Goal: Information Seeking & Learning: Learn about a topic

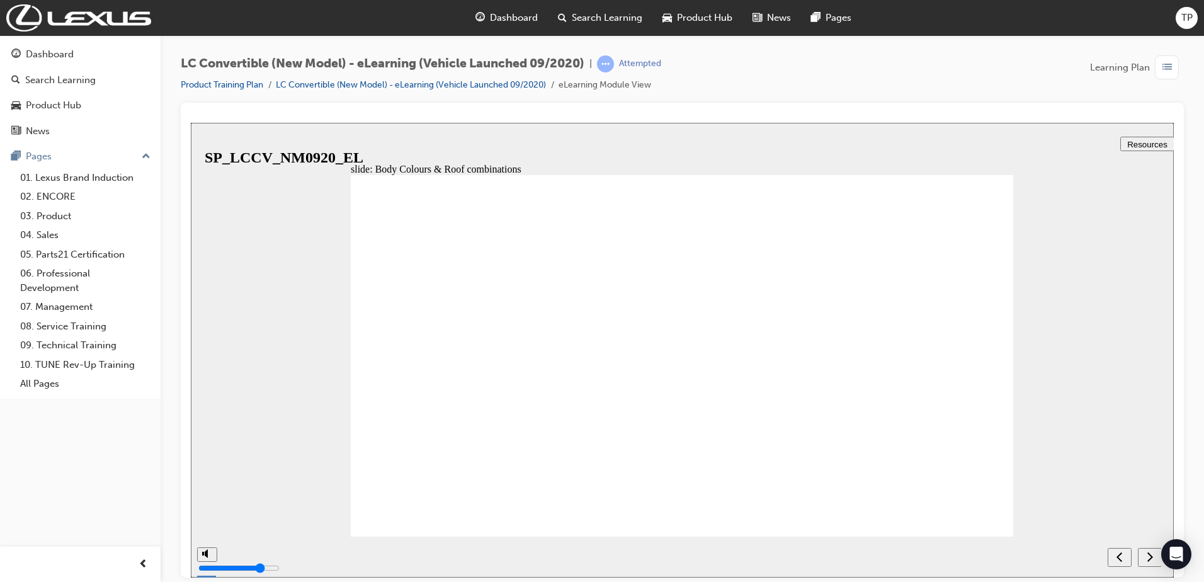
click at [1152, 564] on button "next" at bounding box center [1150, 556] width 24 height 19
click at [1143, 557] on div "next" at bounding box center [1150, 556] width 14 height 13
radio input "true"
click at [1144, 554] on icon "submit" at bounding box center [1147, 555] width 11 height 11
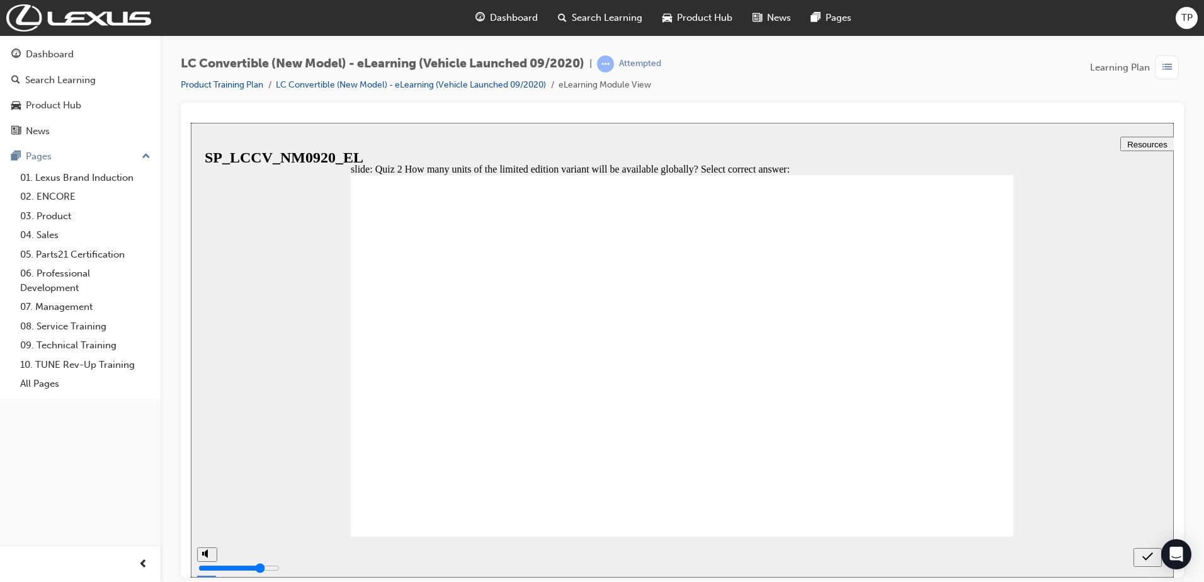
radio input "true"
click at [1147, 555] on icon "submit" at bounding box center [1147, 555] width 11 height 11
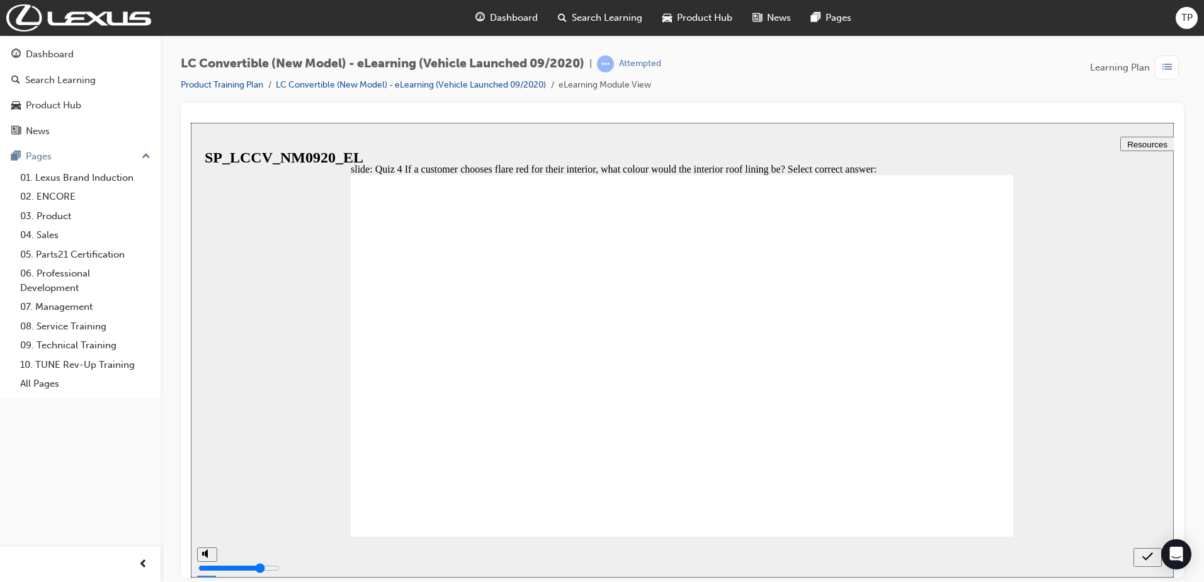
click at [1142, 553] on div "submit" at bounding box center [1147, 556] width 18 height 13
radio input "false"
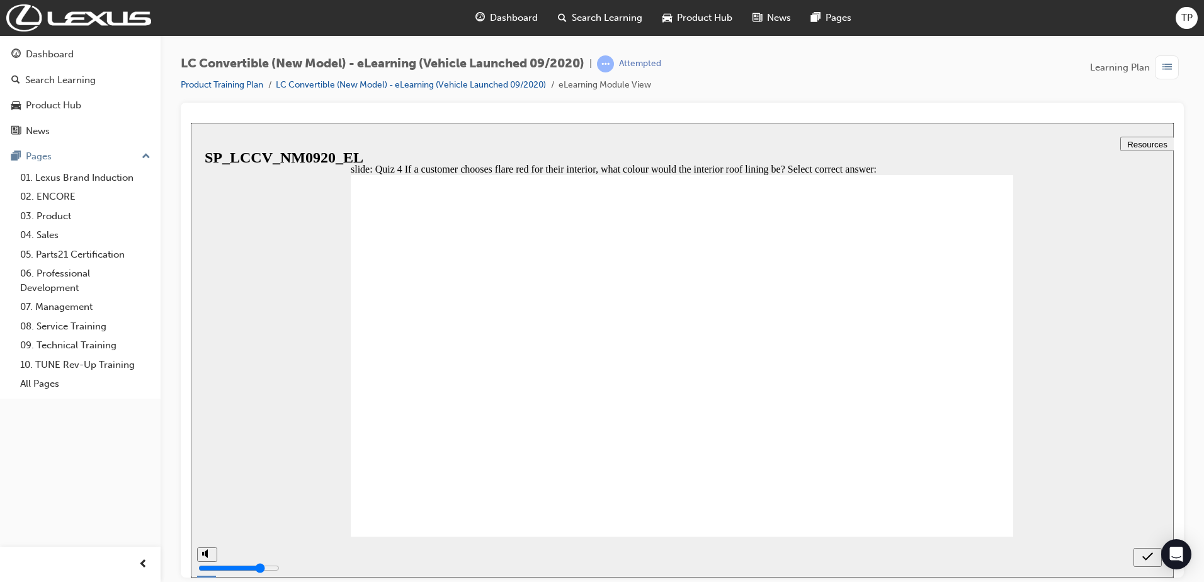
radio input "true"
click at [1140, 556] on div "submit" at bounding box center [1147, 556] width 18 height 13
click at [1157, 557] on div "next" at bounding box center [1150, 556] width 14 height 13
click at [1157, 557] on div "previous" at bounding box center [1150, 556] width 14 height 13
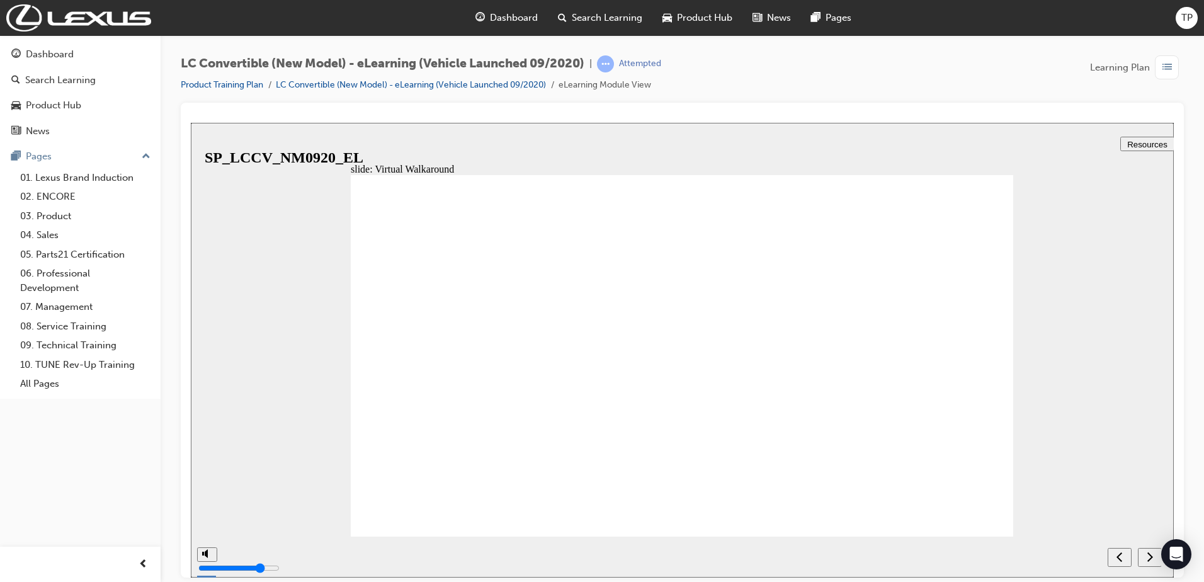
click at [1157, 557] on div "next" at bounding box center [1150, 556] width 14 height 13
click at [1157, 557] on div "previous" at bounding box center [1150, 556] width 14 height 13
click at [1157, 557] on div "next" at bounding box center [1150, 556] width 14 height 13
click at [1157, 557] on div "previous" at bounding box center [1150, 556] width 14 height 13
click at [1152, 559] on icon "next" at bounding box center [1150, 555] width 6 height 11
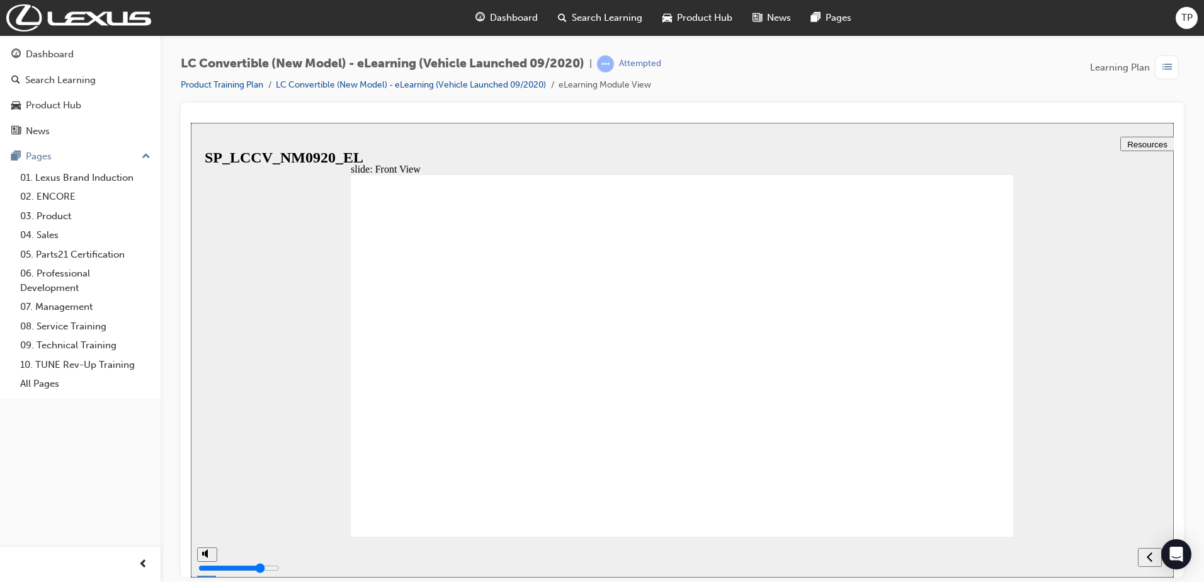
click at [1150, 560] on icon "previous" at bounding box center [1150, 556] width 6 height 9
click at [1144, 559] on div "next" at bounding box center [1150, 556] width 14 height 13
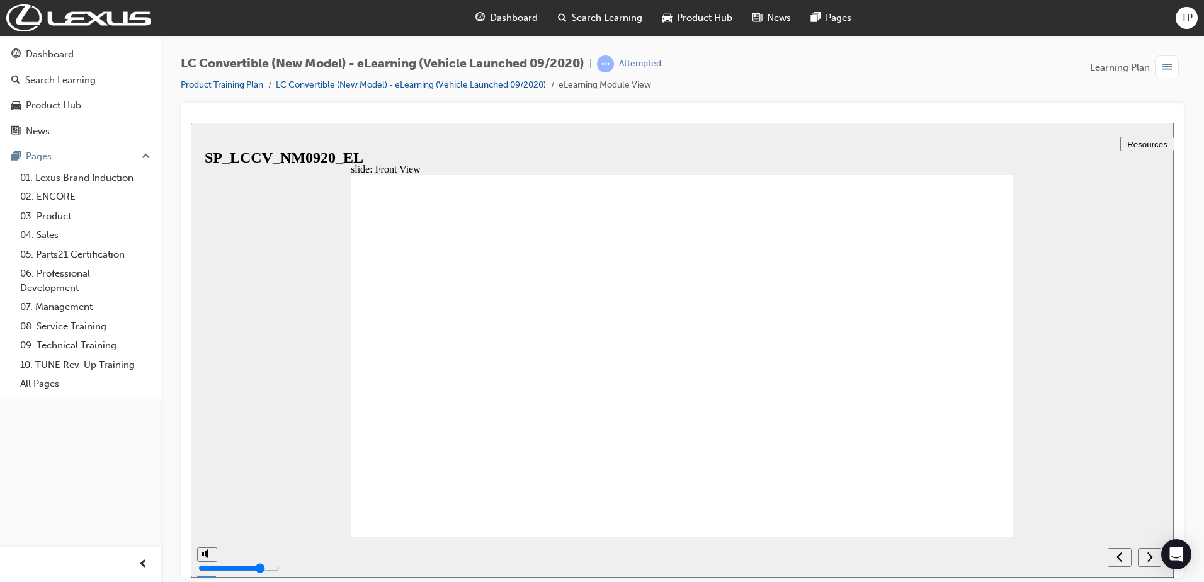
click at [1143, 560] on div "next" at bounding box center [1150, 556] width 14 height 13
checkbox input "true"
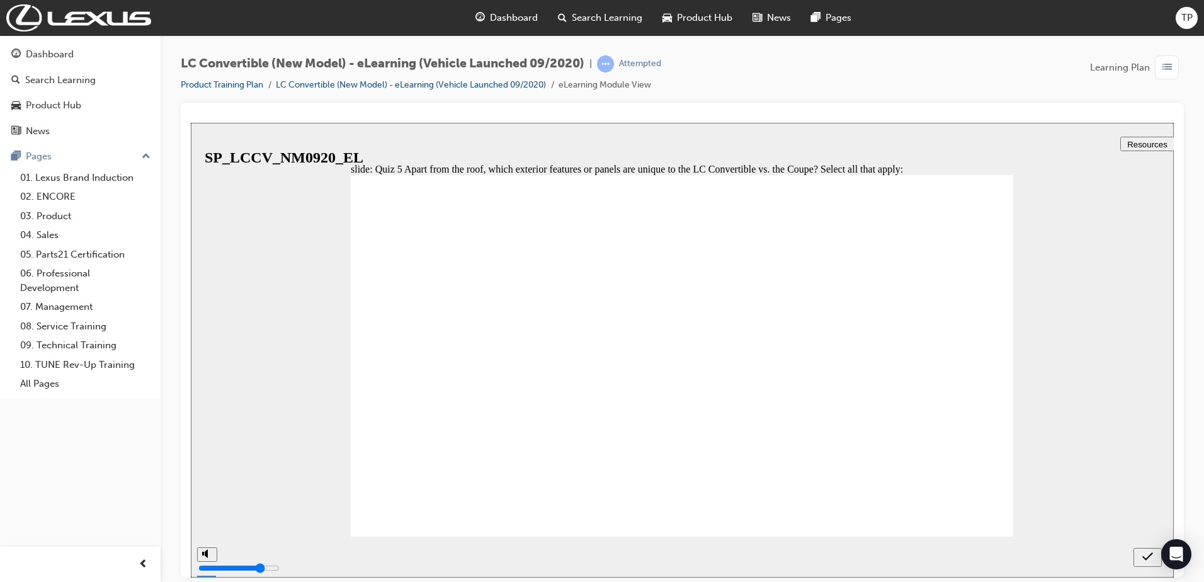
click at [1153, 553] on div "submit" at bounding box center [1147, 556] width 18 height 13
checkbox input "true"
click at [1149, 557] on icon "submit" at bounding box center [1147, 555] width 11 height 11
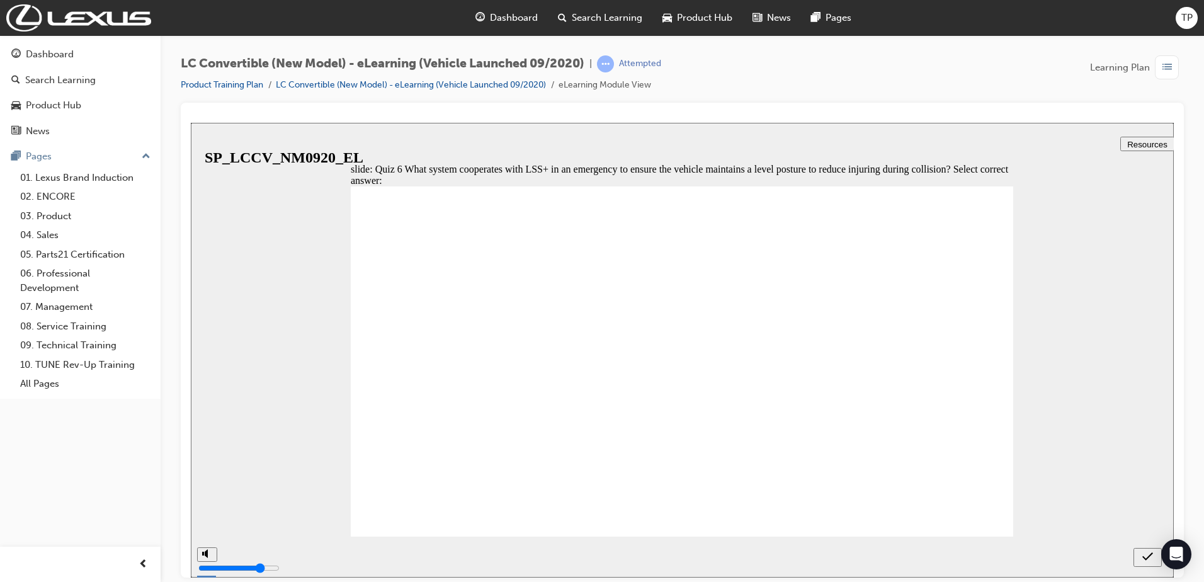
radio input "true"
click at [1150, 554] on icon "submit" at bounding box center [1147, 556] width 11 height 8
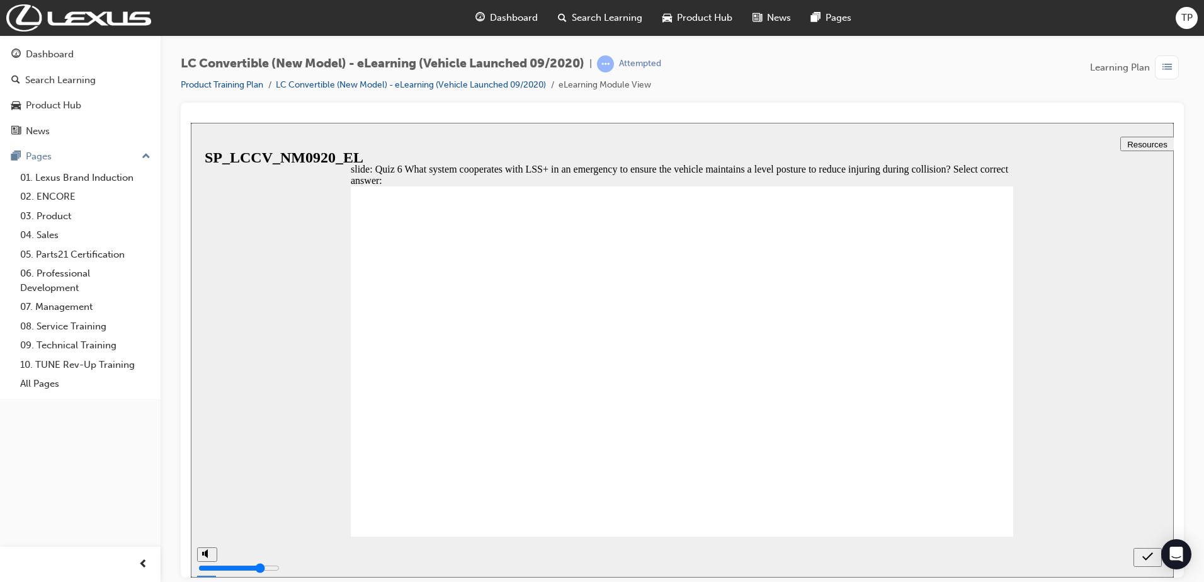
radio input "true"
click at [1141, 550] on div "submit" at bounding box center [1147, 556] width 18 height 13
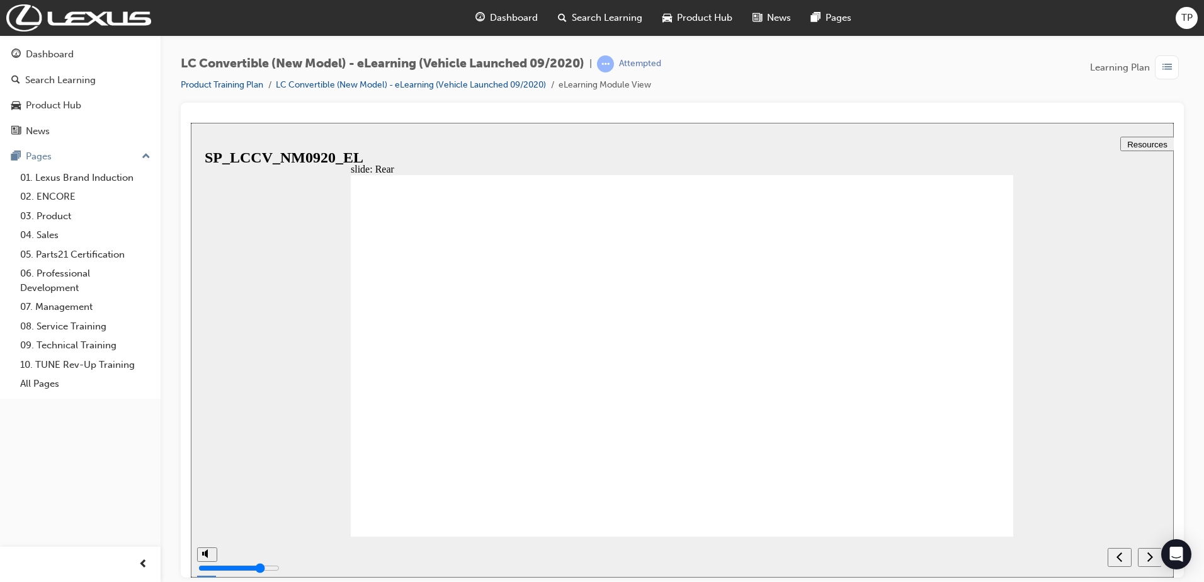
click at [1151, 557] on icon "next" at bounding box center [1150, 555] width 6 height 9
radio input "true"
click at [1154, 557] on div "submit" at bounding box center [1147, 556] width 18 height 13
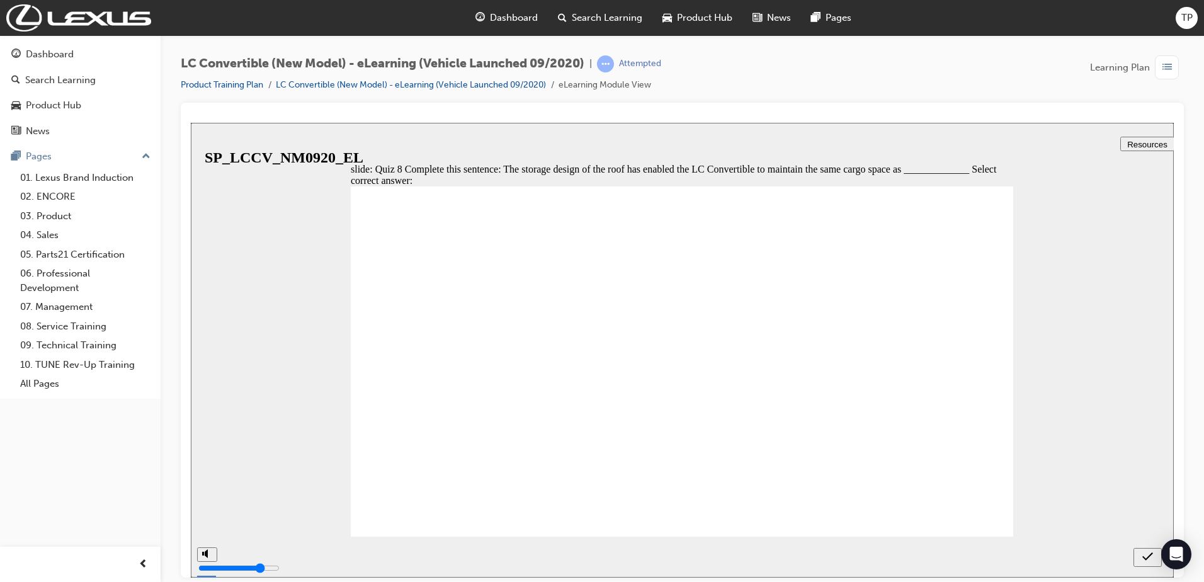
radio input "true"
click at [1149, 560] on icon "submit" at bounding box center [1147, 555] width 11 height 11
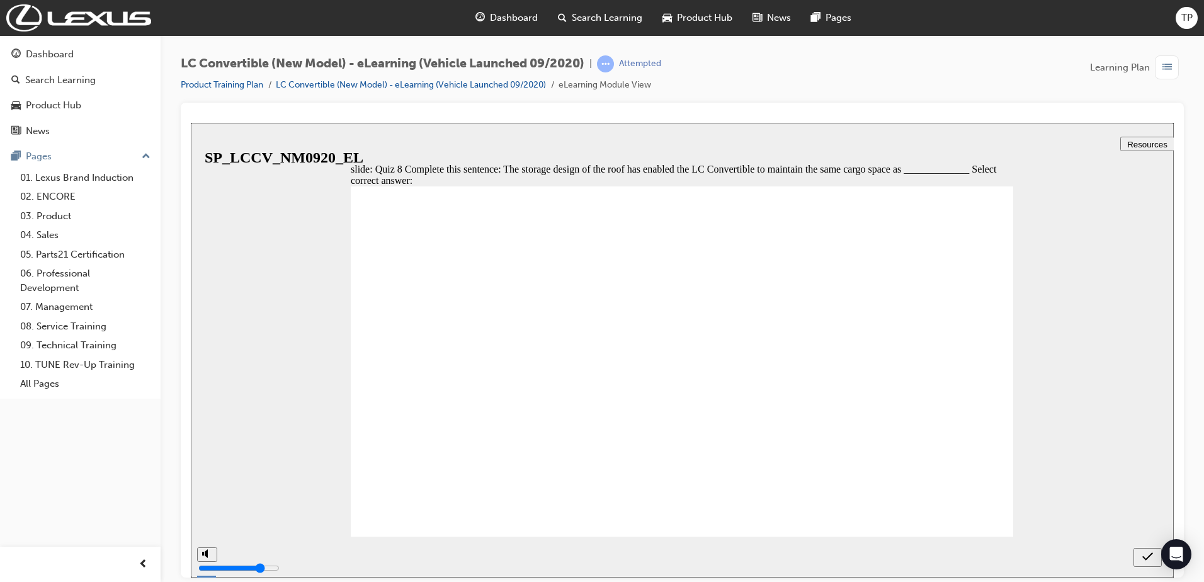
radio input "false"
radio input "true"
click at [1142, 553] on icon "submit" at bounding box center [1147, 555] width 11 height 11
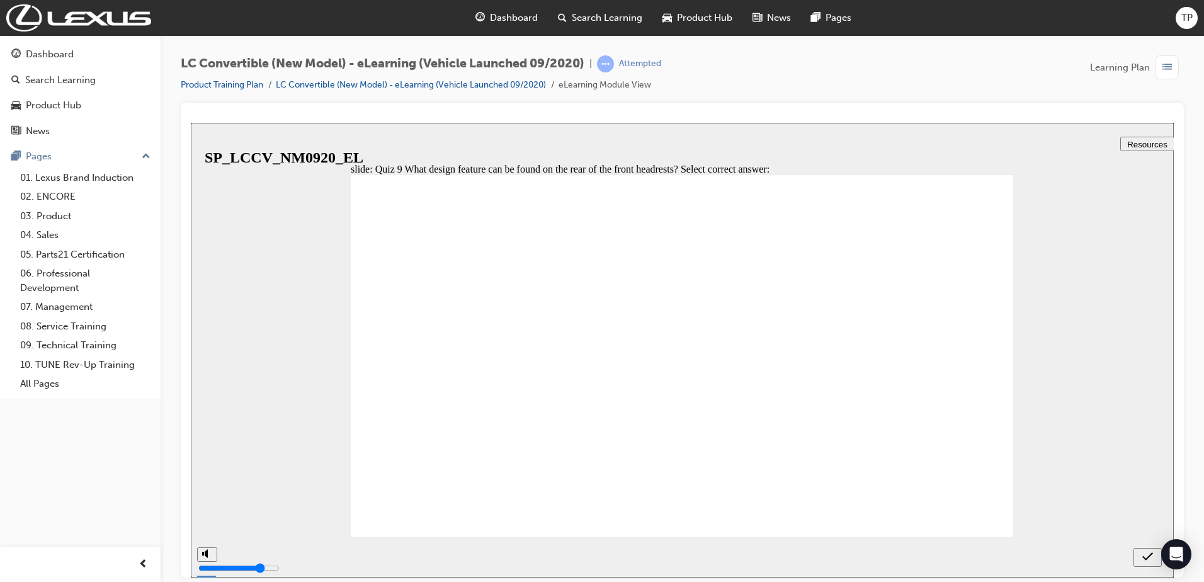
click at [1152, 552] on icon "submit" at bounding box center [1147, 555] width 11 height 11
radio input "false"
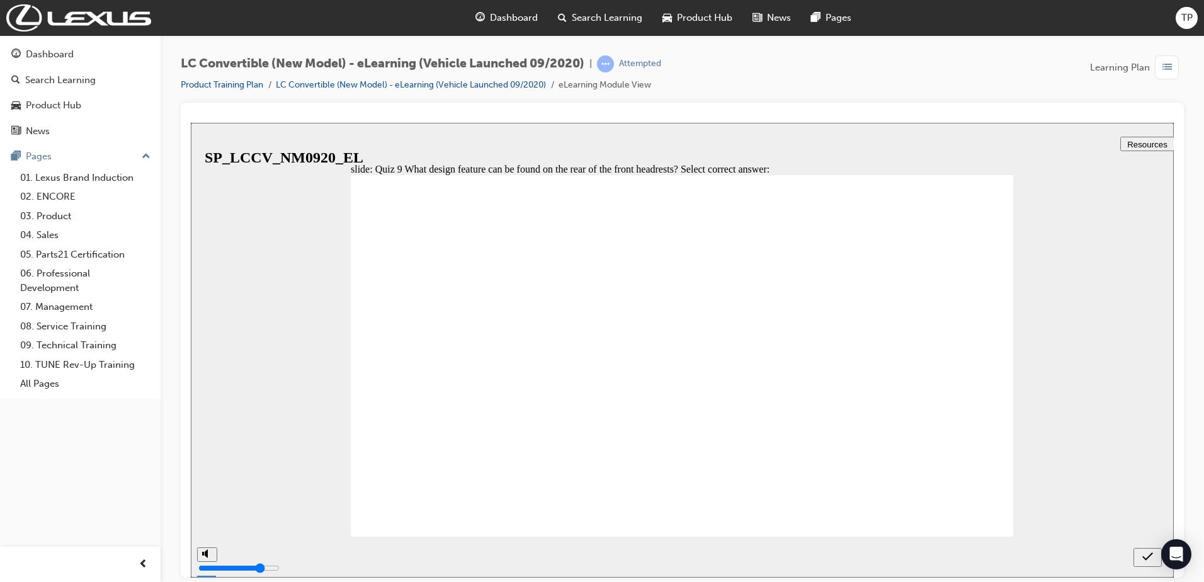
radio input "true"
click at [1147, 554] on icon "submit" at bounding box center [1147, 555] width 11 height 11
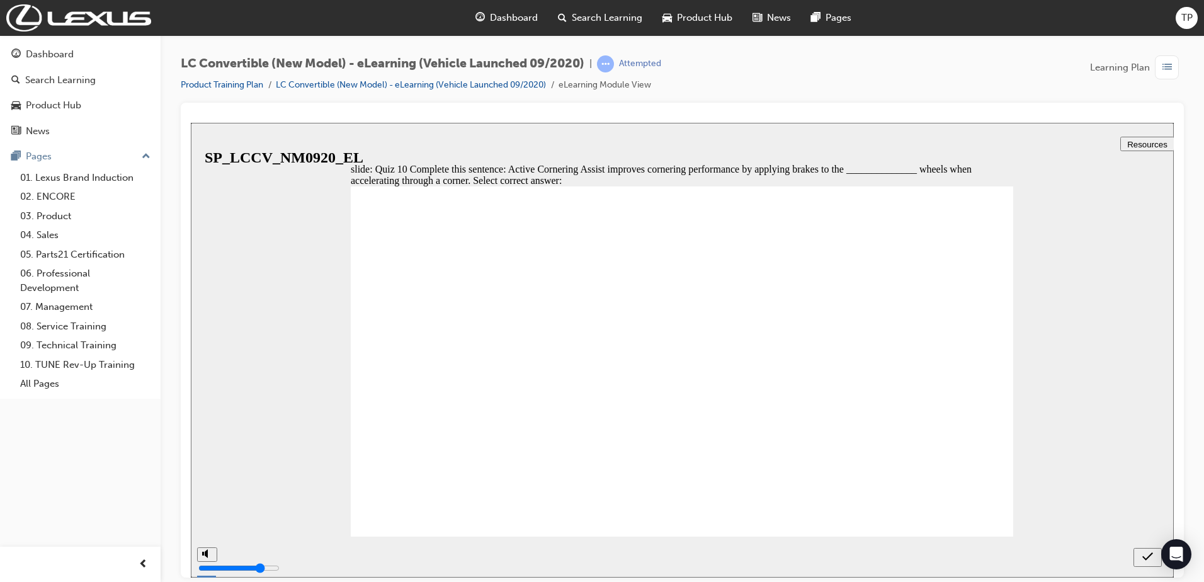
drag, startPoint x: 482, startPoint y: 525, endPoint x: 493, endPoint y: 520, distance: 11.8
radio input "true"
click at [1152, 553] on icon "submit" at bounding box center [1147, 556] width 11 height 8
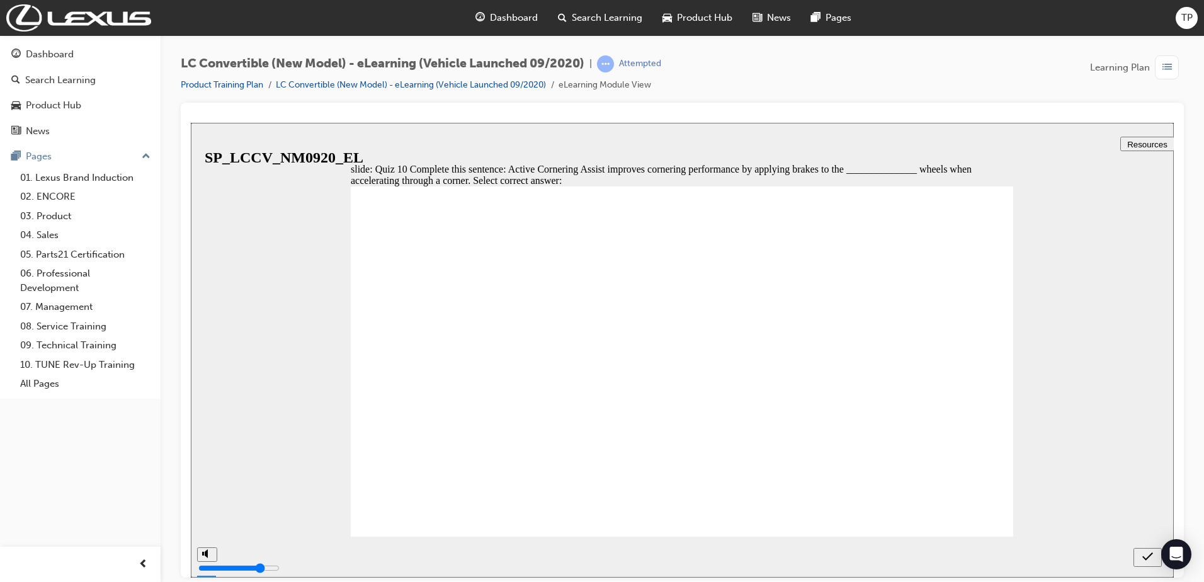
drag, startPoint x: 504, startPoint y: 445, endPoint x: 805, endPoint y: 506, distance: 306.5
radio input "true"
click at [1152, 557] on div "submit" at bounding box center [1147, 556] width 18 height 13
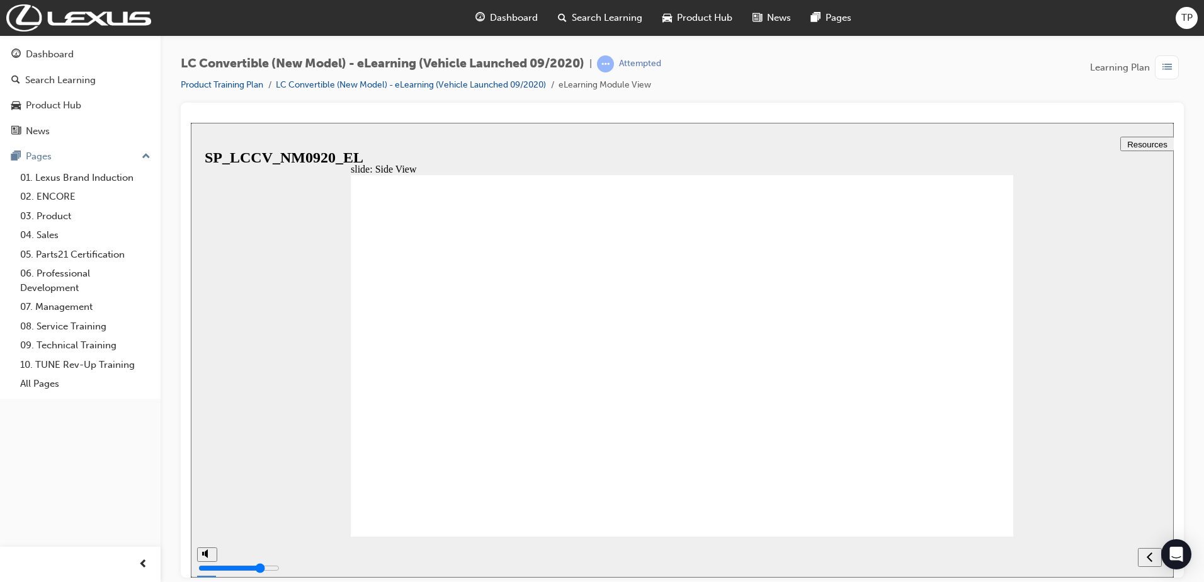
click at [1147, 555] on icon "next" at bounding box center [1150, 555] width 6 height 11
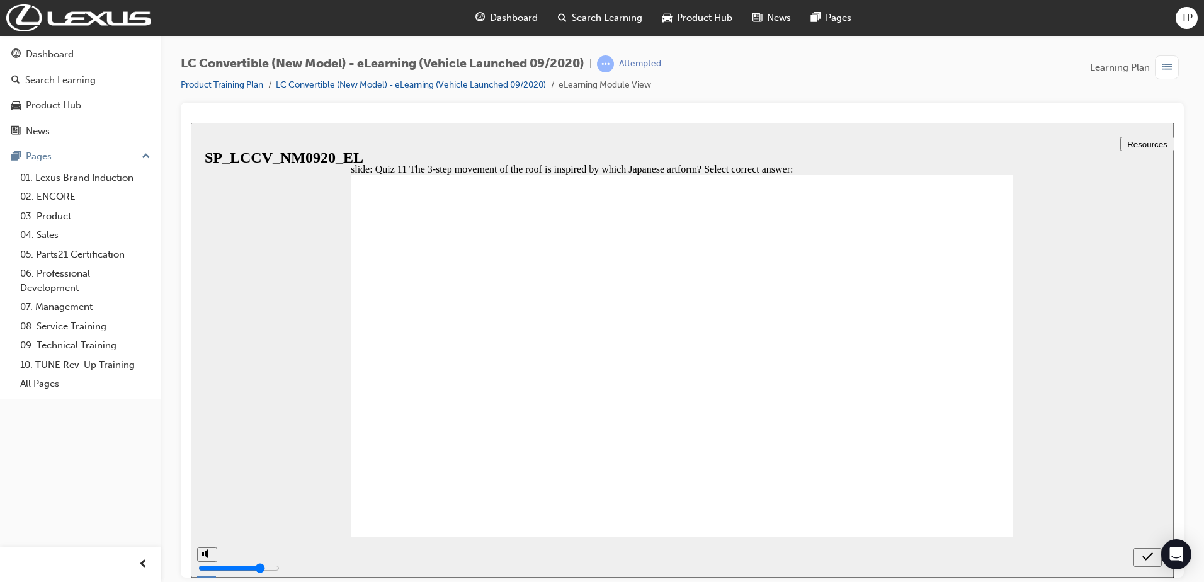
radio input "true"
click at [1144, 556] on icon "submit" at bounding box center [1147, 555] width 11 height 11
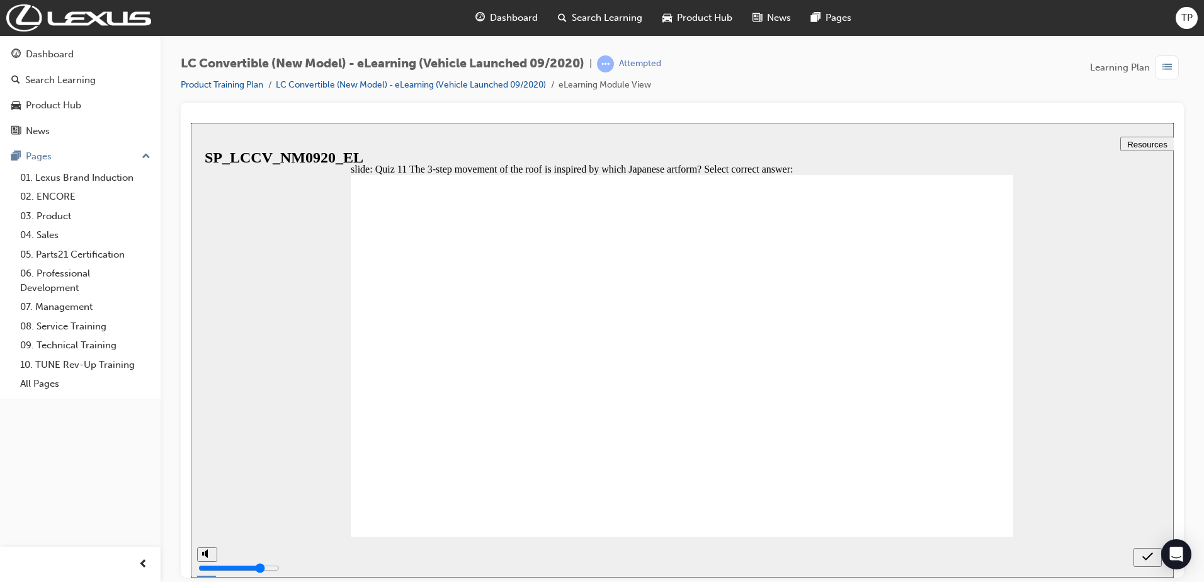
radio input "true"
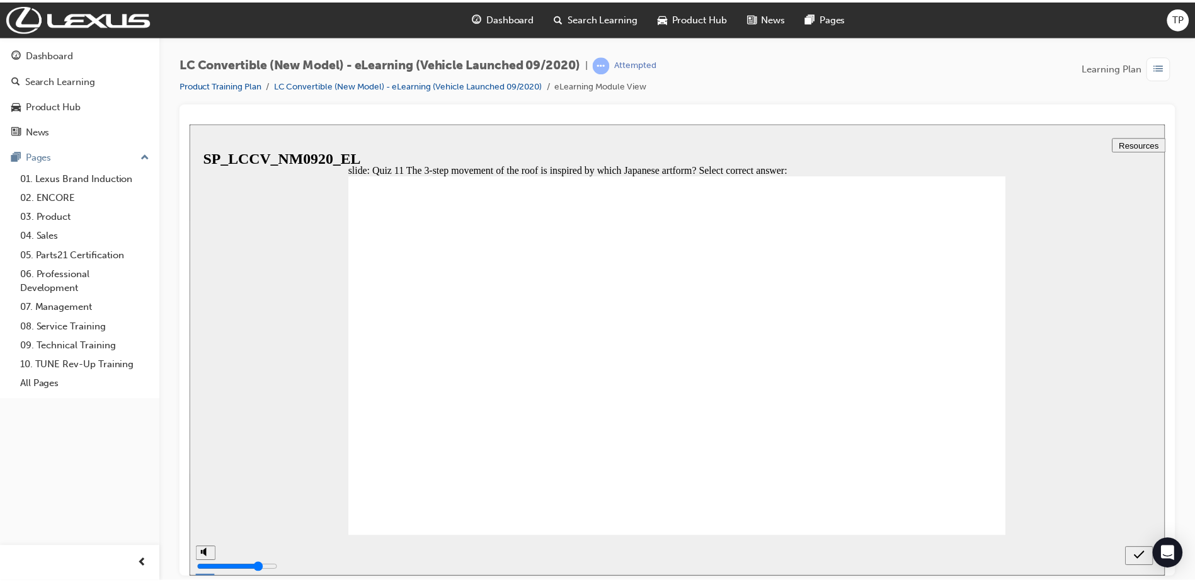
scroll to position [0, 0]
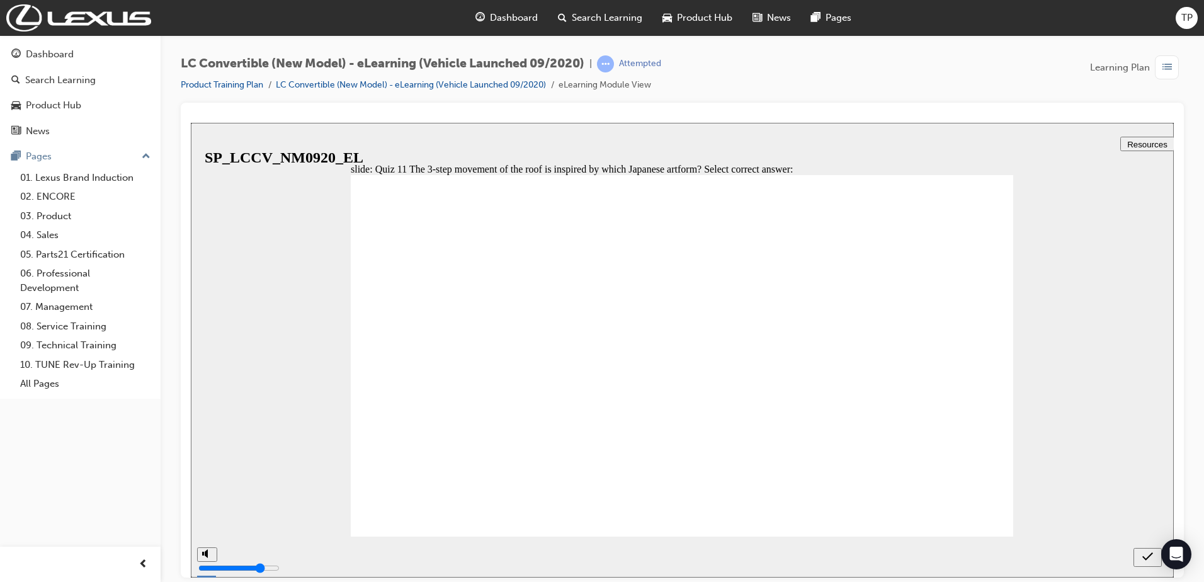
click at [1139, 556] on div "submit" at bounding box center [1147, 556] width 18 height 13
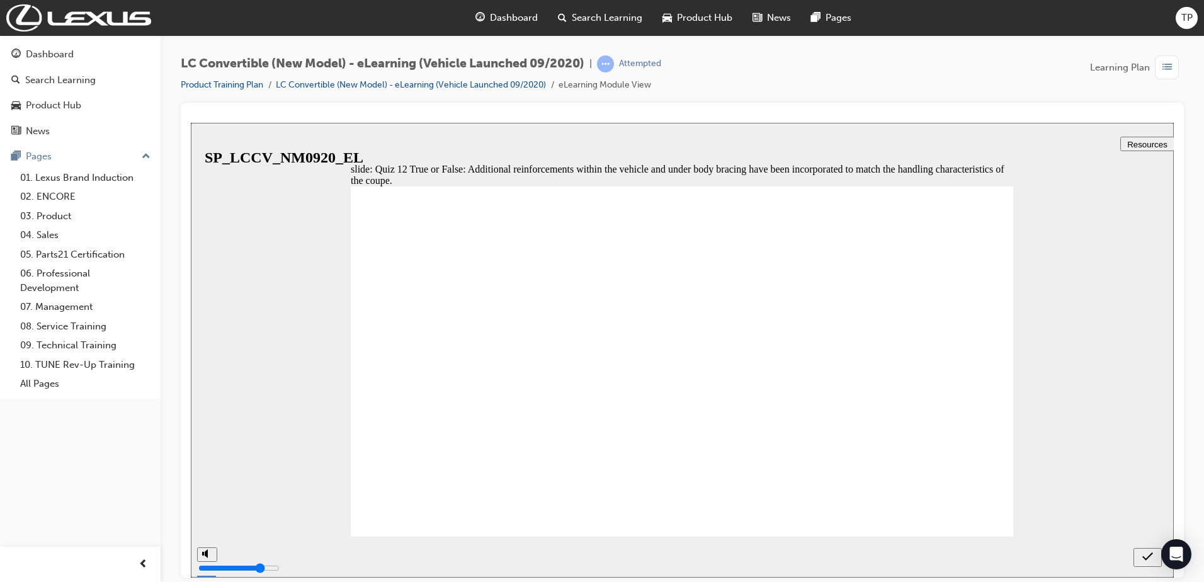
radio input "true"
click at [1144, 561] on icon "submit" at bounding box center [1147, 555] width 11 height 11
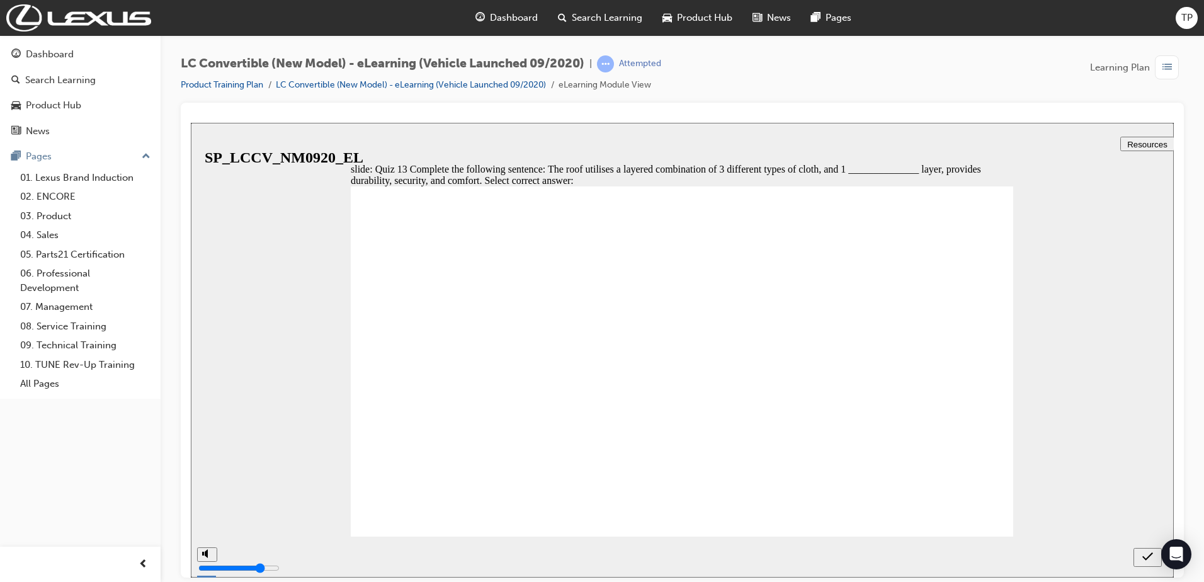
radio input "true"
click at [1144, 552] on icon "submit" at bounding box center [1147, 555] width 11 height 11
drag, startPoint x: 517, startPoint y: 462, endPoint x: 552, endPoint y: 484, distance: 40.7
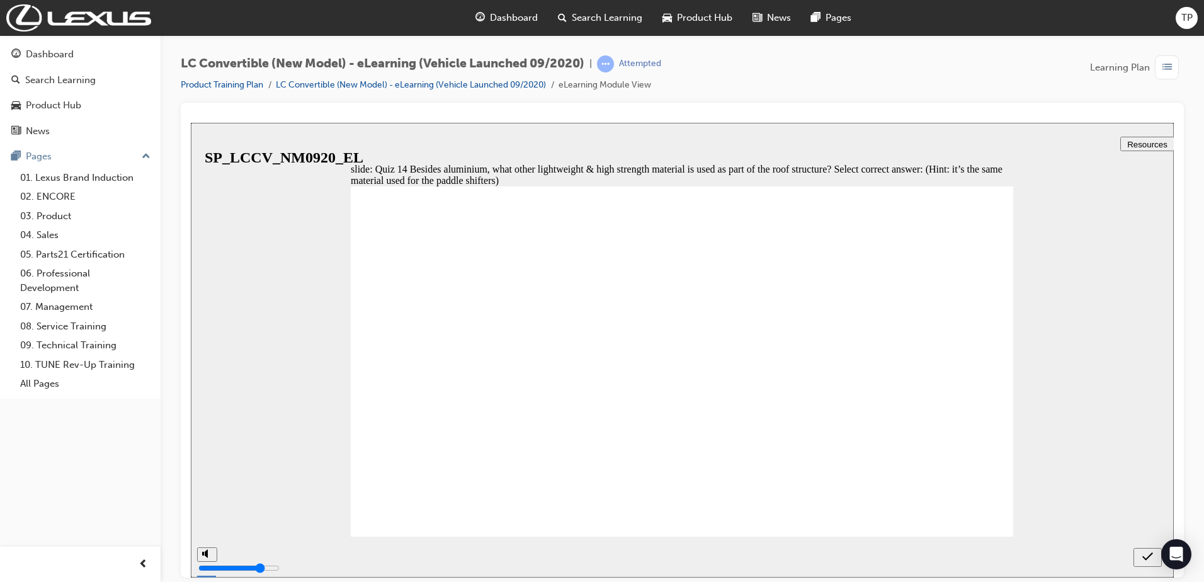
radio input "true"
drag, startPoint x: 1151, startPoint y: 557, endPoint x: 1149, endPoint y: 550, distance: 7.2
click at [1149, 555] on icon "submit" at bounding box center [1147, 555] width 11 height 11
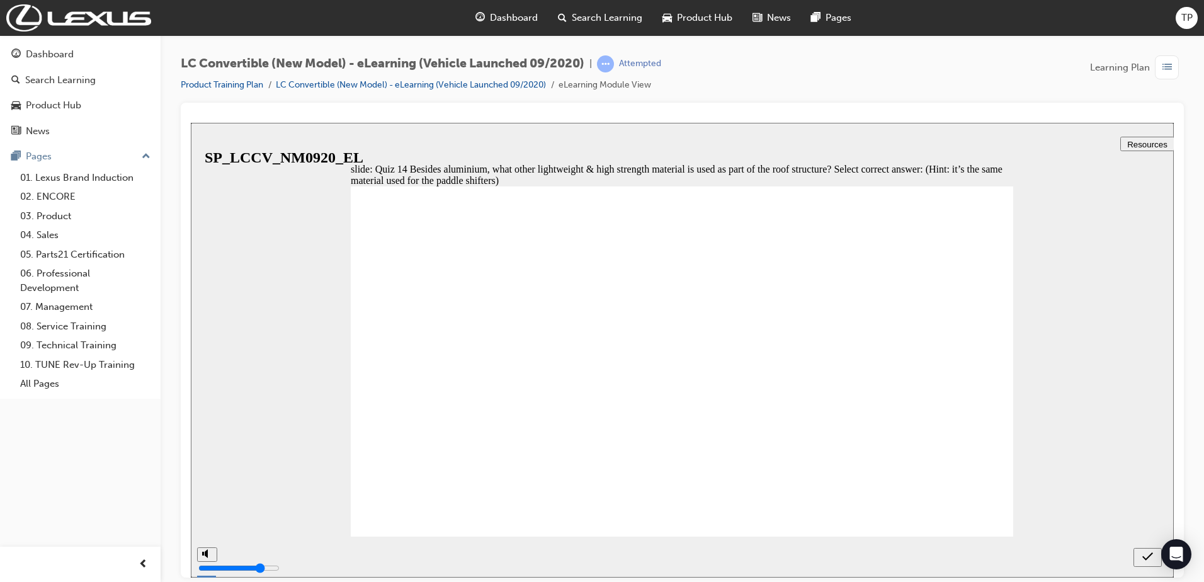
radio input "true"
click at [1140, 553] on div "submit" at bounding box center [1147, 556] width 18 height 13
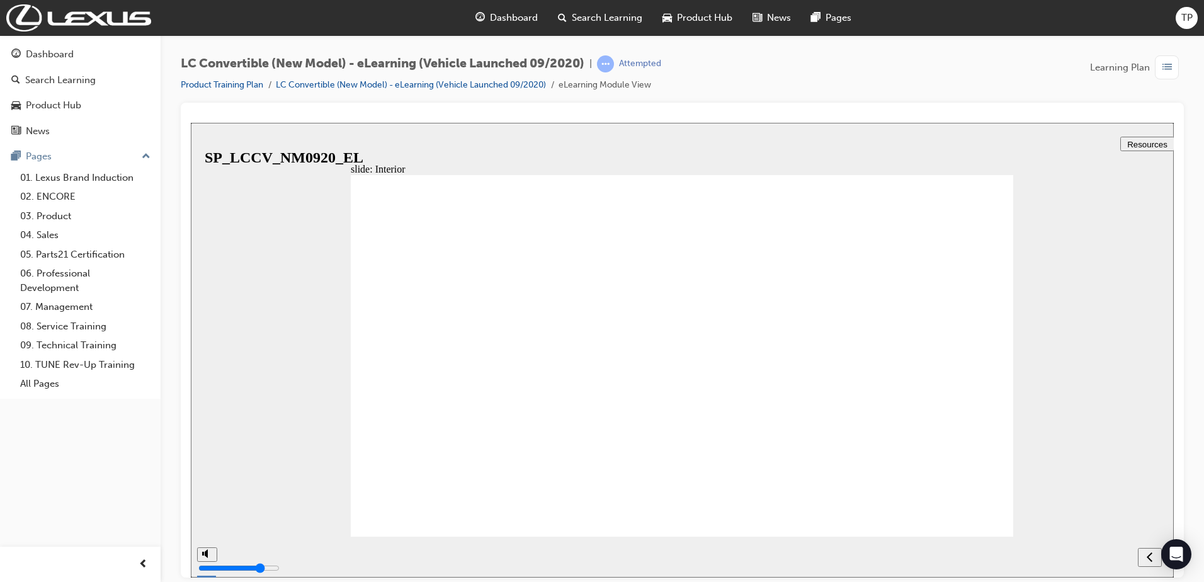
drag, startPoint x: 981, startPoint y: 190, endPoint x: 986, endPoint y: 217, distance: 26.9
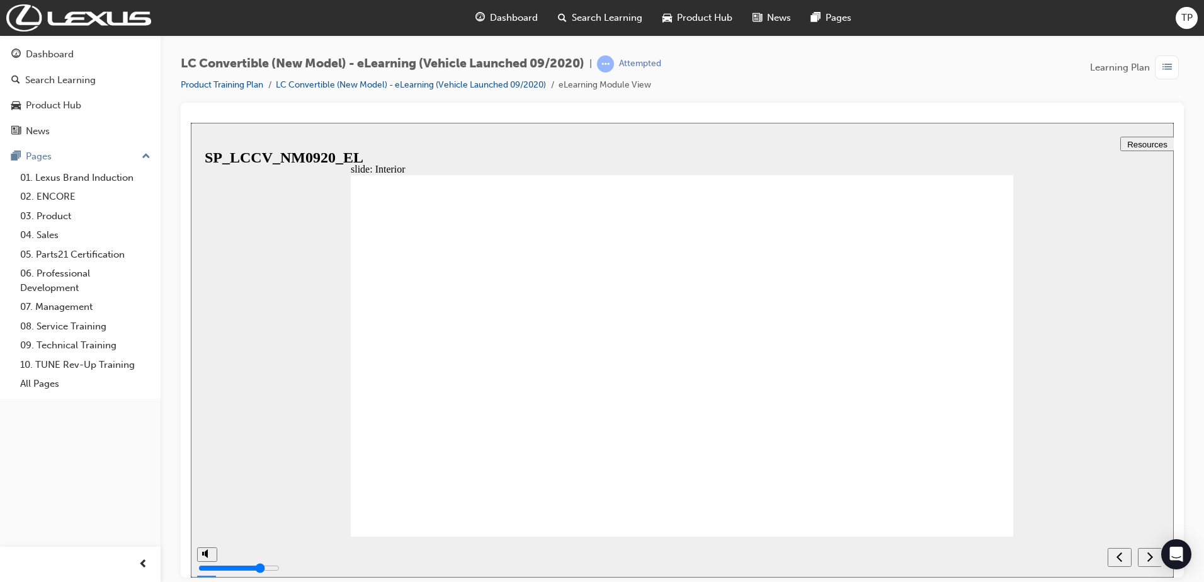
click at [1147, 553] on icon "next" at bounding box center [1150, 555] width 6 height 11
checkbox input "true"
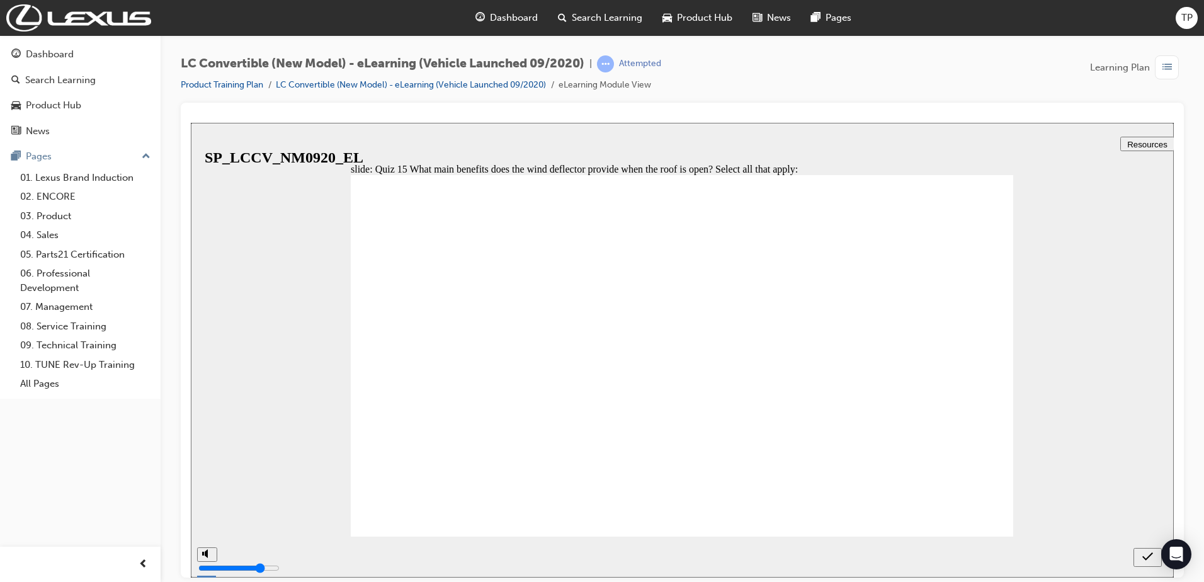
checkbox input "true"
click at [1150, 553] on icon "submit" at bounding box center [1147, 555] width 11 height 11
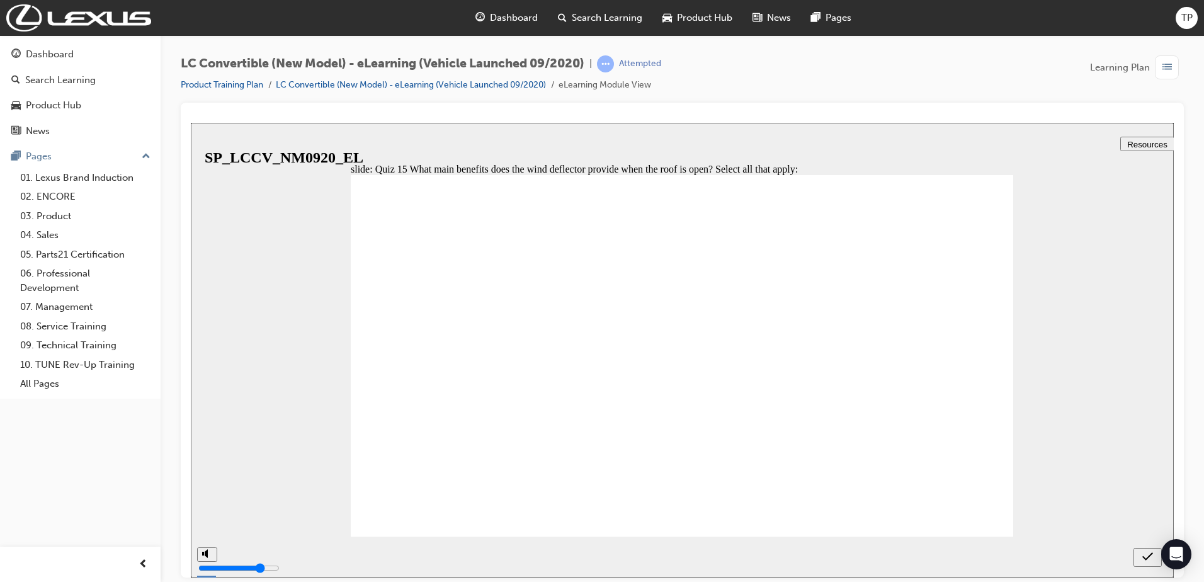
checkbox input "false"
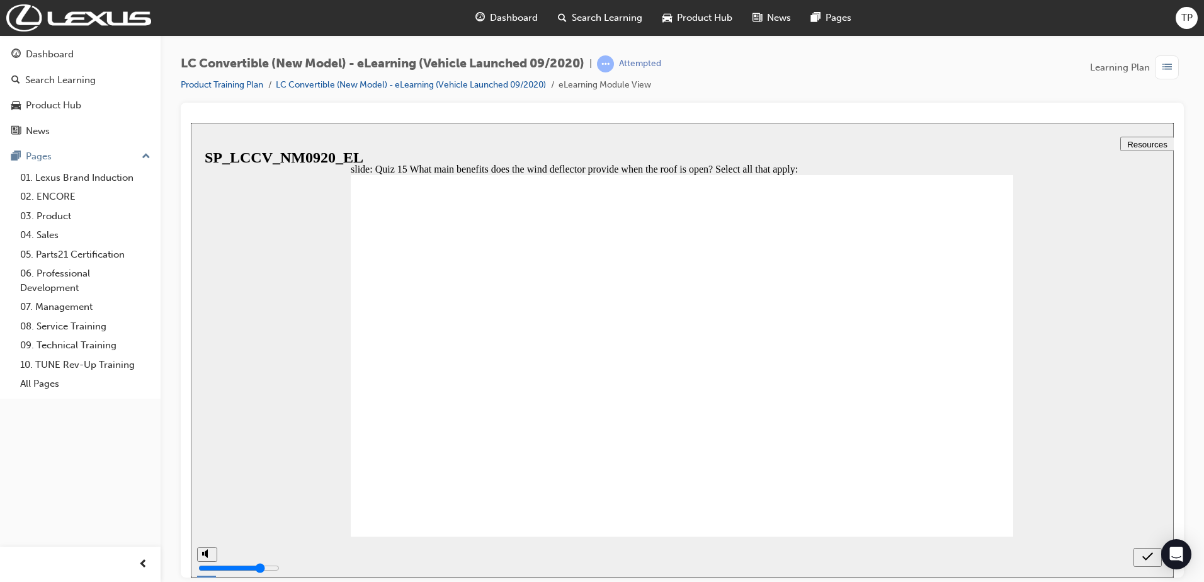
checkbox input "true"
click at [1150, 554] on icon "submit" at bounding box center [1147, 555] width 11 height 11
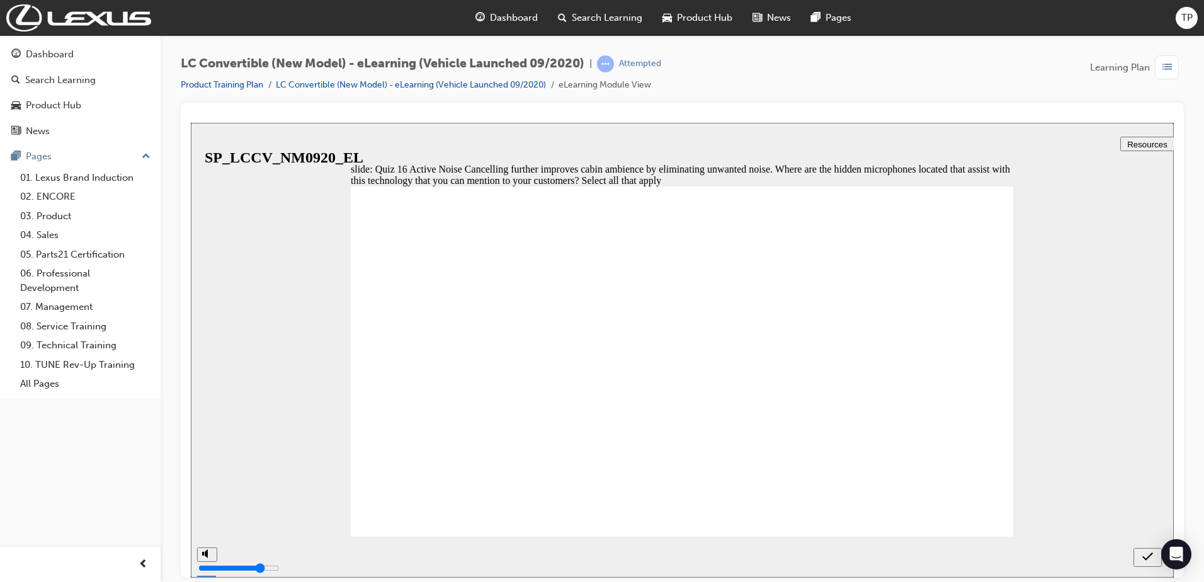
checkbox input "true"
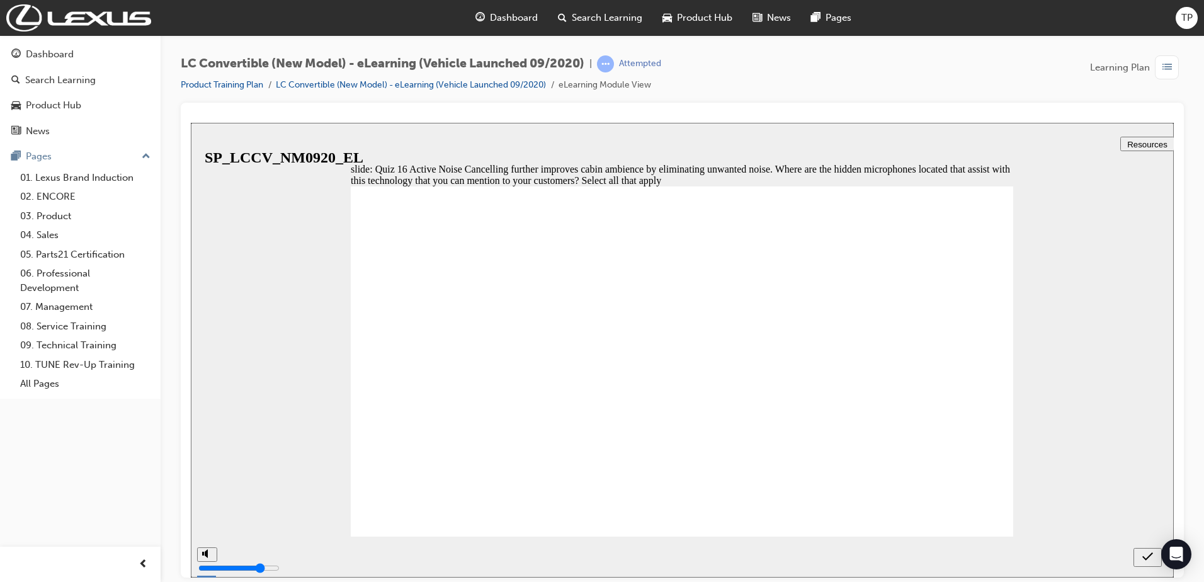
checkbox input "true"
click at [1148, 560] on icon "submit" at bounding box center [1147, 555] width 11 height 11
checkbox input "true"
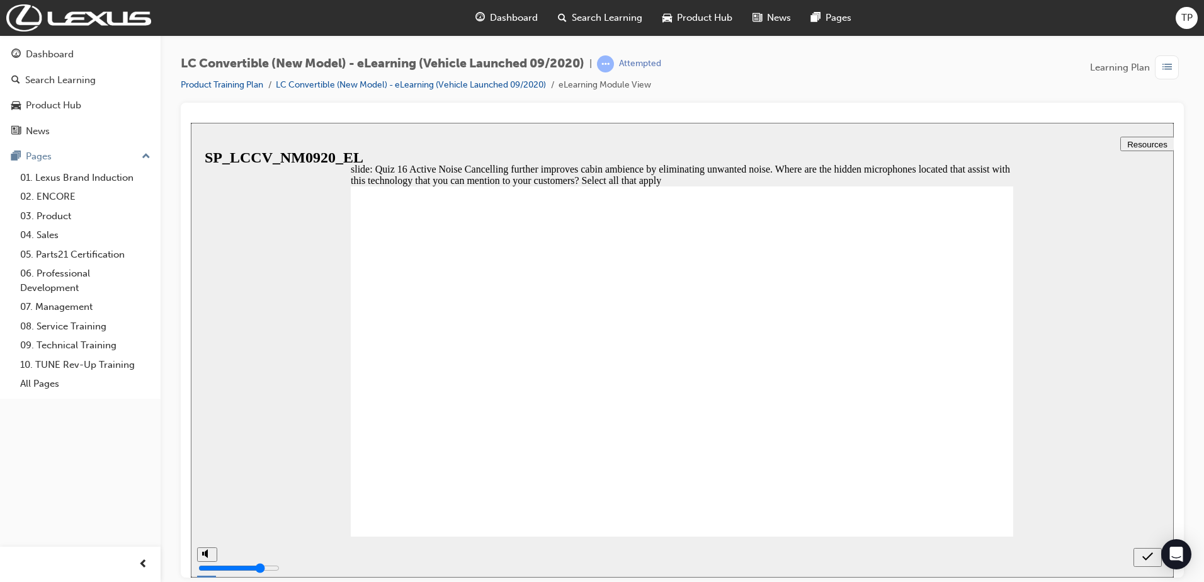
click at [1149, 553] on icon "submit" at bounding box center [1147, 555] width 11 height 11
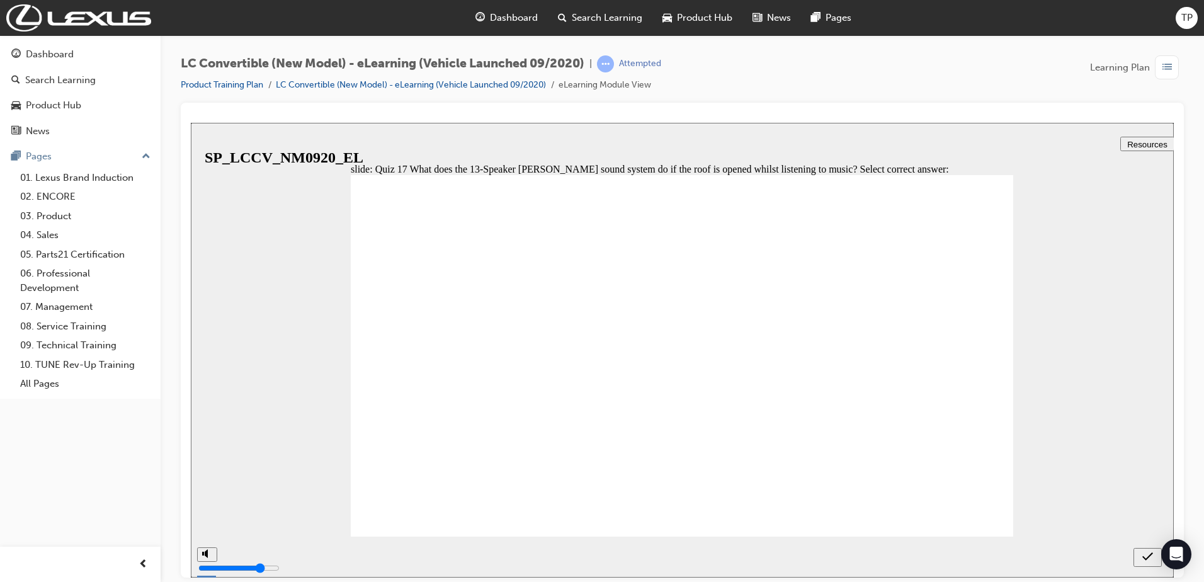
radio input "true"
click at [1152, 558] on div "submit" at bounding box center [1147, 556] width 18 height 13
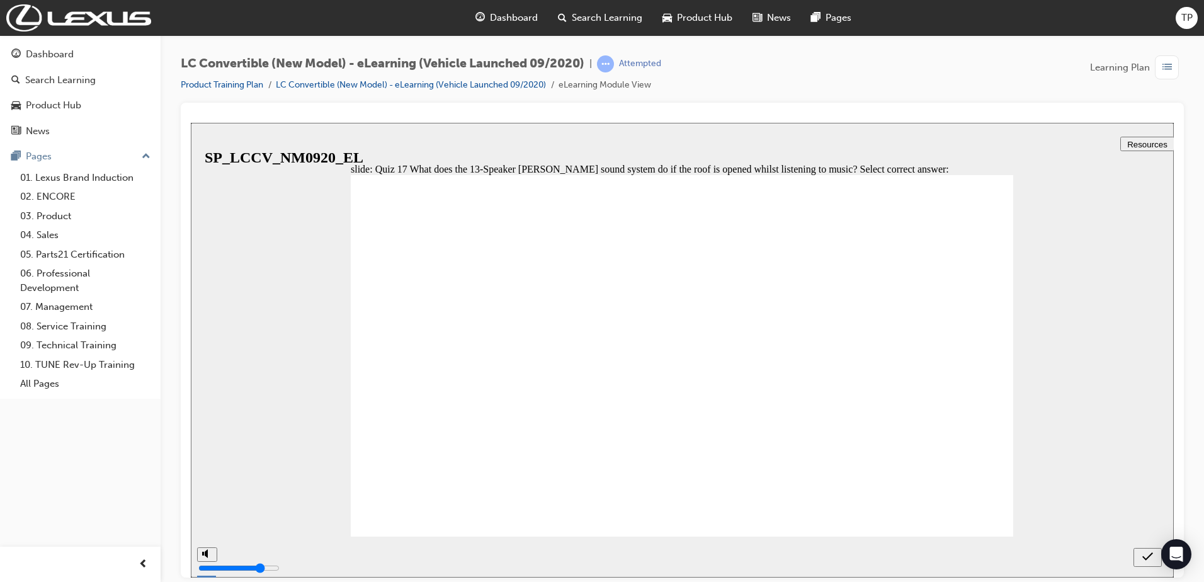
radio input "true"
click at [1148, 551] on icon "submit" at bounding box center [1147, 555] width 11 height 11
click at [1143, 557] on div "next" at bounding box center [1150, 556] width 14 height 13
click at [515, 13] on span "Dashboard" at bounding box center [514, 18] width 48 height 14
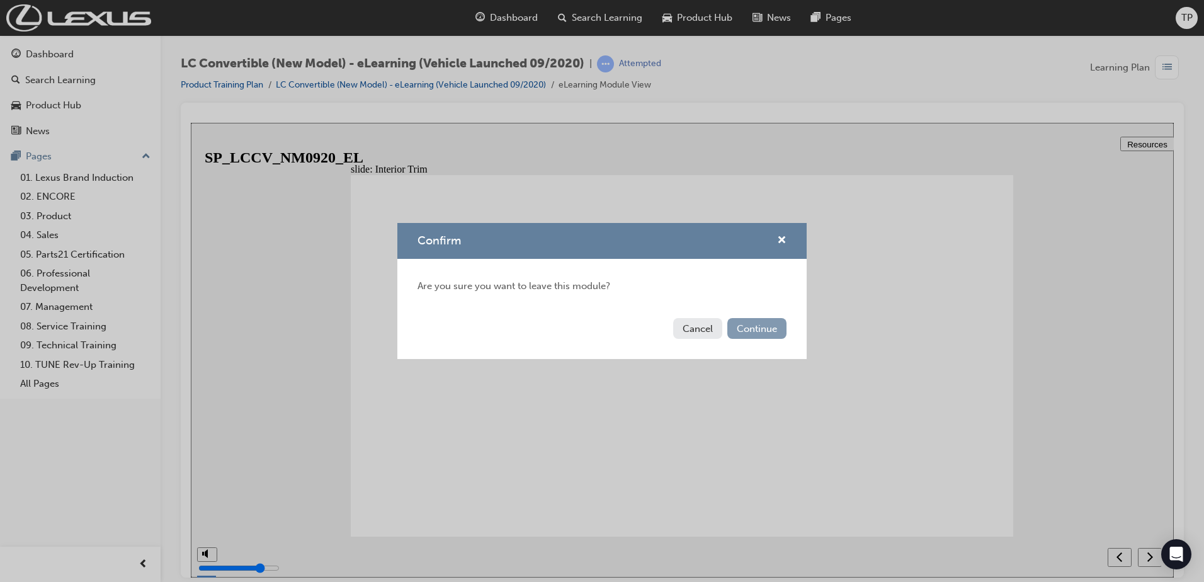
click at [772, 331] on button "Continue" at bounding box center [756, 328] width 59 height 21
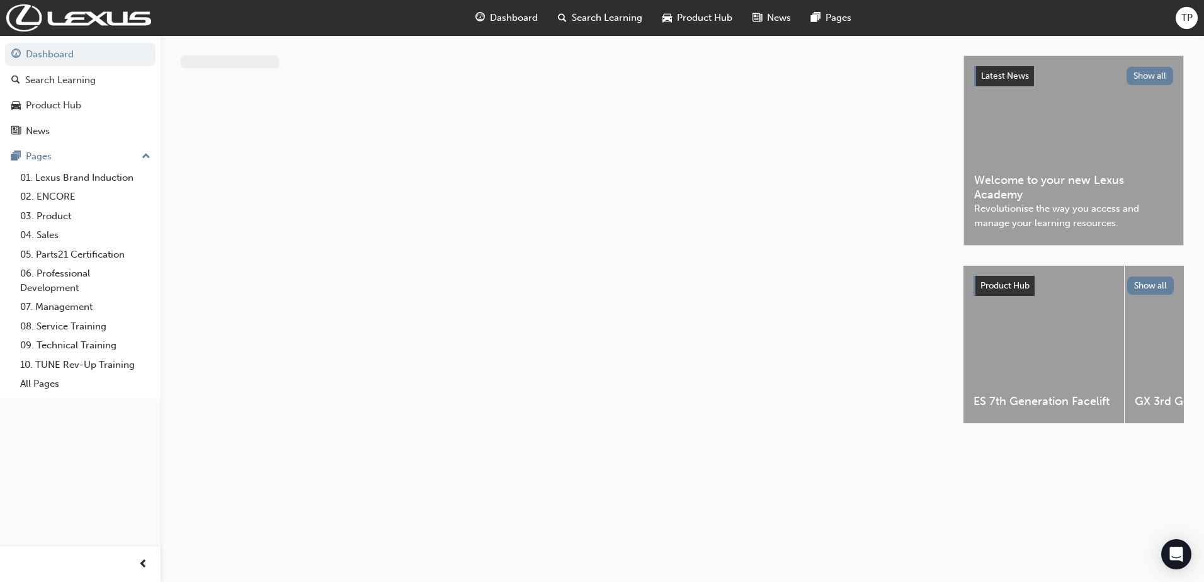
click at [514, 13] on span "Dashboard" at bounding box center [514, 18] width 48 height 14
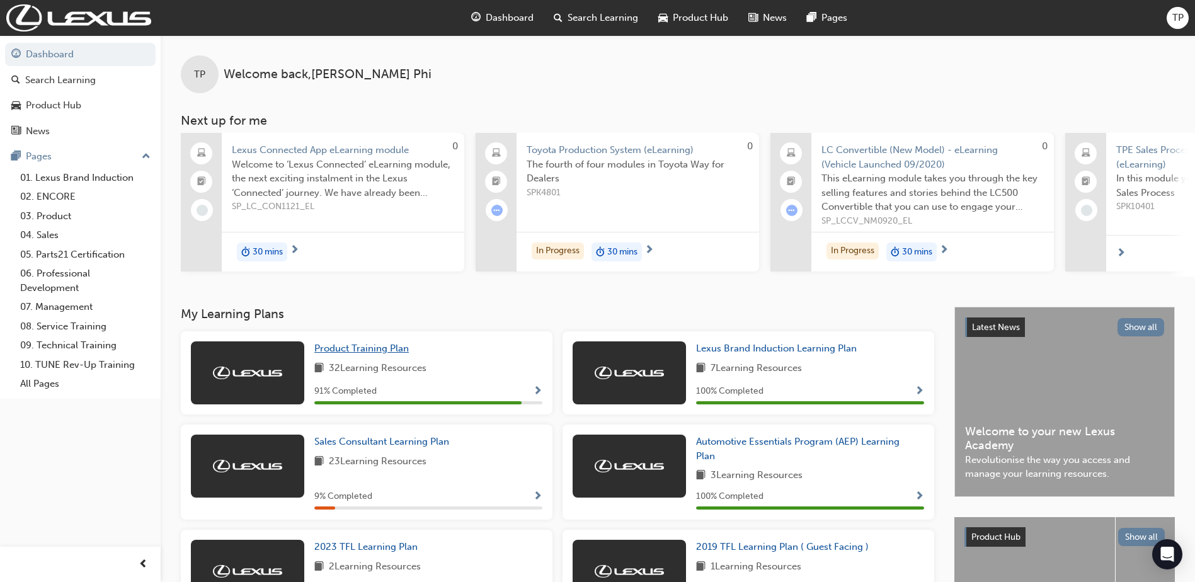
click at [369, 354] on span "Product Training Plan" at bounding box center [361, 348] width 94 height 11
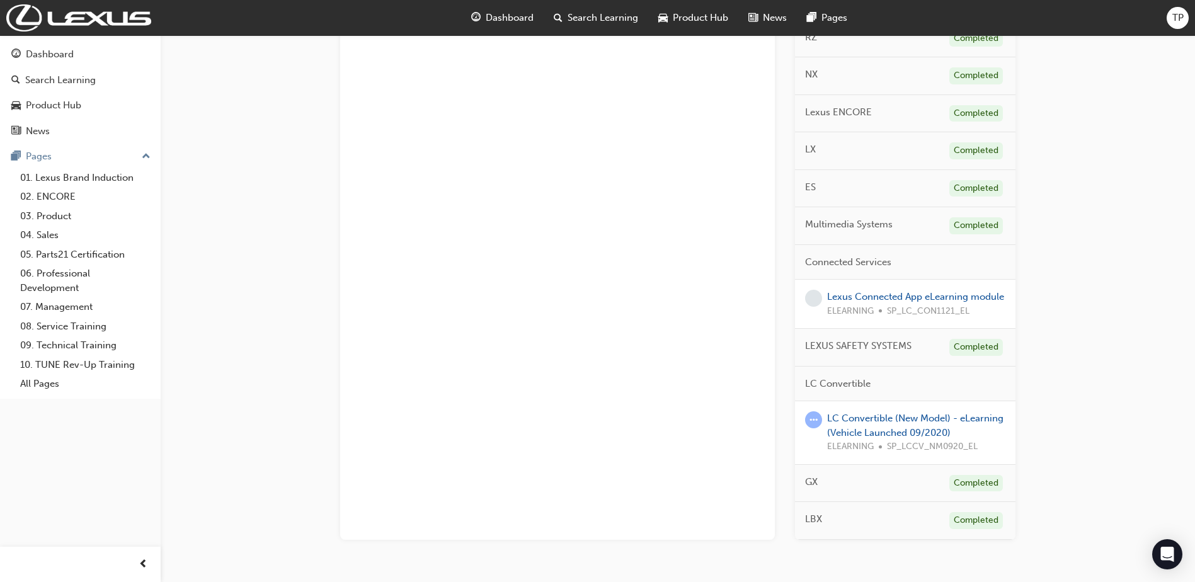
scroll to position [432, 0]
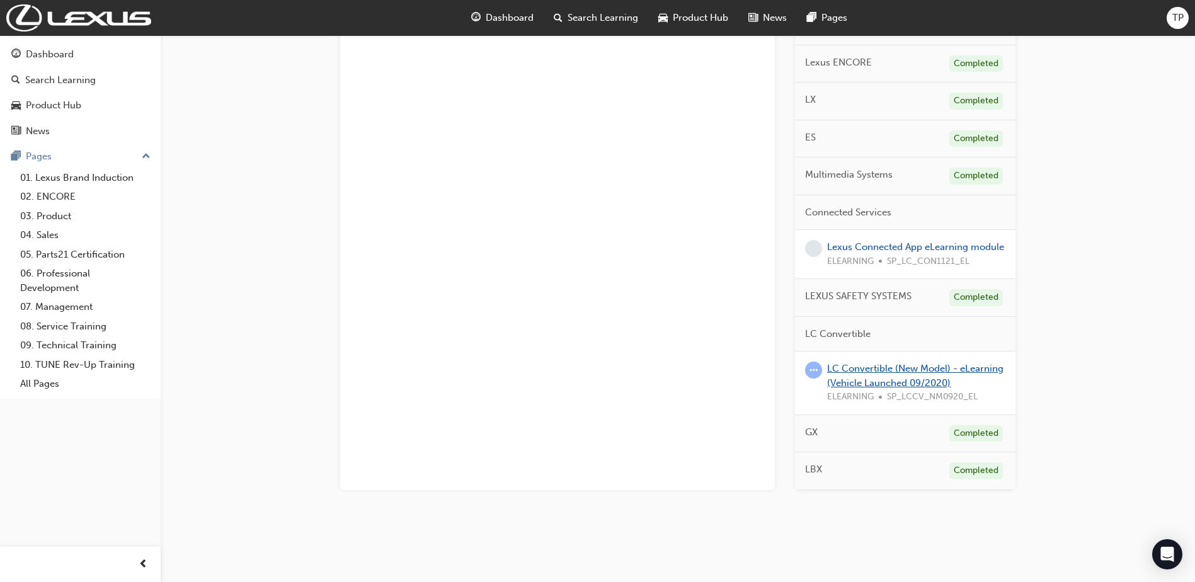
click at [904, 383] on link "LC Convertible (New Model) - eLearning (Vehicle Launched 09/2020)" at bounding box center [915, 376] width 176 height 26
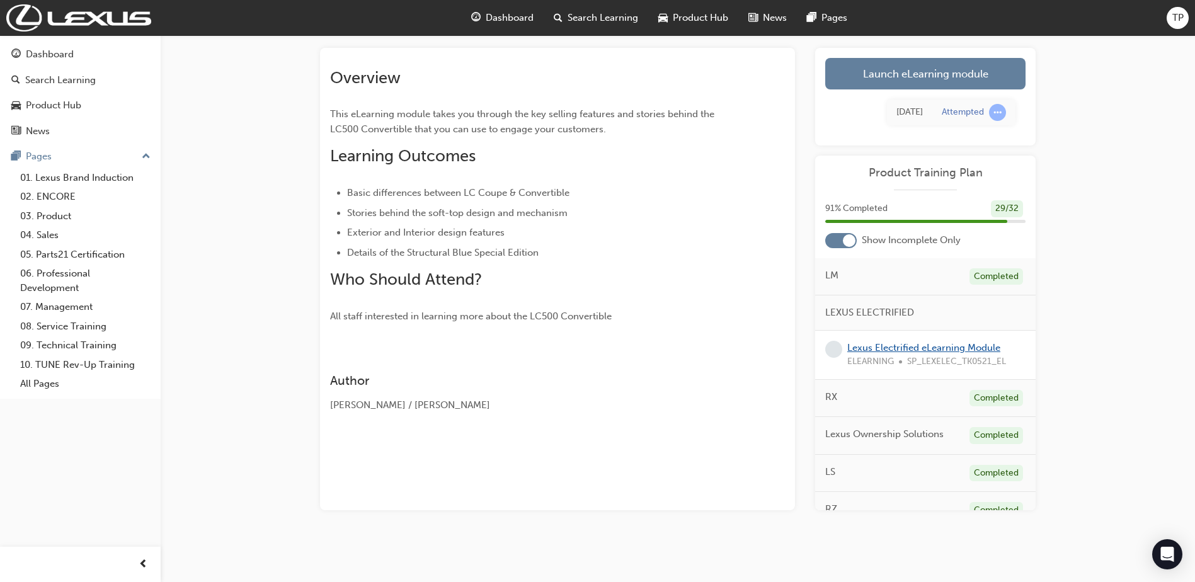
click at [885, 348] on link "Lexus Electrified eLearning Module" at bounding box center [923, 347] width 153 height 11
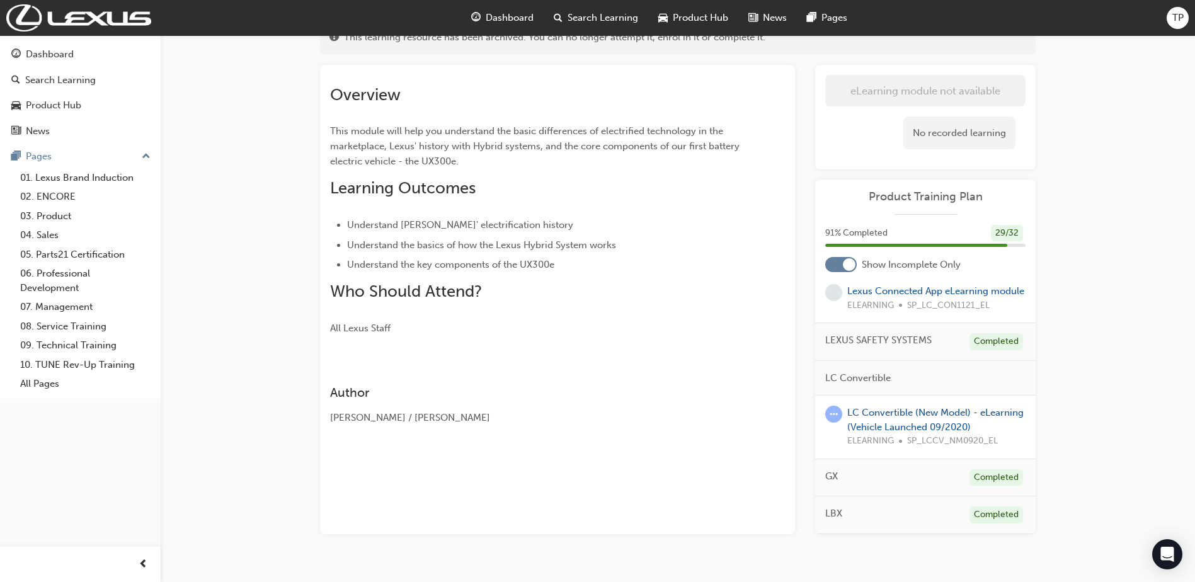
scroll to position [341, 0]
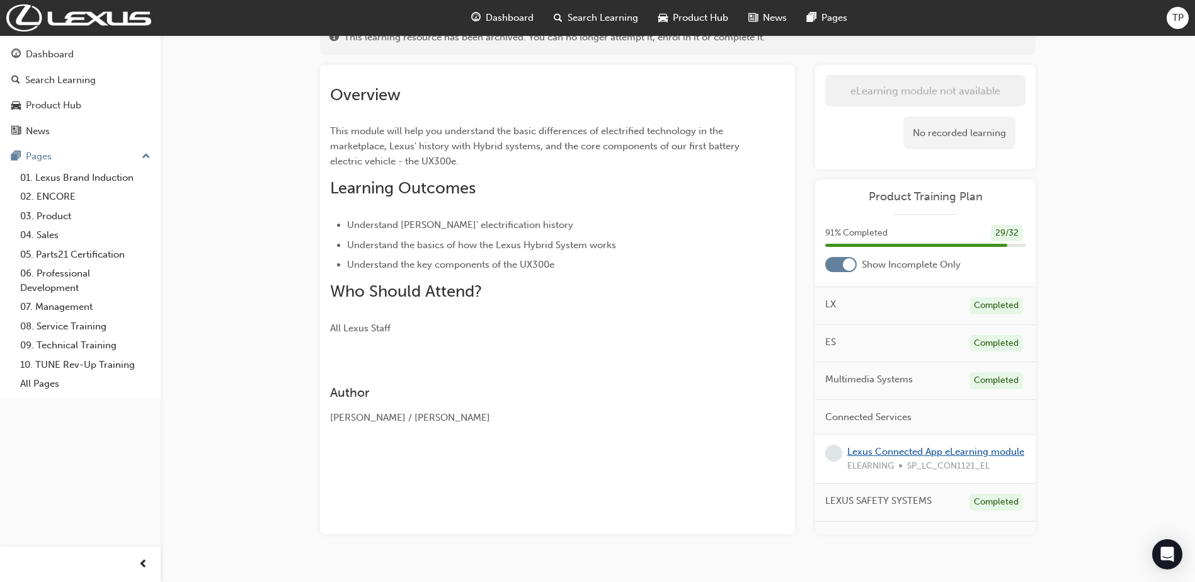
click at [926, 455] on link "Lexus Connected App eLearning module" at bounding box center [935, 451] width 177 height 11
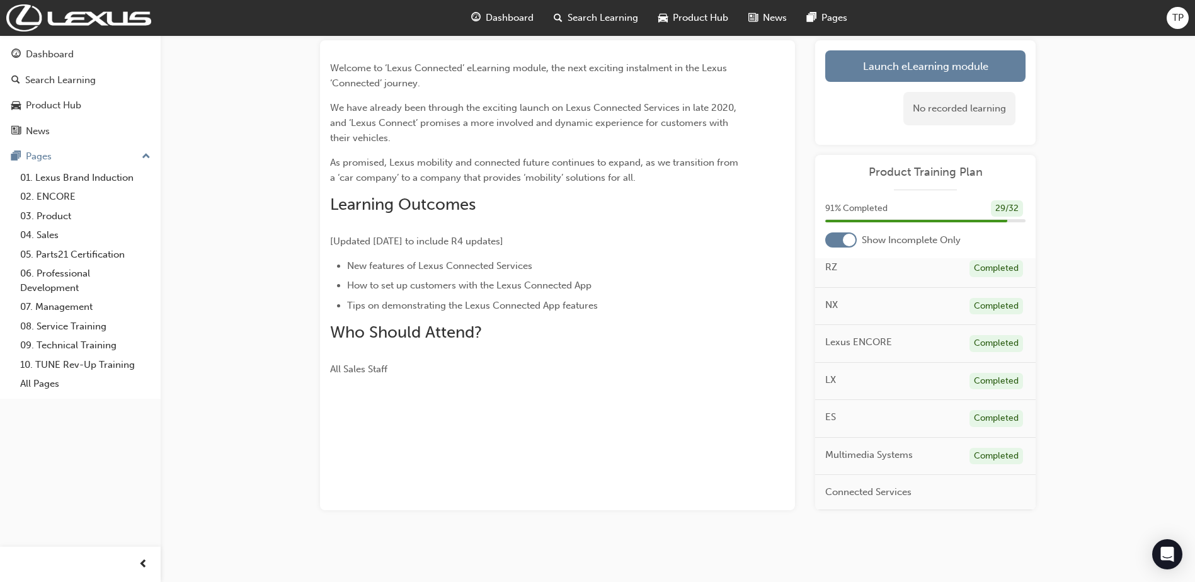
scroll to position [89, 0]
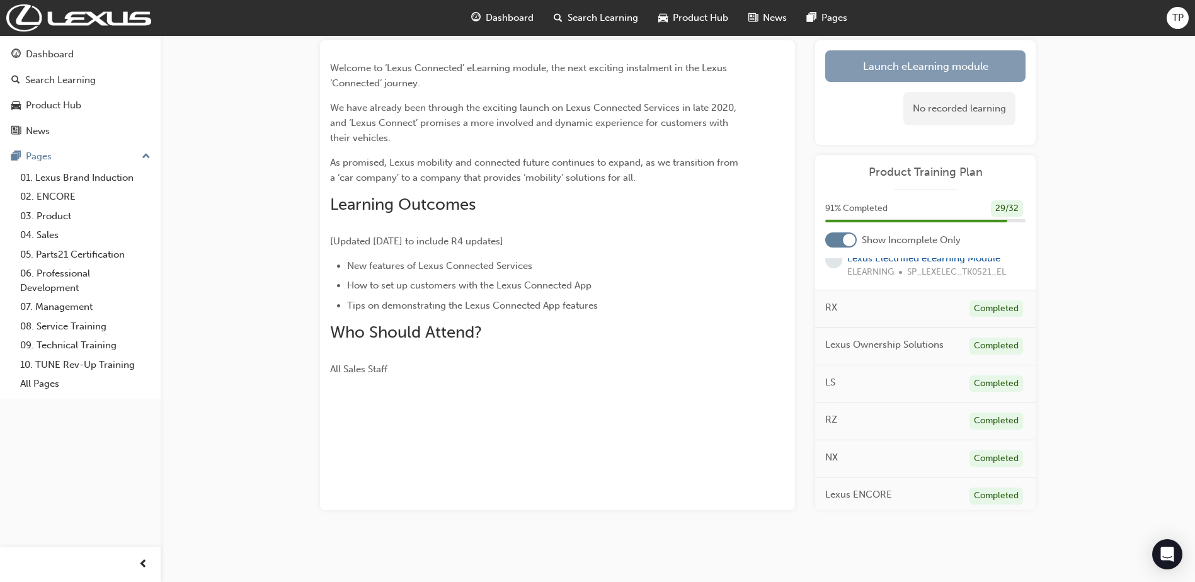
click at [895, 71] on link "Launch eLearning module" at bounding box center [925, 65] width 200 height 31
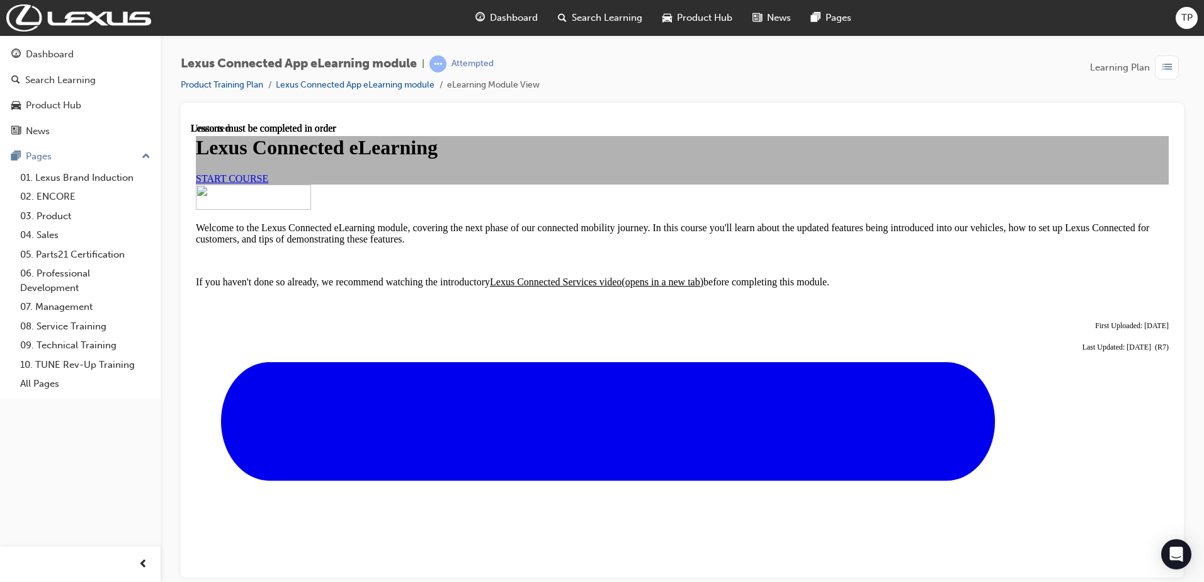
click at [268, 183] on span "START COURSE" at bounding box center [232, 178] width 72 height 11
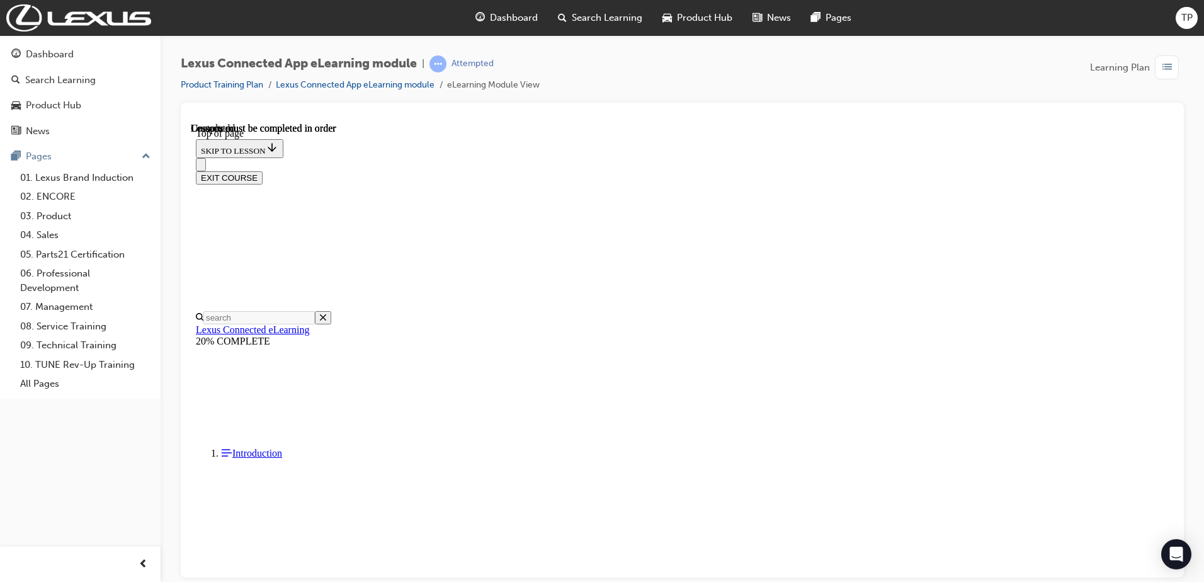
scroll to position [1043, 0]
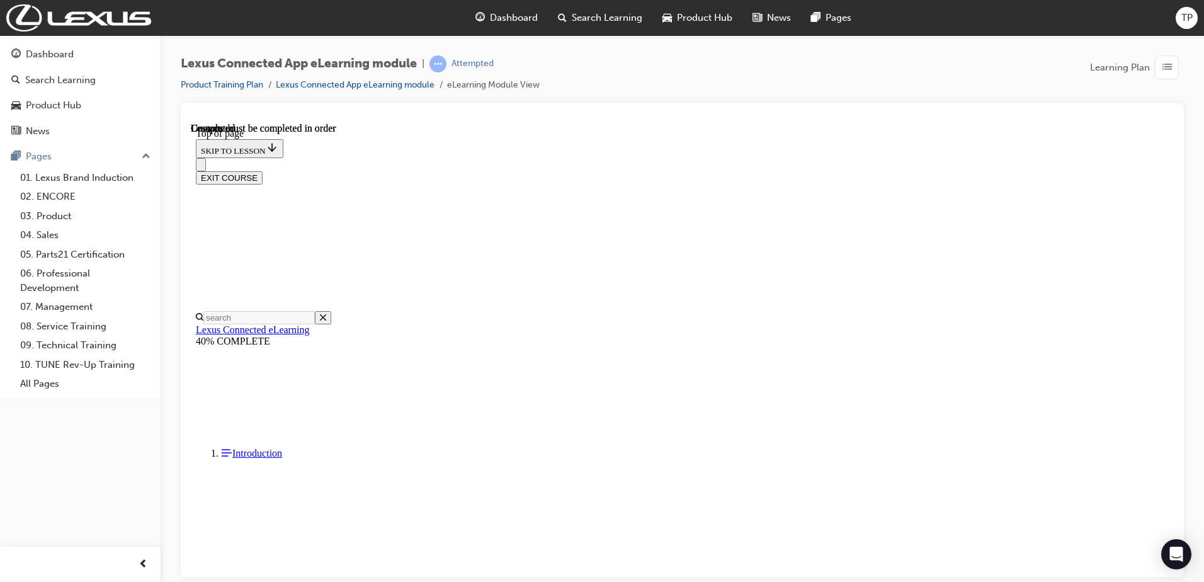
drag, startPoint x: 1002, startPoint y: 198, endPoint x: 1010, endPoint y: 199, distance: 8.2
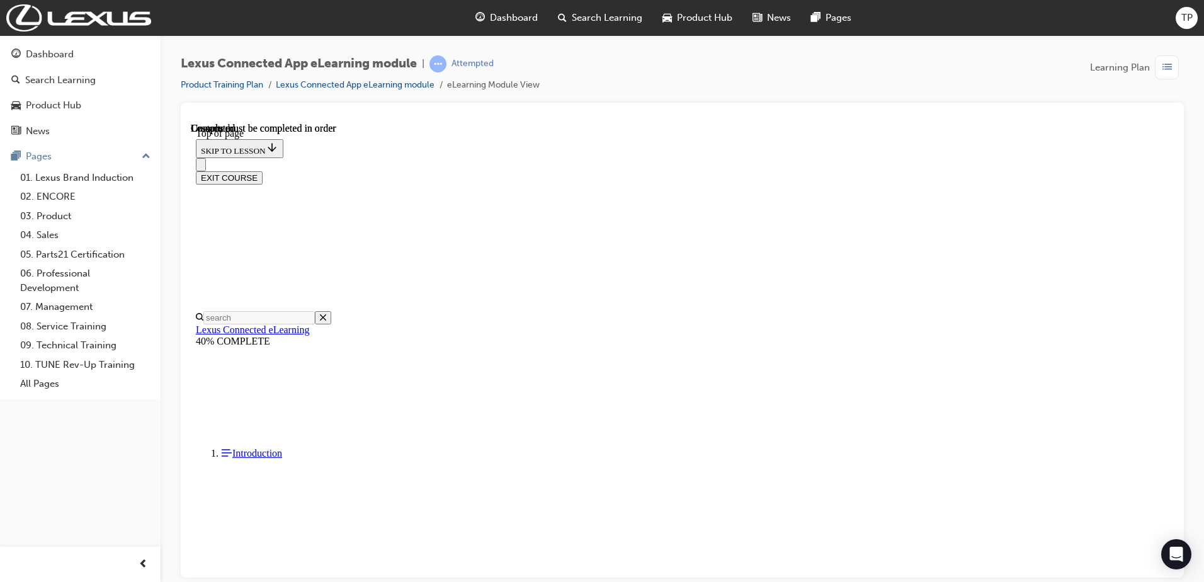
click at [640, 581] on html "Your version of Internet Explorer is outdated and not supported. Please upgrade…" at bounding box center [602, 291] width 1204 height 582
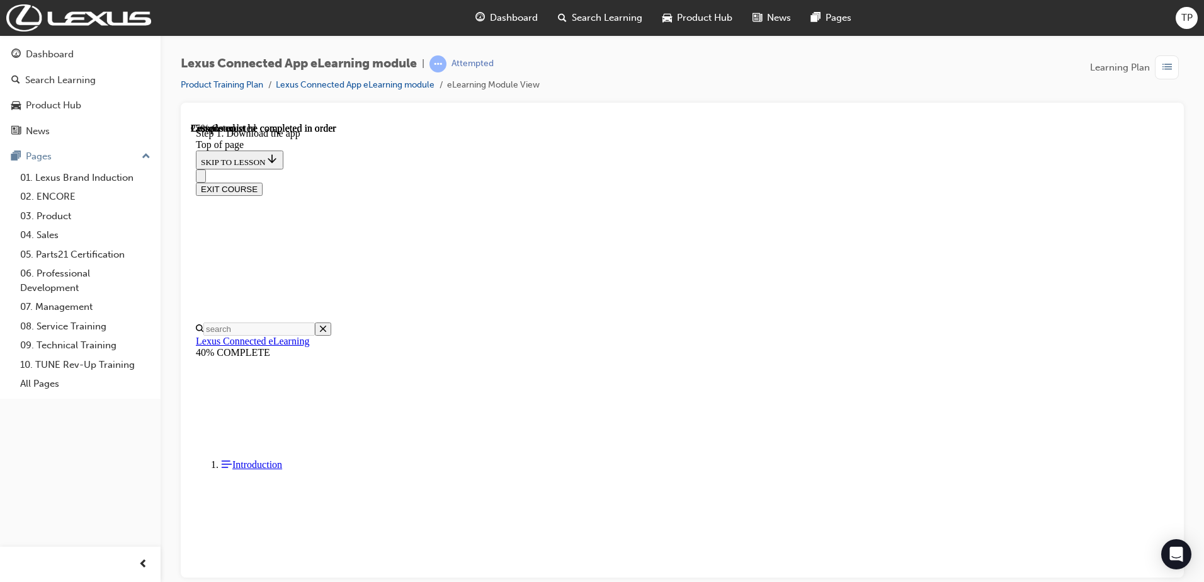
scroll to position [261, 0]
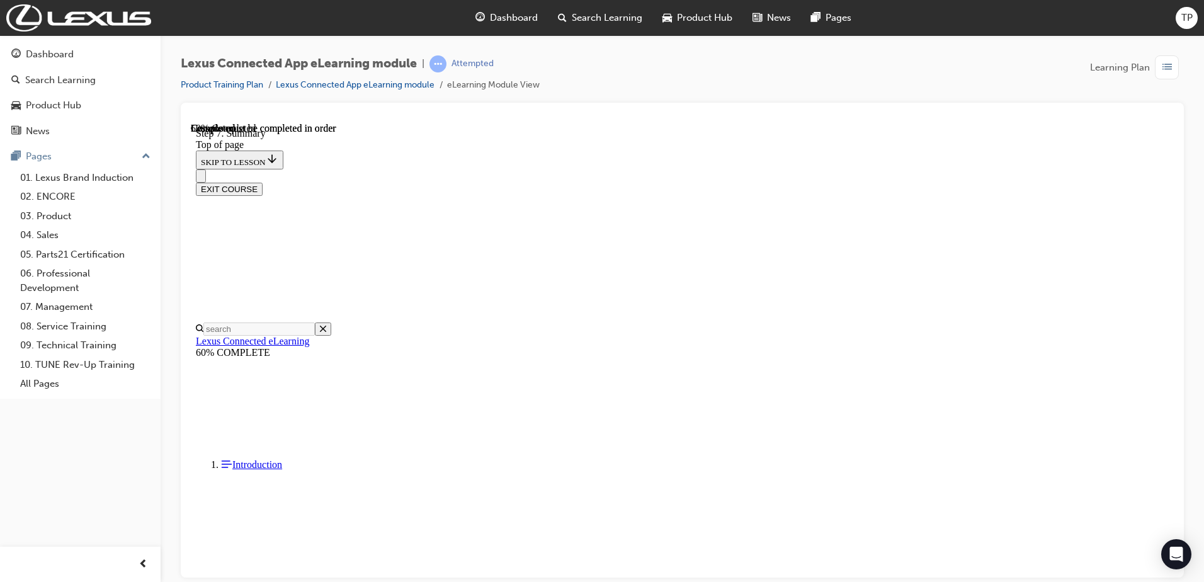
scroll to position [354, 0]
drag, startPoint x: 586, startPoint y: 300, endPoint x: 657, endPoint y: 298, distance: 71.8
drag, startPoint x: 657, startPoint y: 298, endPoint x: 686, endPoint y: 336, distance: 47.1
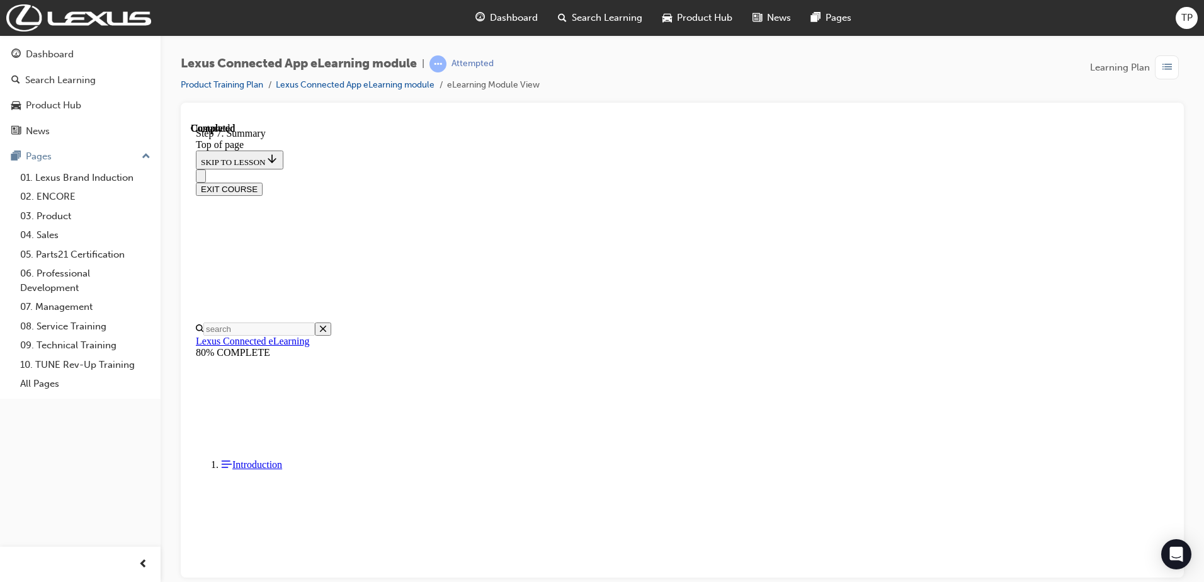
scroll to position [935, 0]
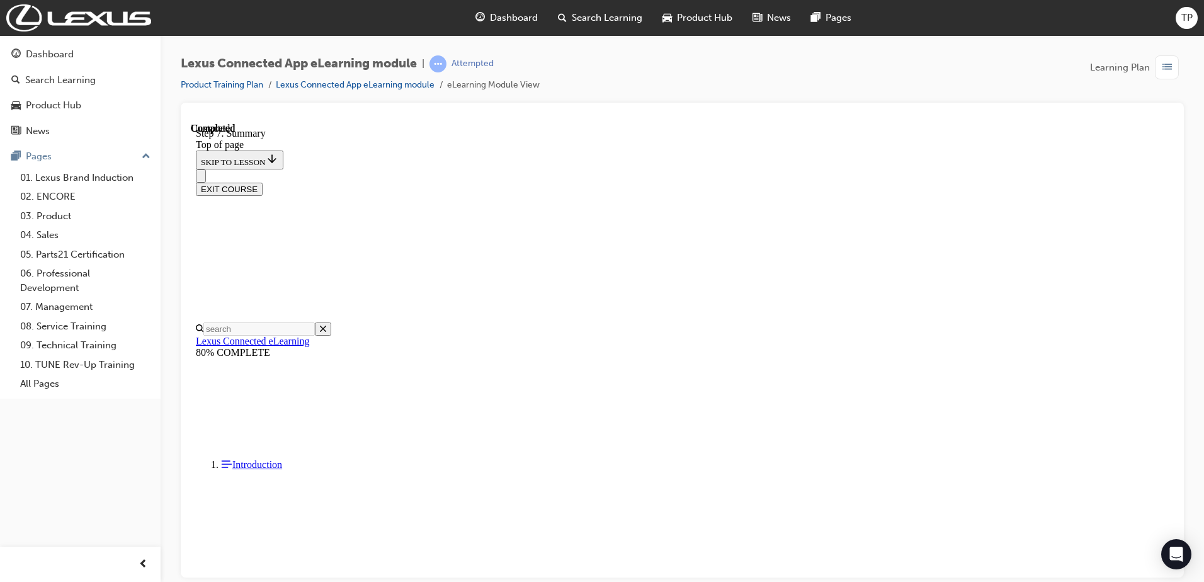
scroll to position [39, 0]
drag, startPoint x: 582, startPoint y: 274, endPoint x: 888, endPoint y: 264, distance: 305.5
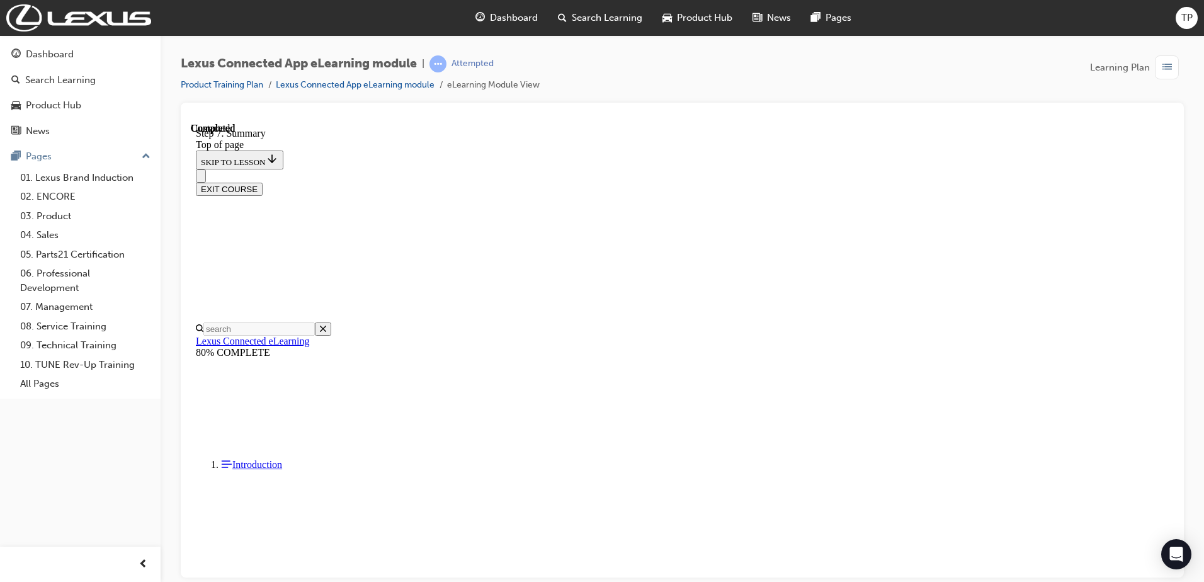
drag, startPoint x: 888, startPoint y: 264, endPoint x: 869, endPoint y: 281, distance: 25.0
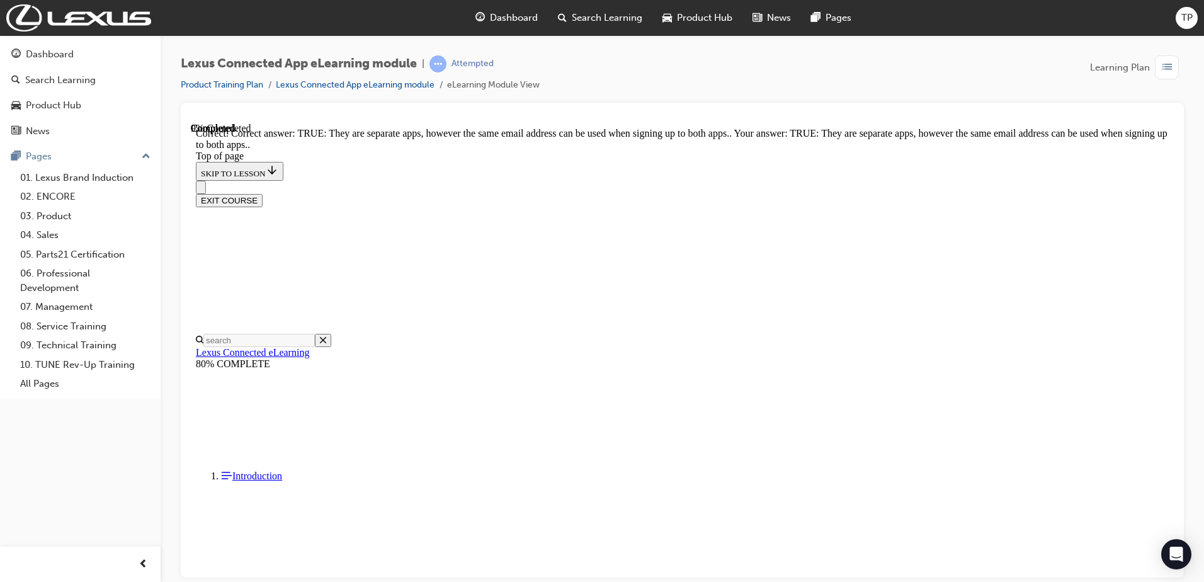
drag, startPoint x: 562, startPoint y: 312, endPoint x: 968, endPoint y: 318, distance: 406.8
drag, startPoint x: 968, startPoint y: 318, endPoint x: 968, endPoint y: 337, distance: 18.9
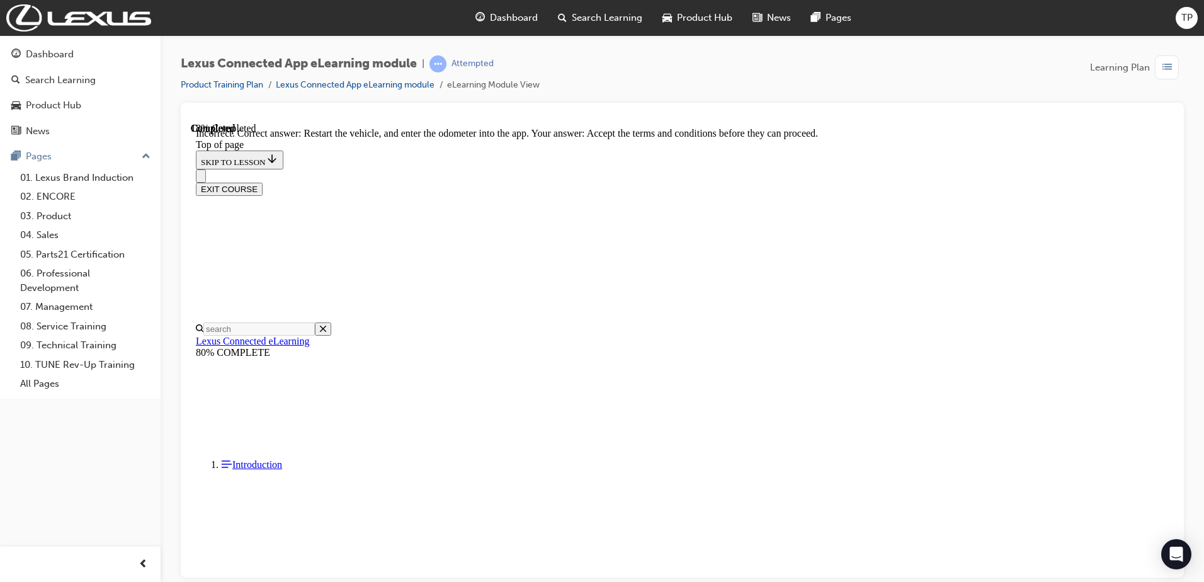
scroll to position [196, 0]
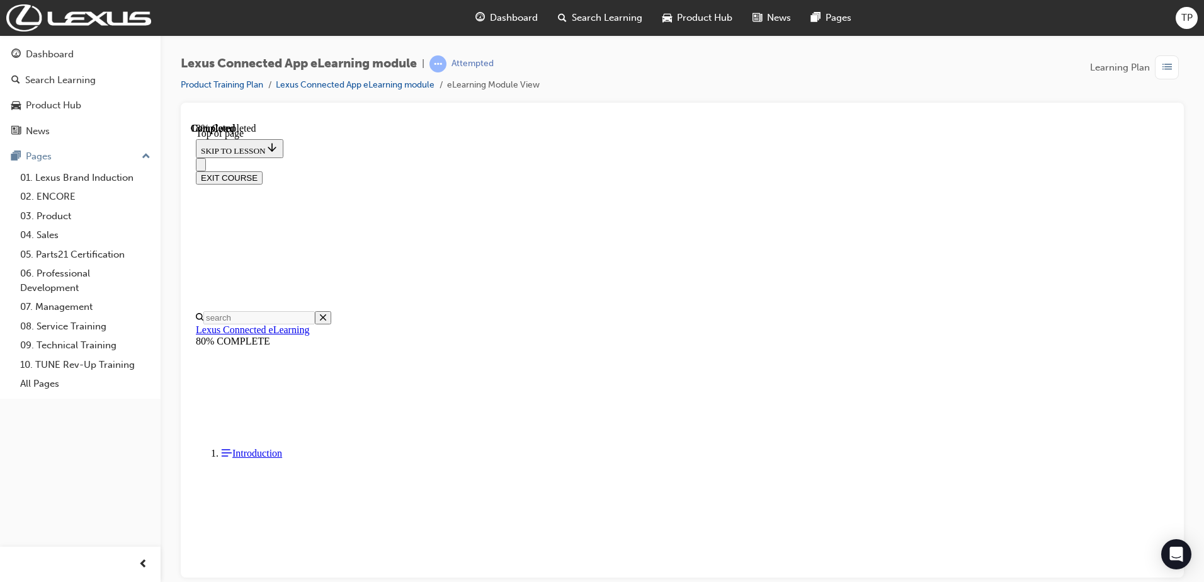
scroll to position [38, 0]
drag, startPoint x: 603, startPoint y: 310, endPoint x: 945, endPoint y: 303, distance: 342.0
drag, startPoint x: 945, startPoint y: 303, endPoint x: 912, endPoint y: 317, distance: 35.6
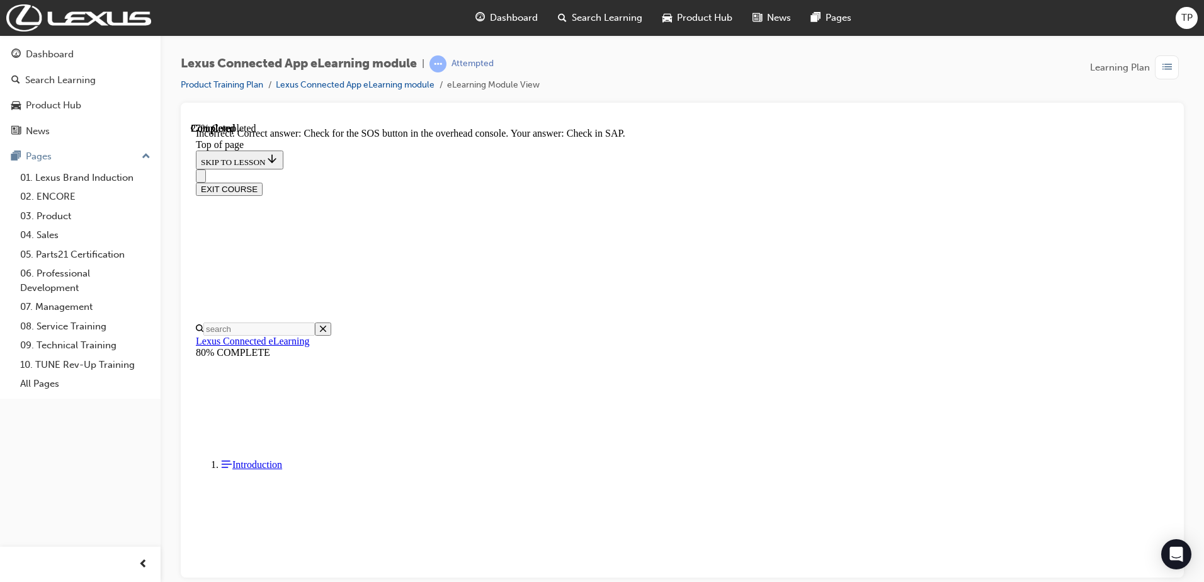
scroll to position [159, 0]
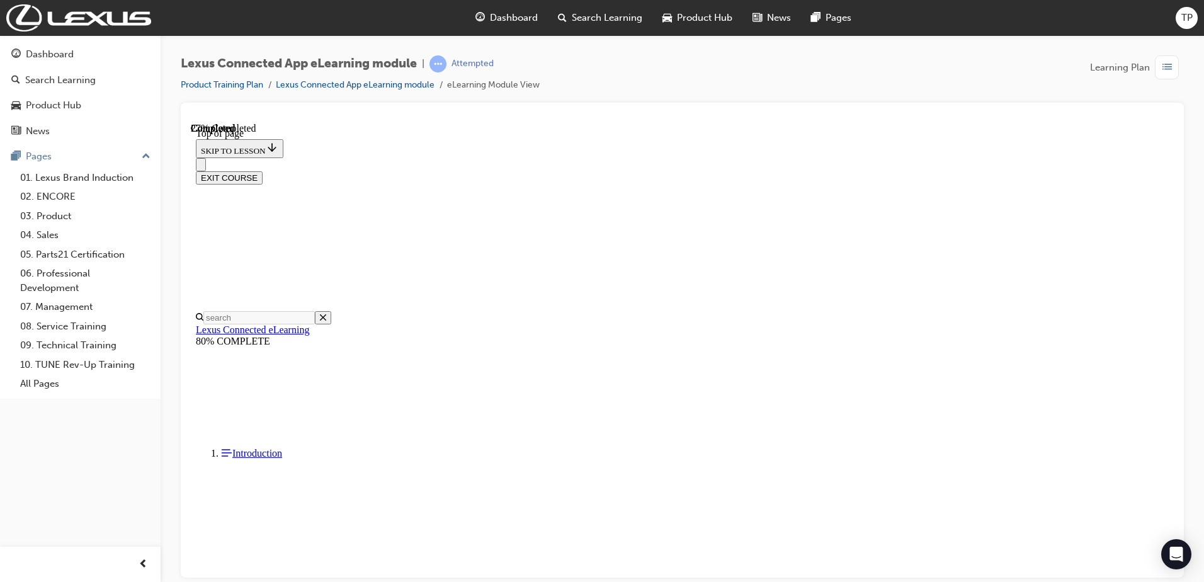
drag, startPoint x: 571, startPoint y: 307, endPoint x: 945, endPoint y: 293, distance: 373.6
drag, startPoint x: 945, startPoint y: 293, endPoint x: 912, endPoint y: 324, distance: 44.1
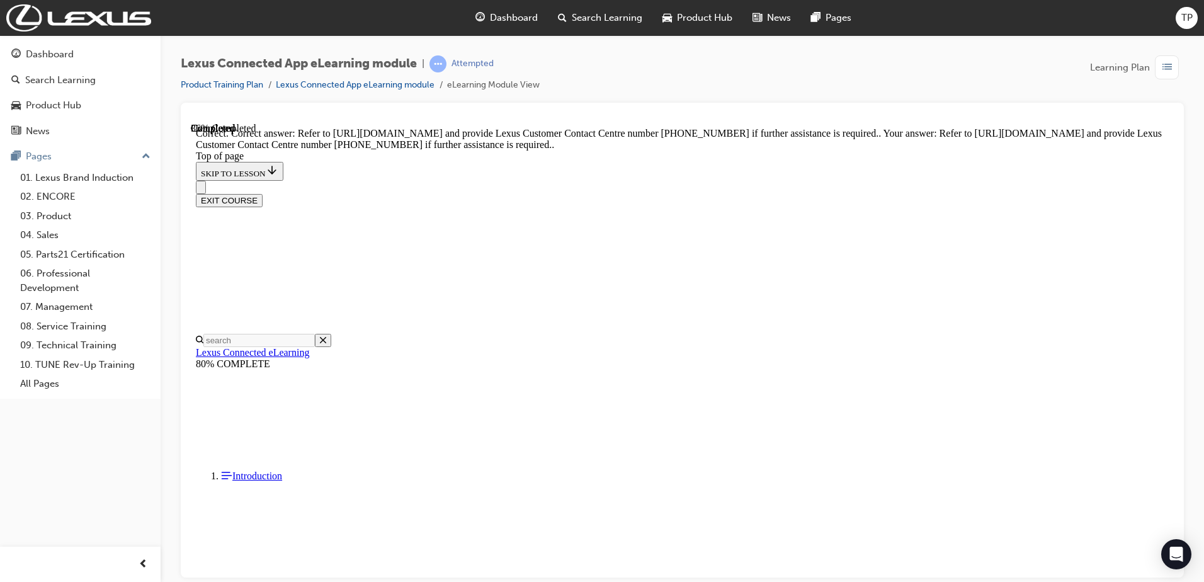
scroll to position [222, 0]
drag, startPoint x: 773, startPoint y: 516, endPoint x: 764, endPoint y: 499, distance: 19.4
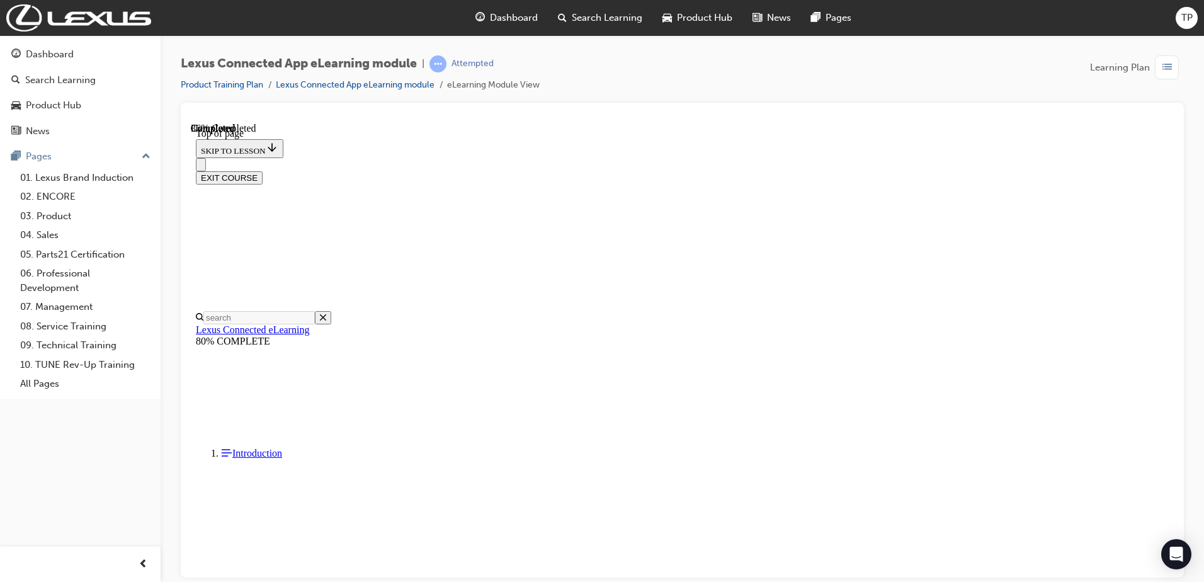
scroll to position [38, 0]
drag, startPoint x: 551, startPoint y: 299, endPoint x: 793, endPoint y: 330, distance: 244.4
drag, startPoint x: 793, startPoint y: 330, endPoint x: 799, endPoint y: 338, distance: 9.4
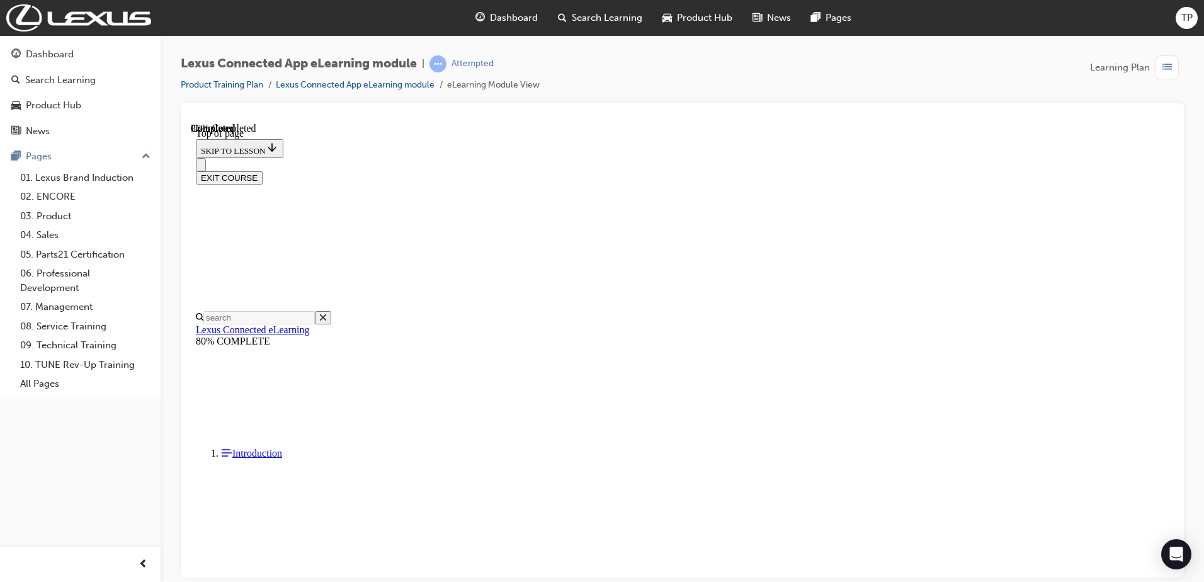
scroll to position [101, 0]
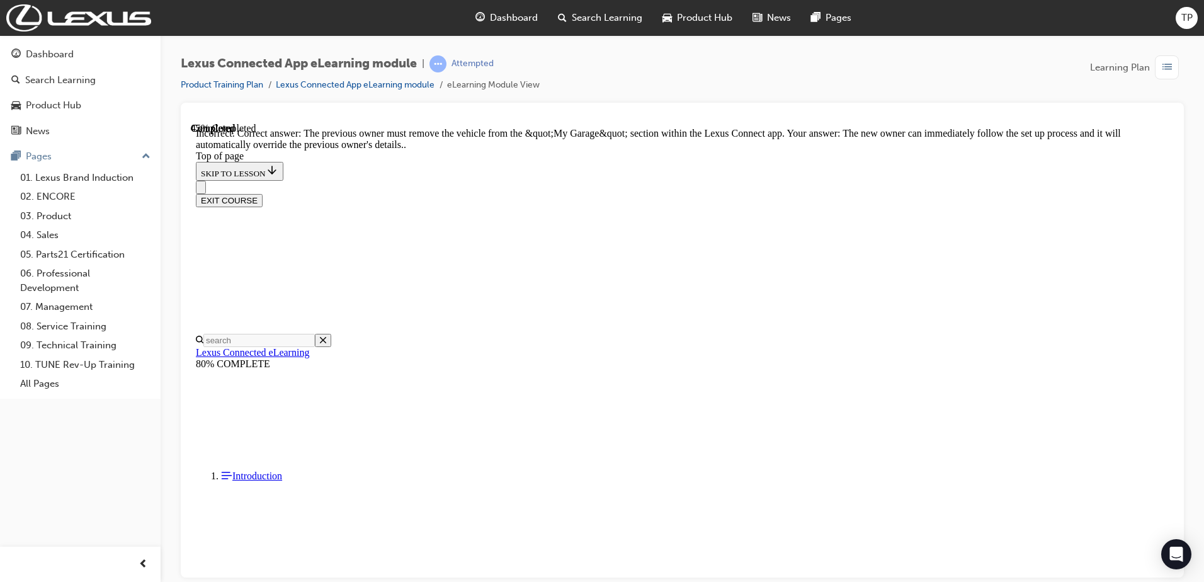
scroll to position [218, 0]
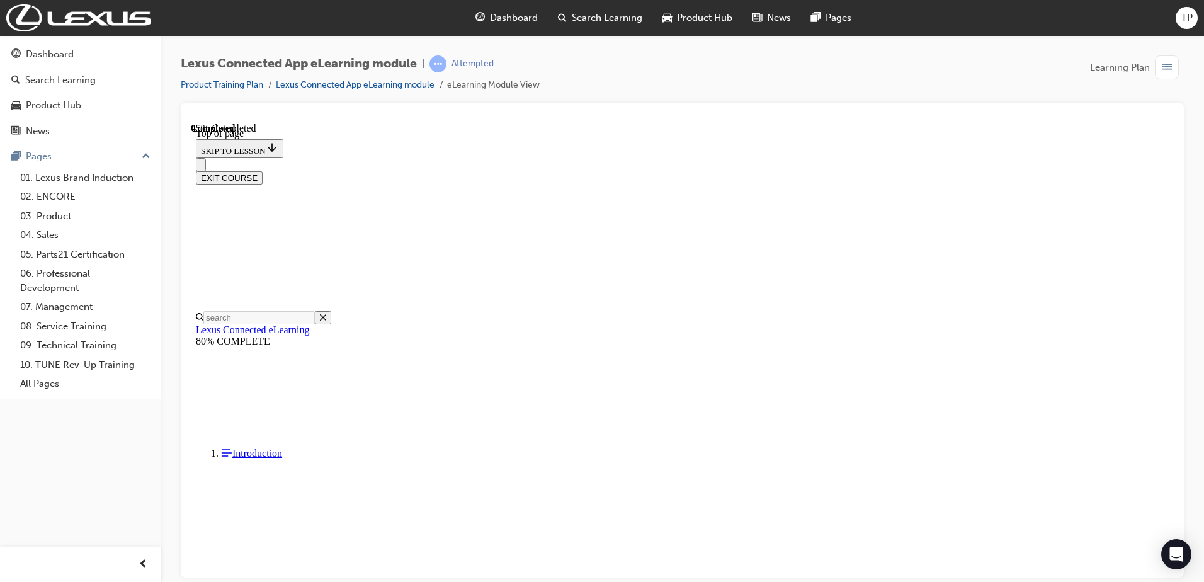
scroll to position [101, 0]
drag, startPoint x: 678, startPoint y: 480, endPoint x: 670, endPoint y: 436, distance: 45.3
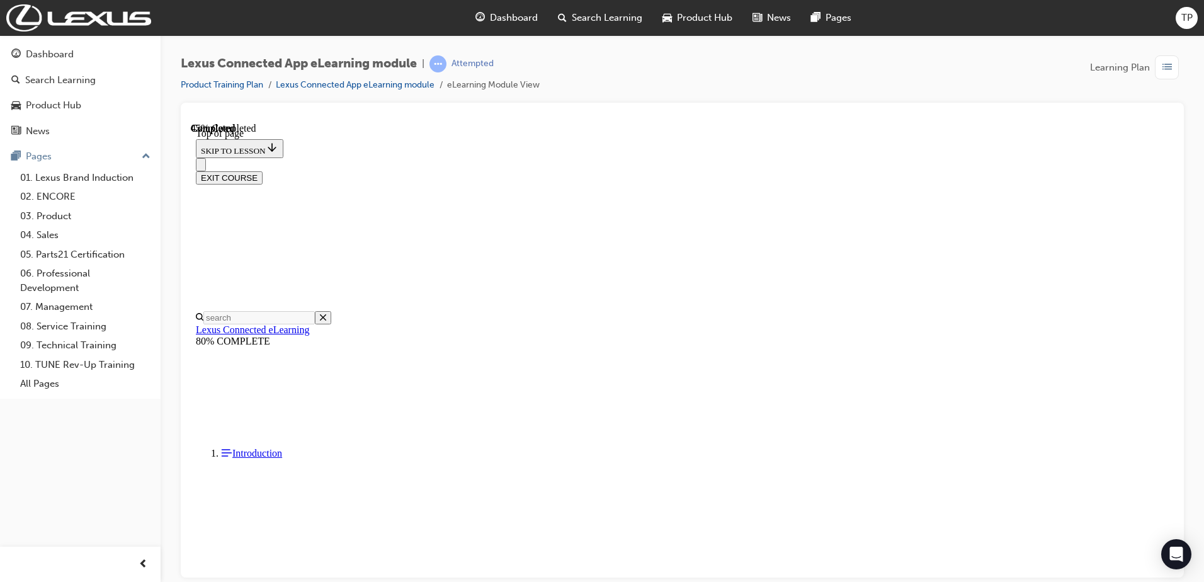
drag, startPoint x: 673, startPoint y: 361, endPoint x: 761, endPoint y: 518, distance: 179.6
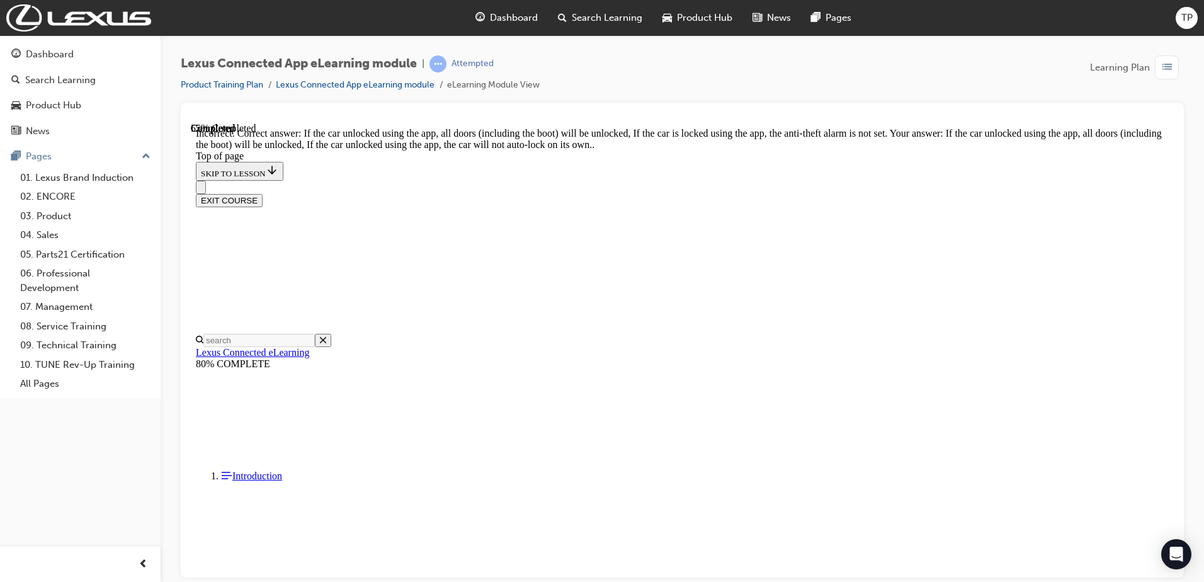
scroll to position [230, 0]
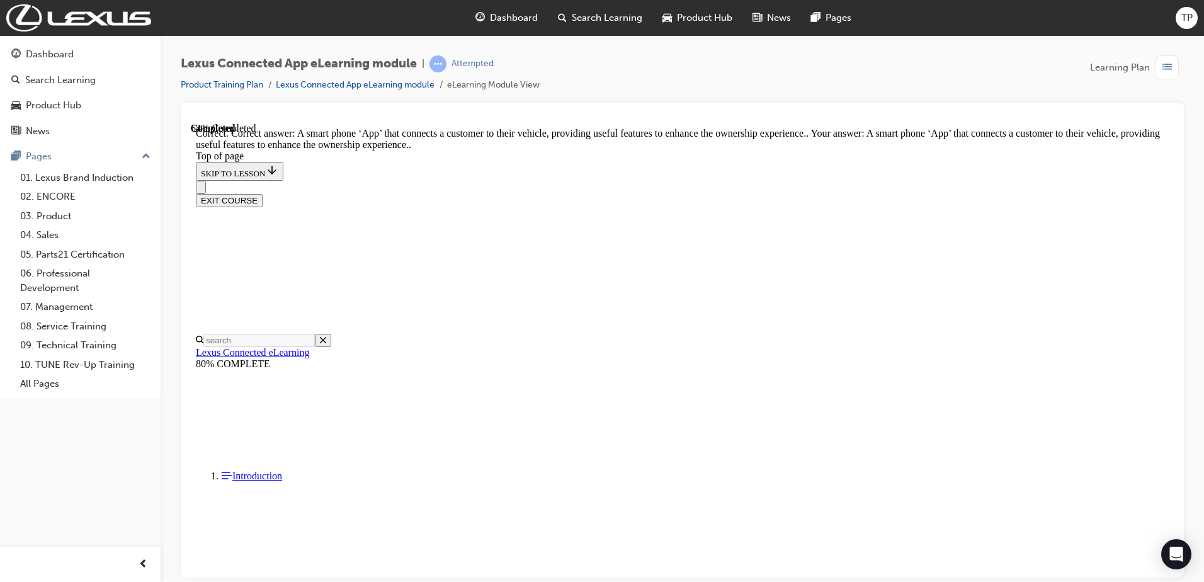
scroll to position [171, 0]
drag, startPoint x: 767, startPoint y: 531, endPoint x: 767, endPoint y: 516, distance: 15.1
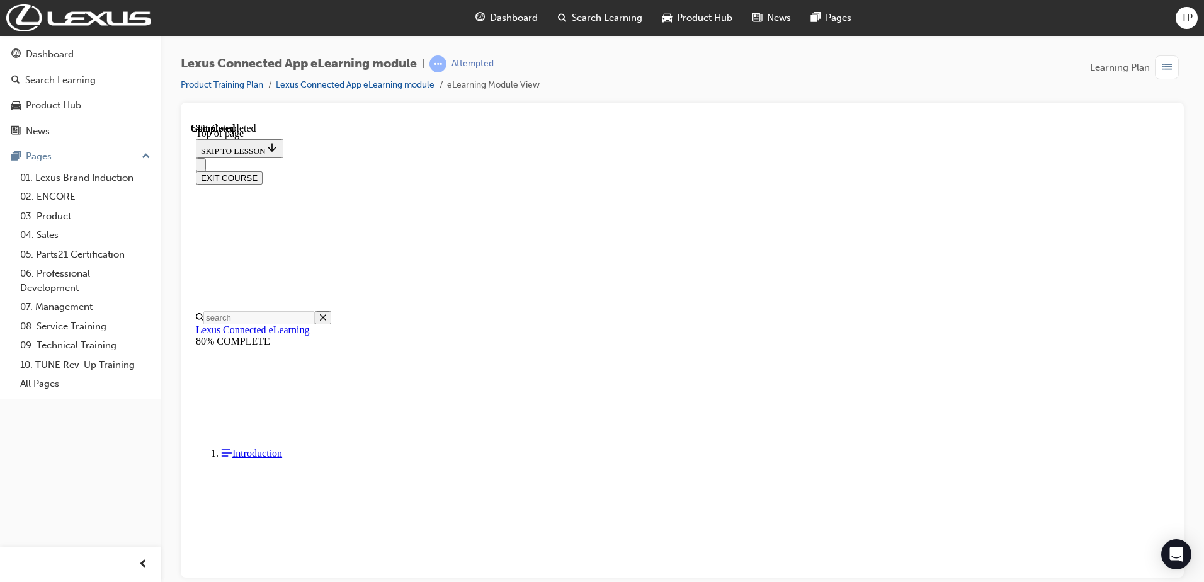
scroll to position [227, 0]
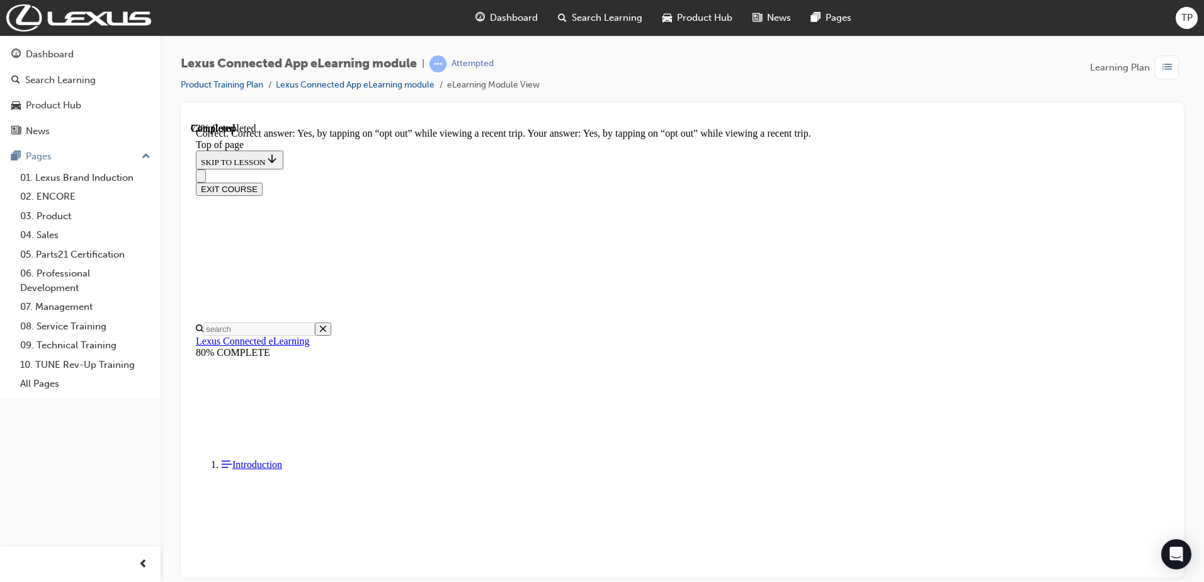
scroll to position [357, 0]
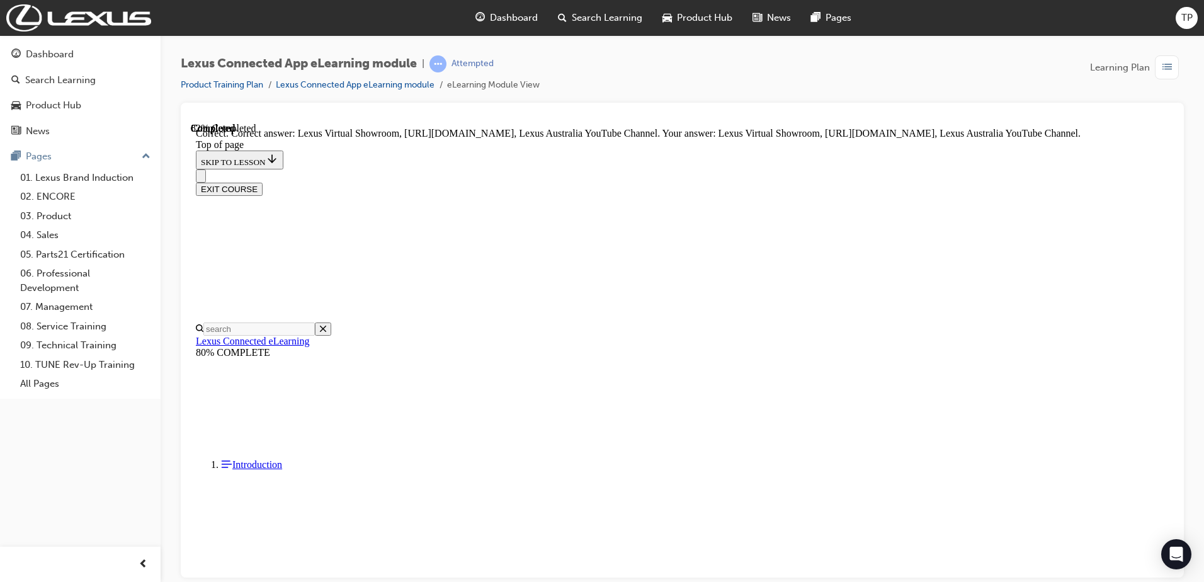
scroll to position [222, 0]
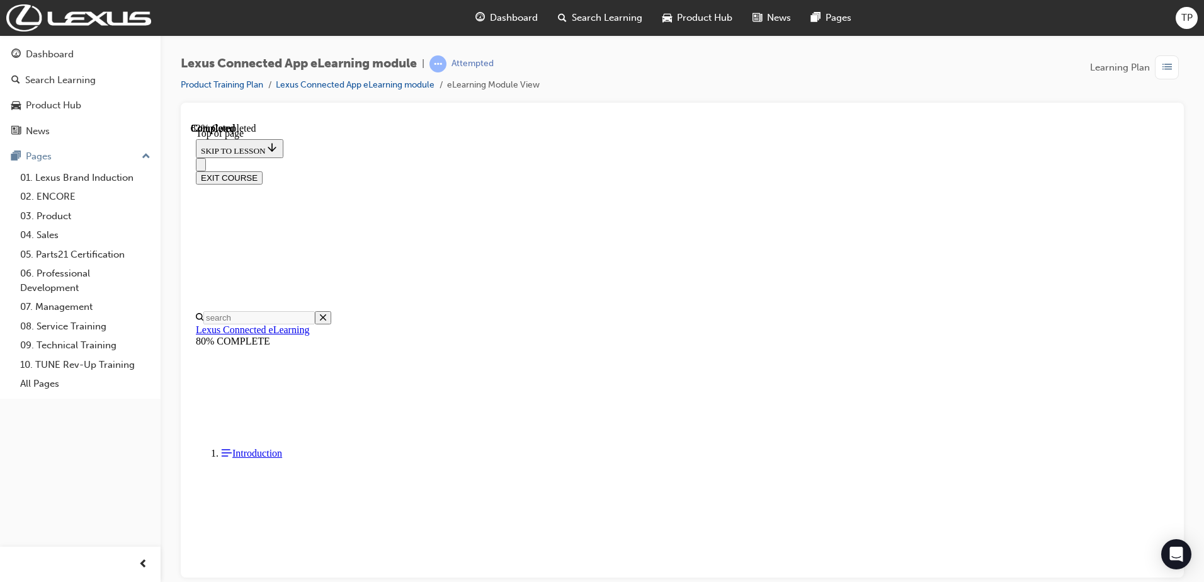
scroll to position [38, 0]
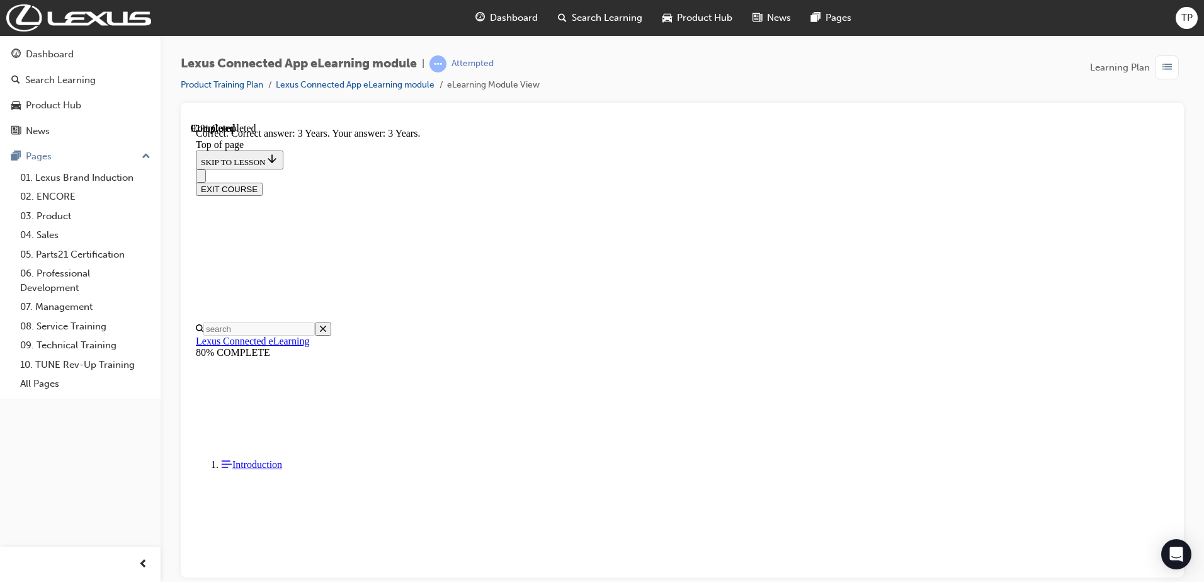
scroll to position [209, 0]
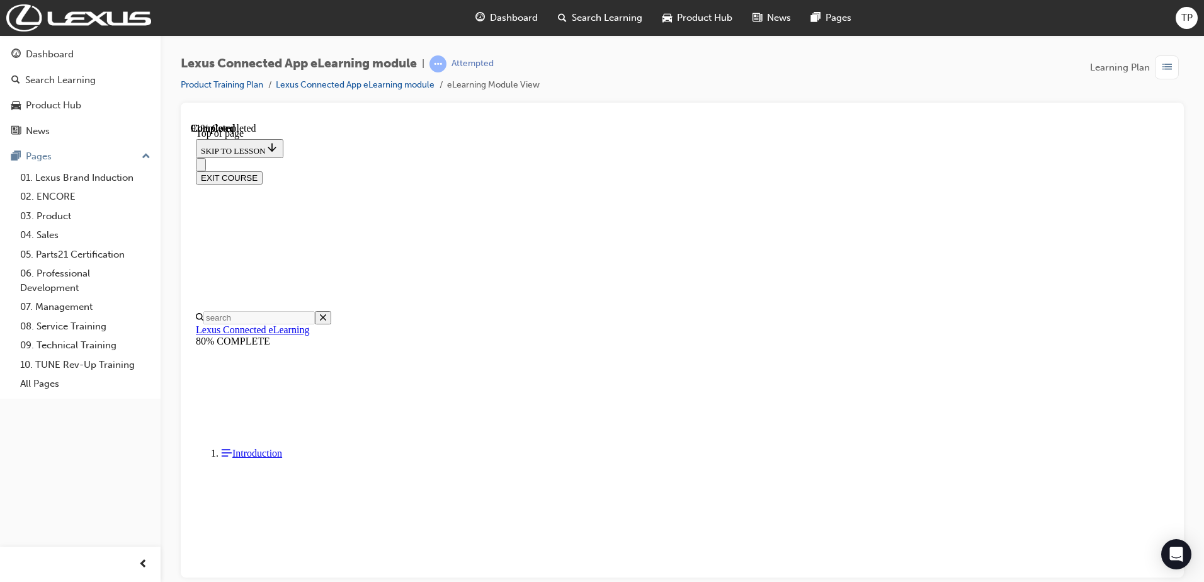
scroll to position [290, 0]
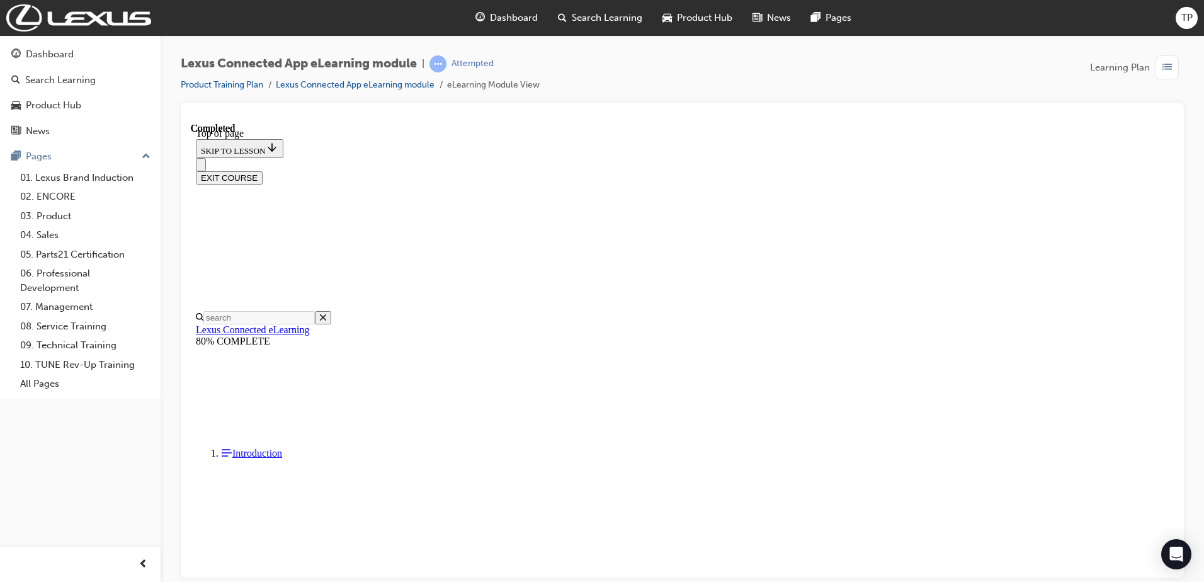
scroll to position [191, 0]
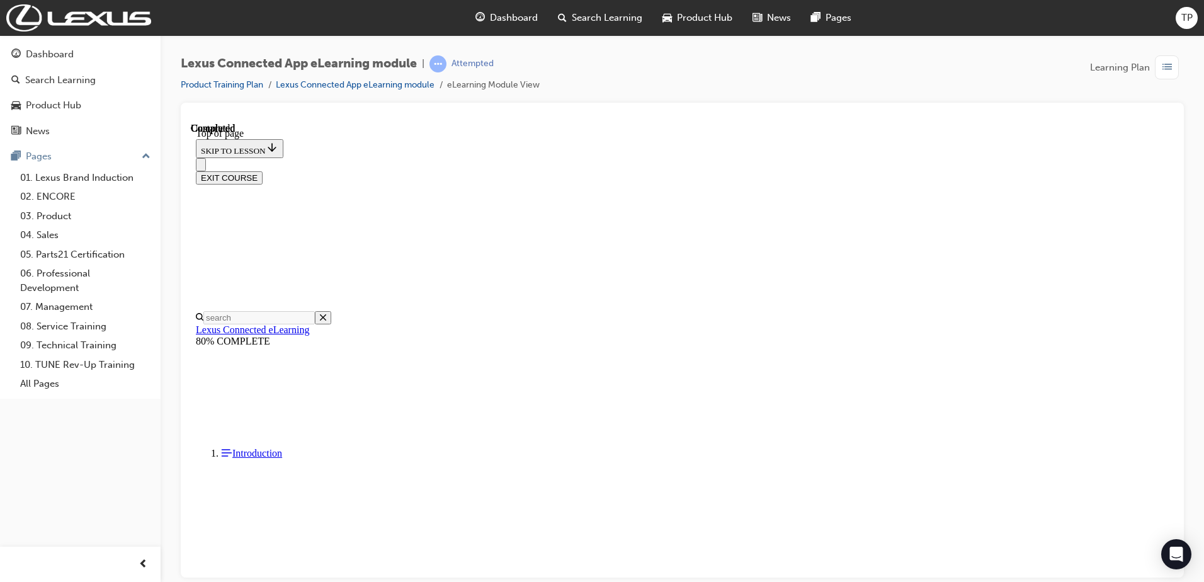
scroll to position [101, 0]
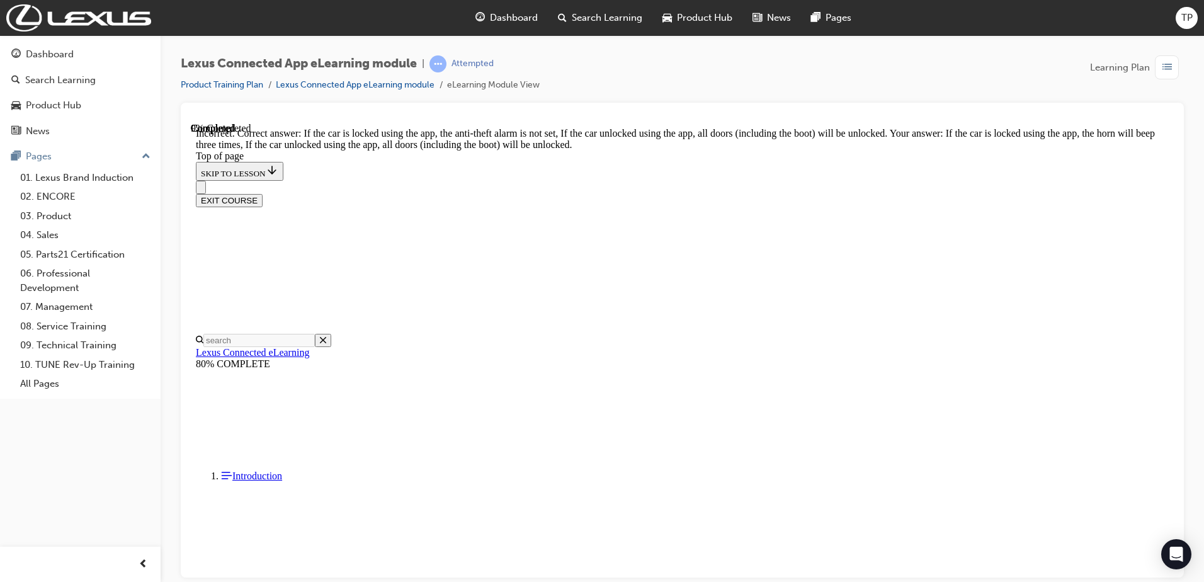
scroll to position [230, 0]
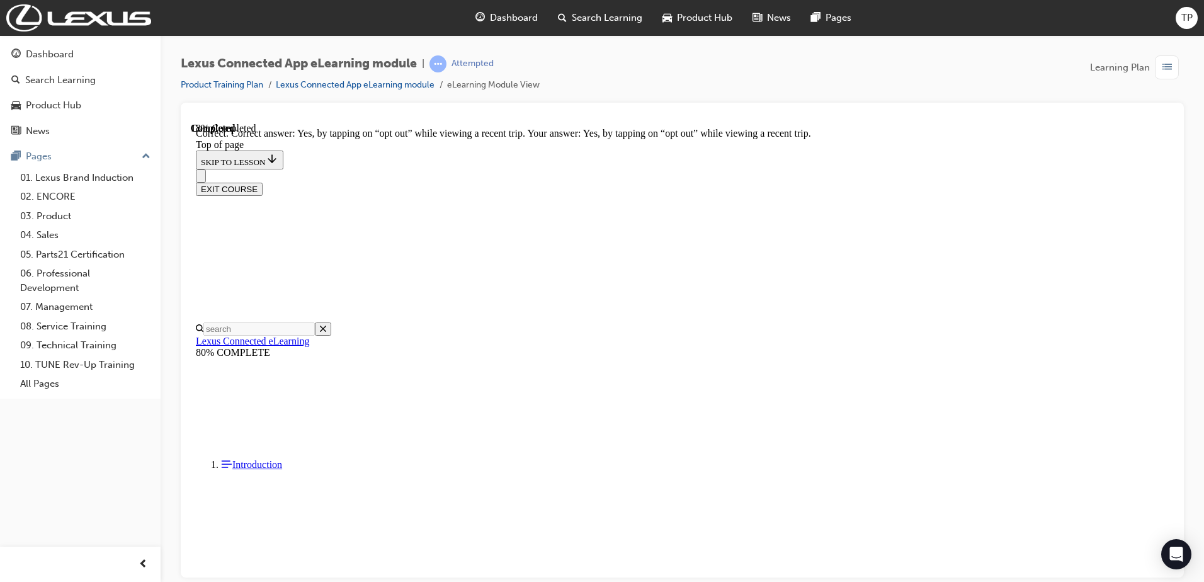
drag, startPoint x: 764, startPoint y: 530, endPoint x: 764, endPoint y: 522, distance: 8.2
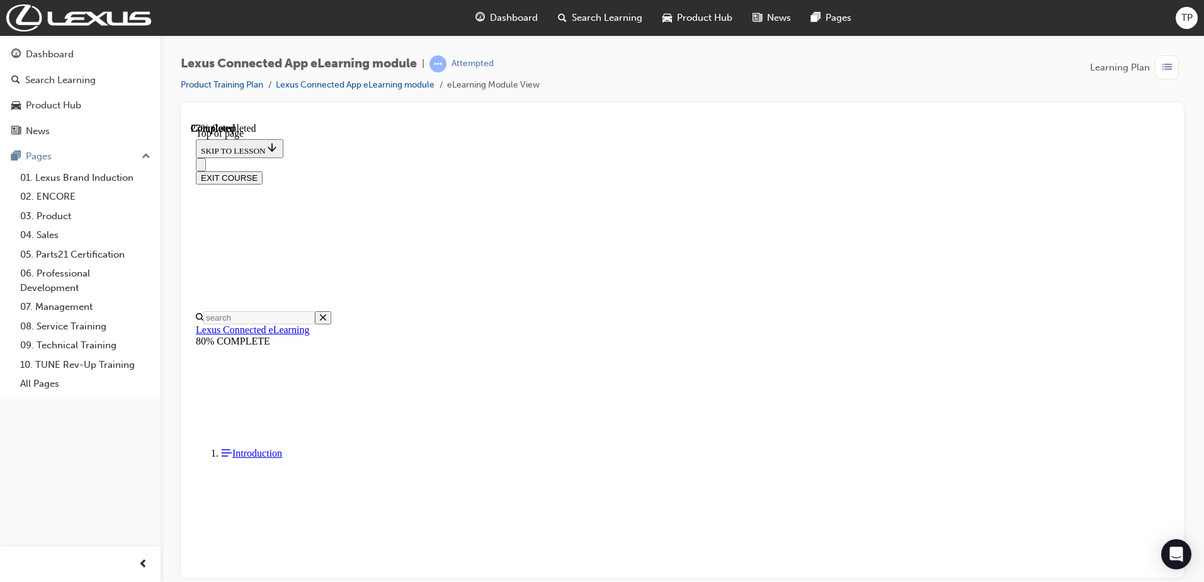
scroll to position [101, 0]
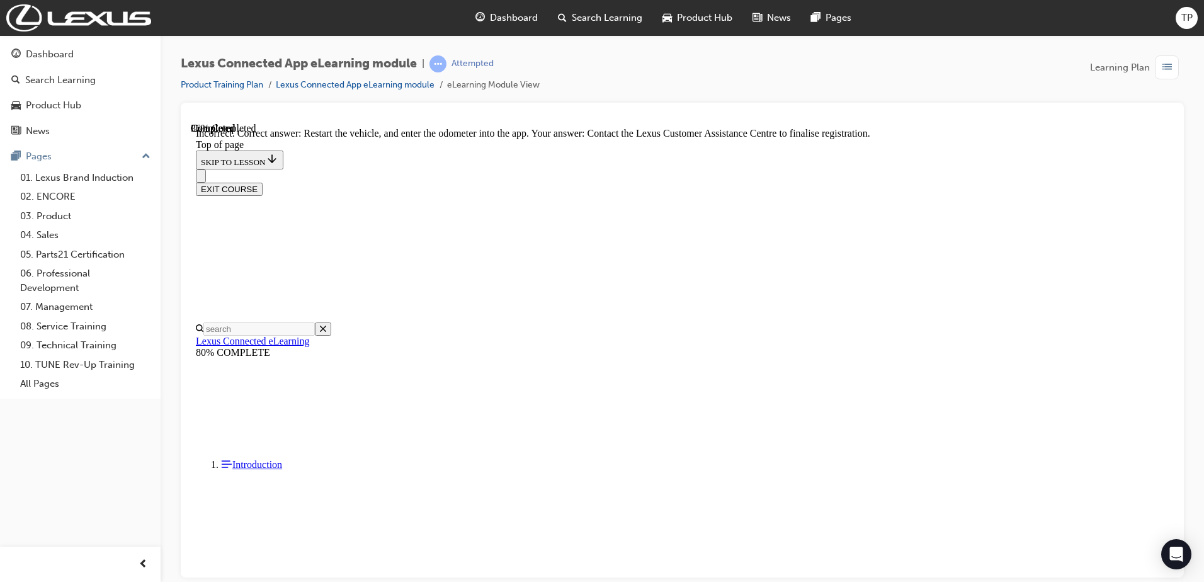
scroll to position [196, 0]
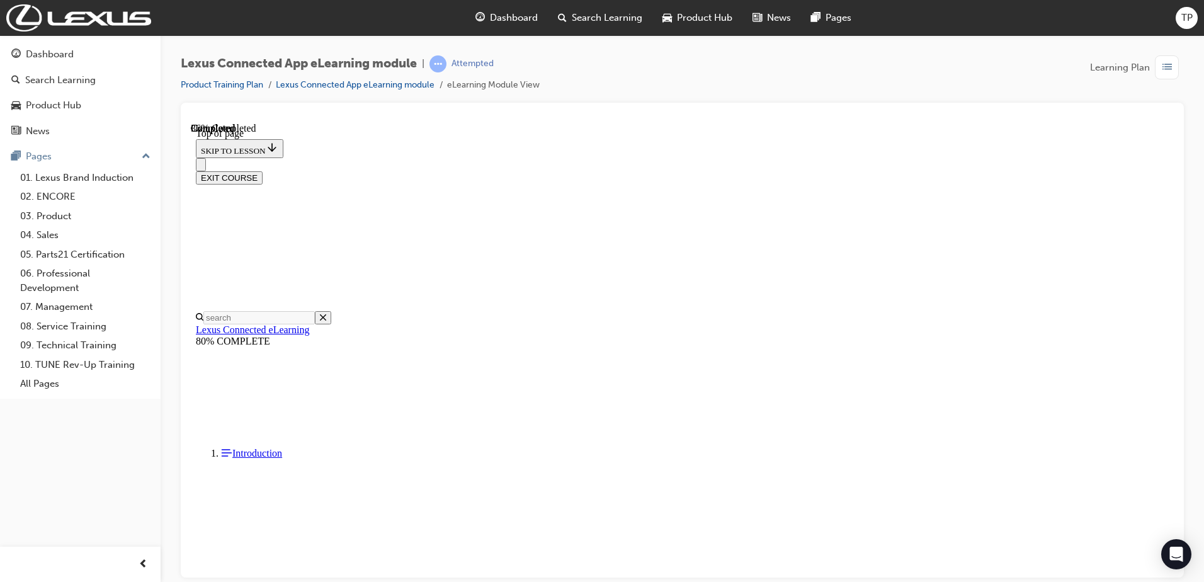
scroll to position [38, 0]
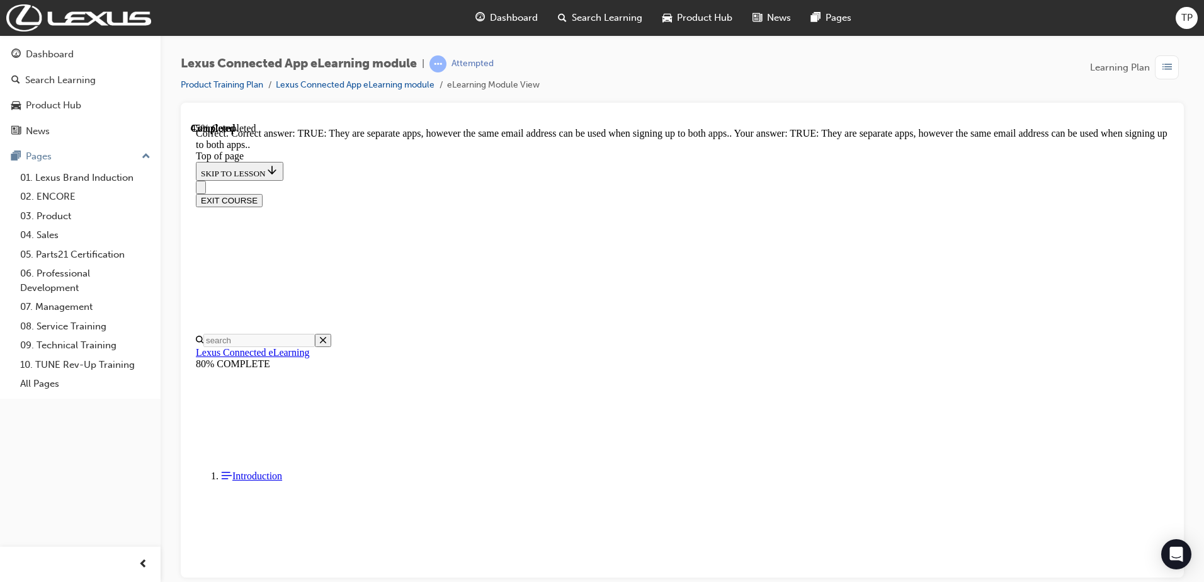
scroll to position [121, 0]
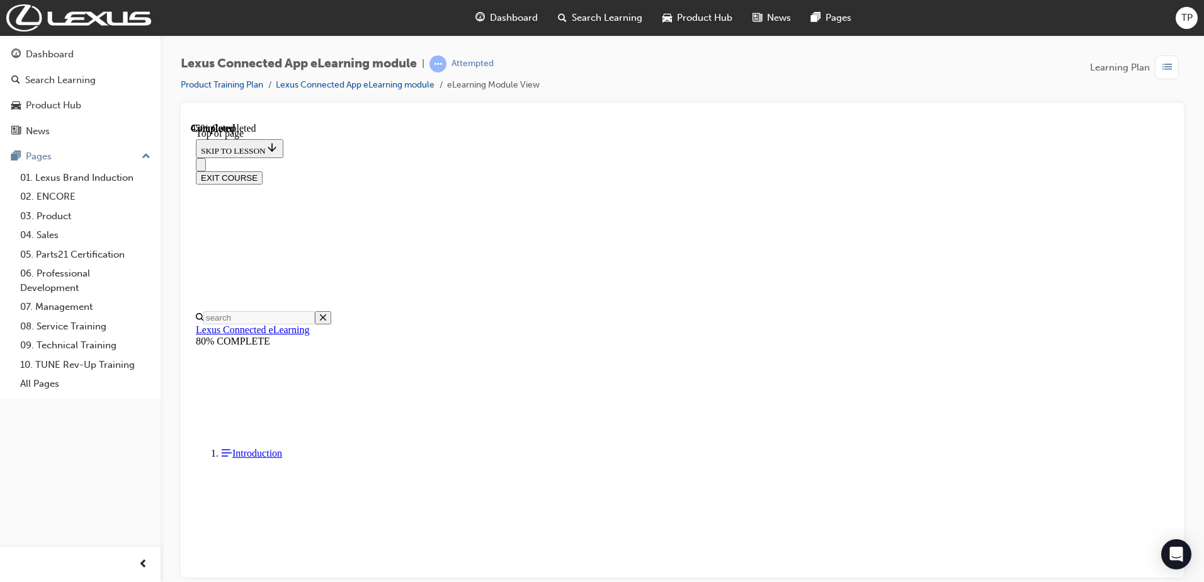
scroll to position [38, 0]
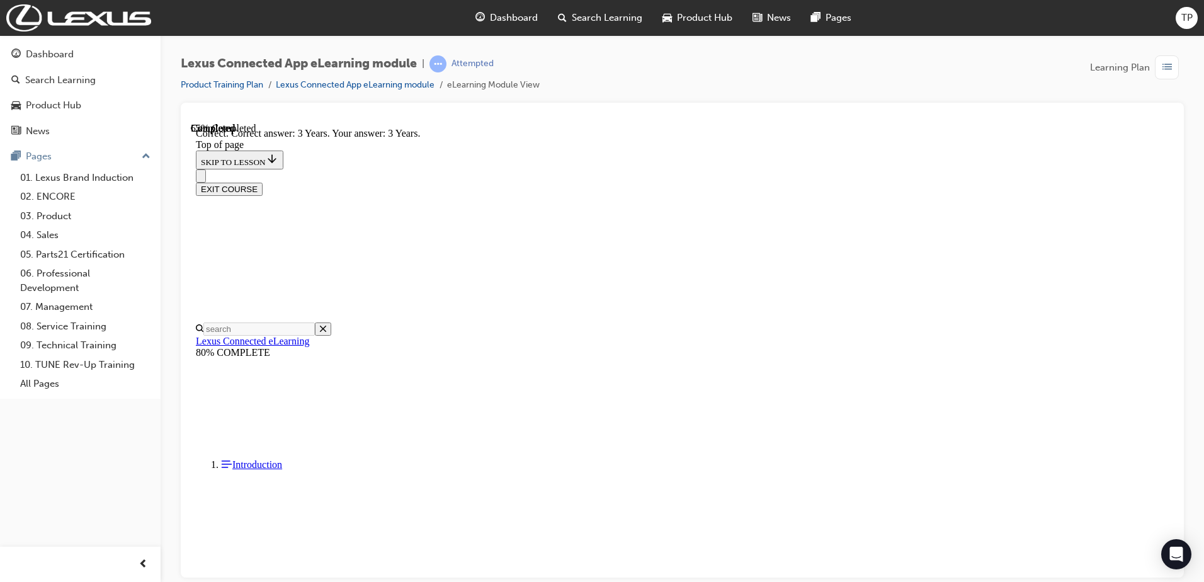
scroll to position [209, 0]
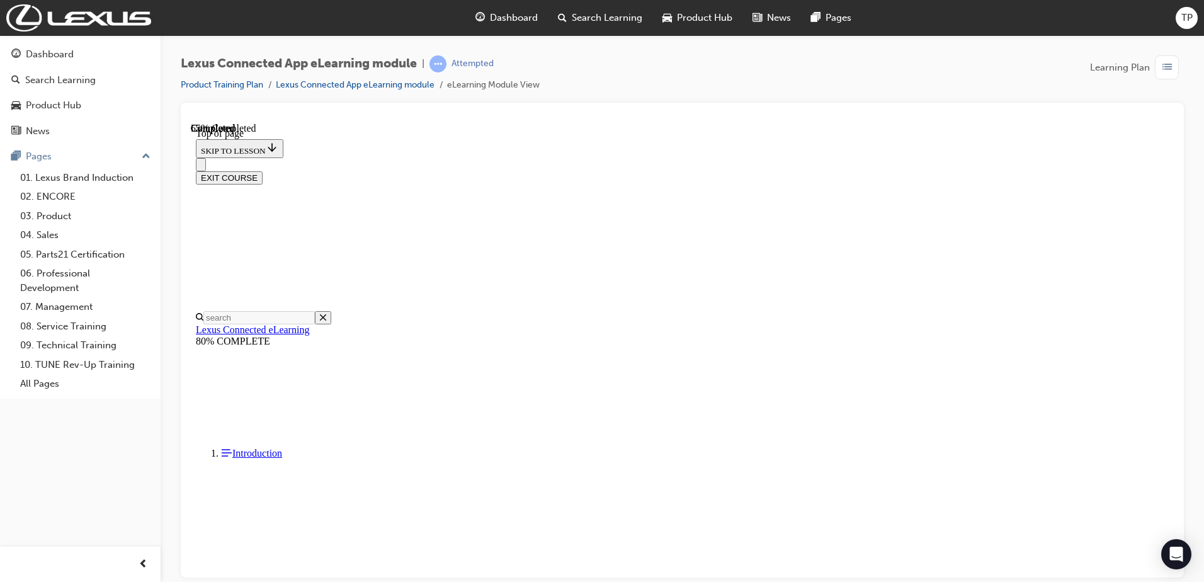
scroll to position [38, 0]
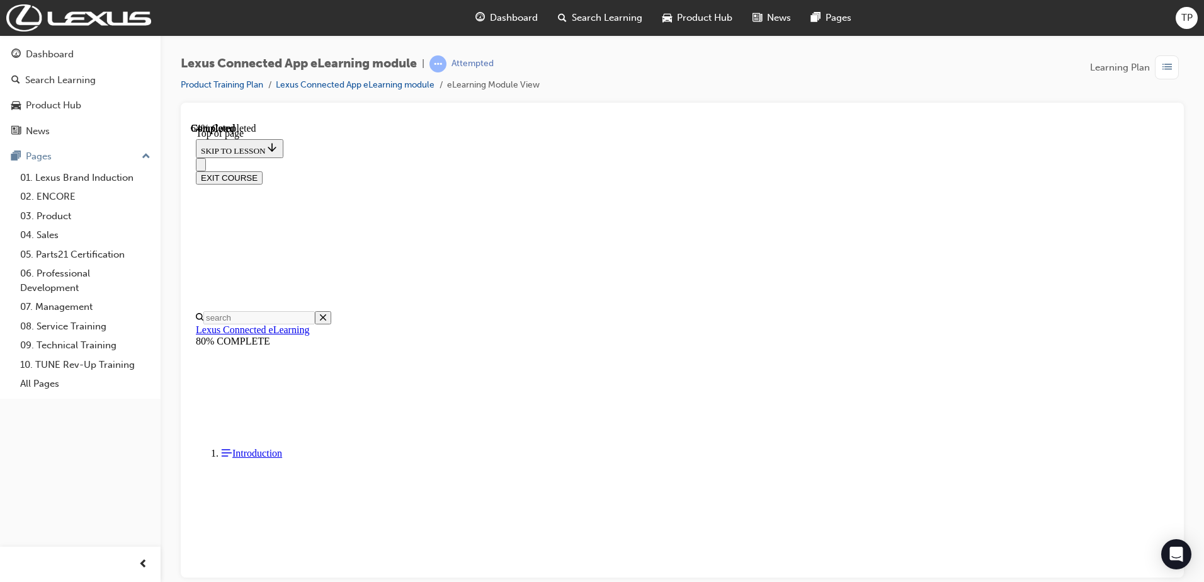
scroll to position [340, 0]
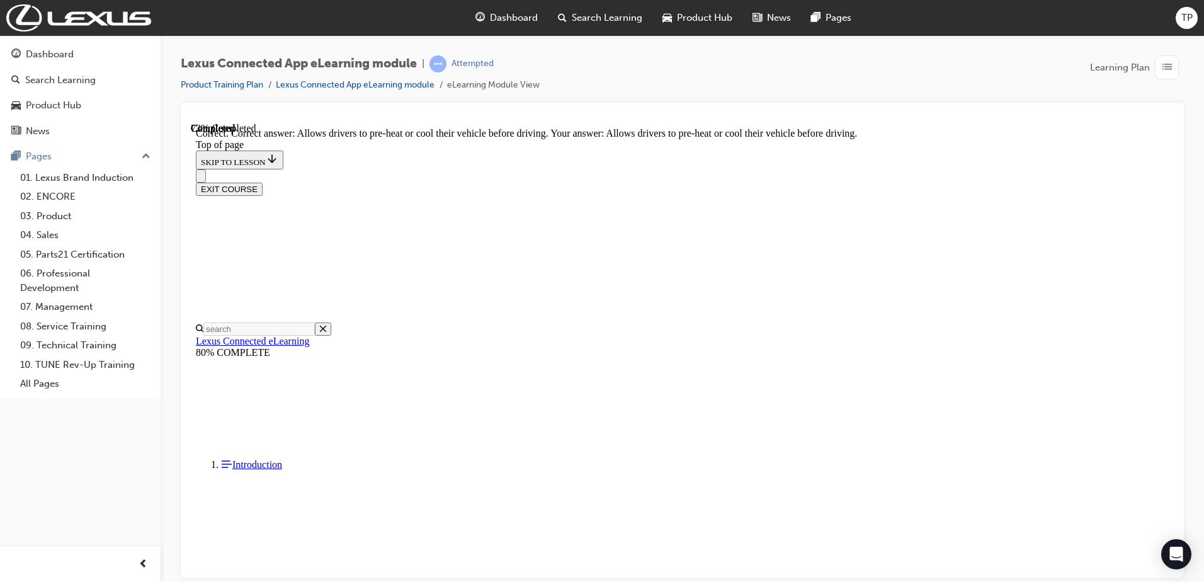
scroll to position [407, 0]
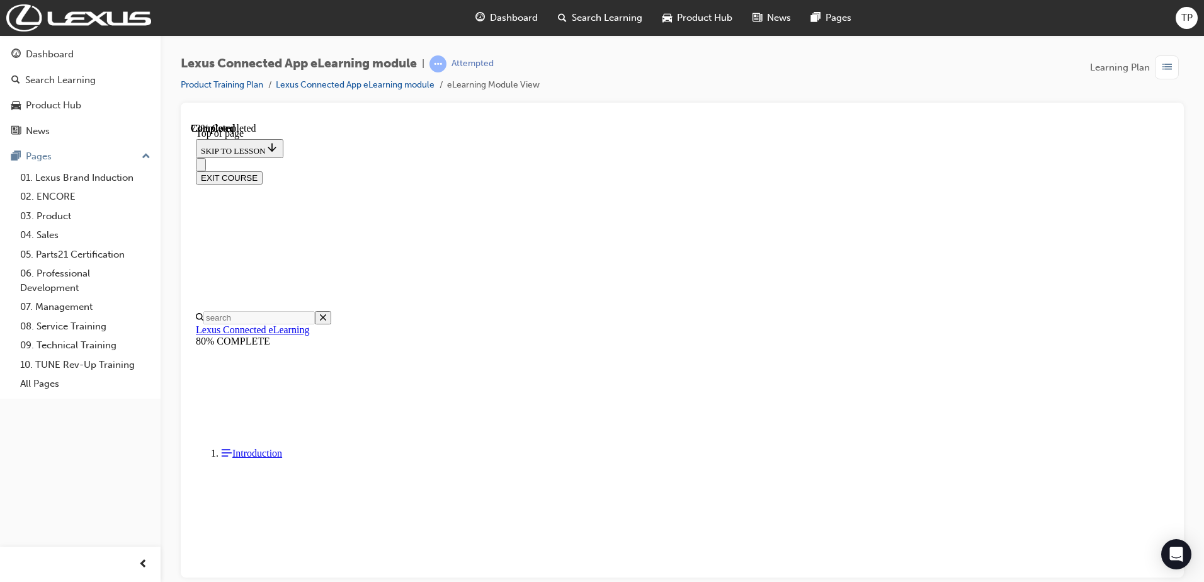
scroll to position [38, 0]
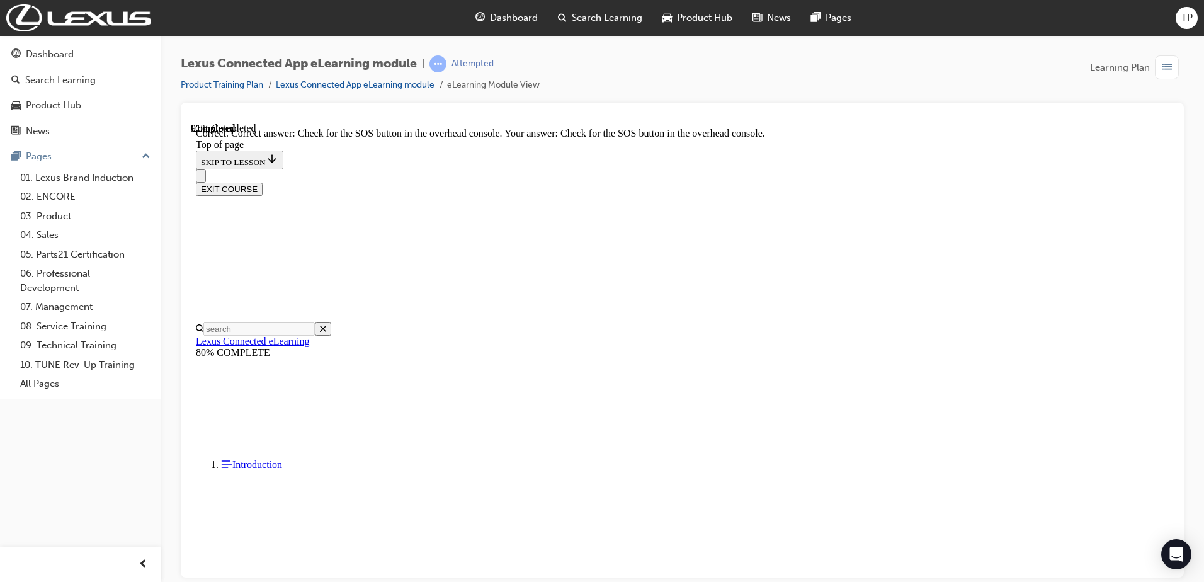
scroll to position [159, 0]
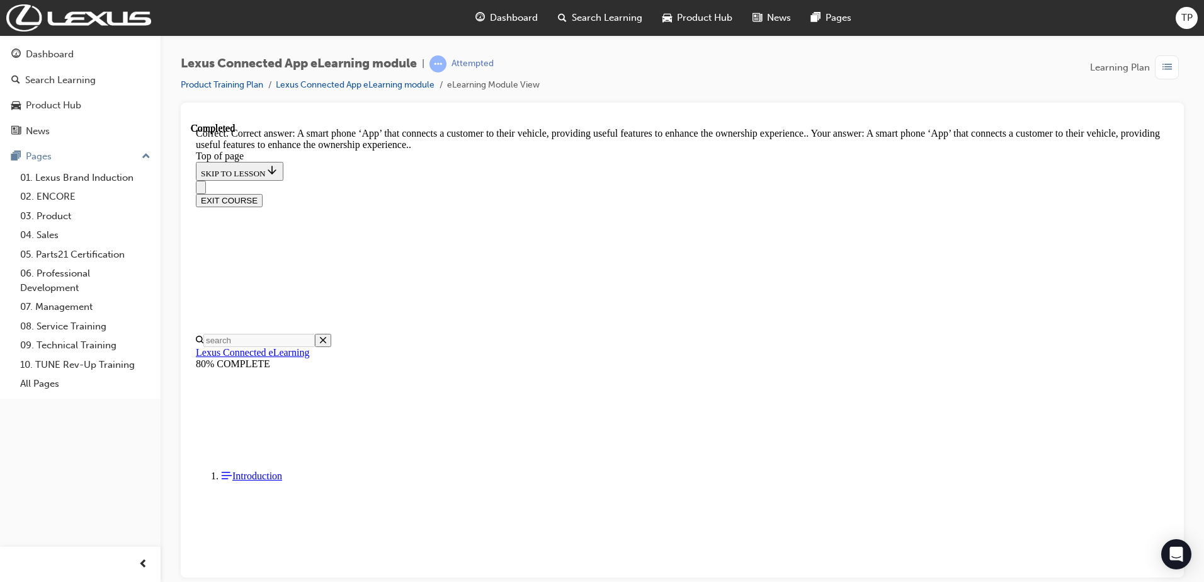
scroll to position [171, 0]
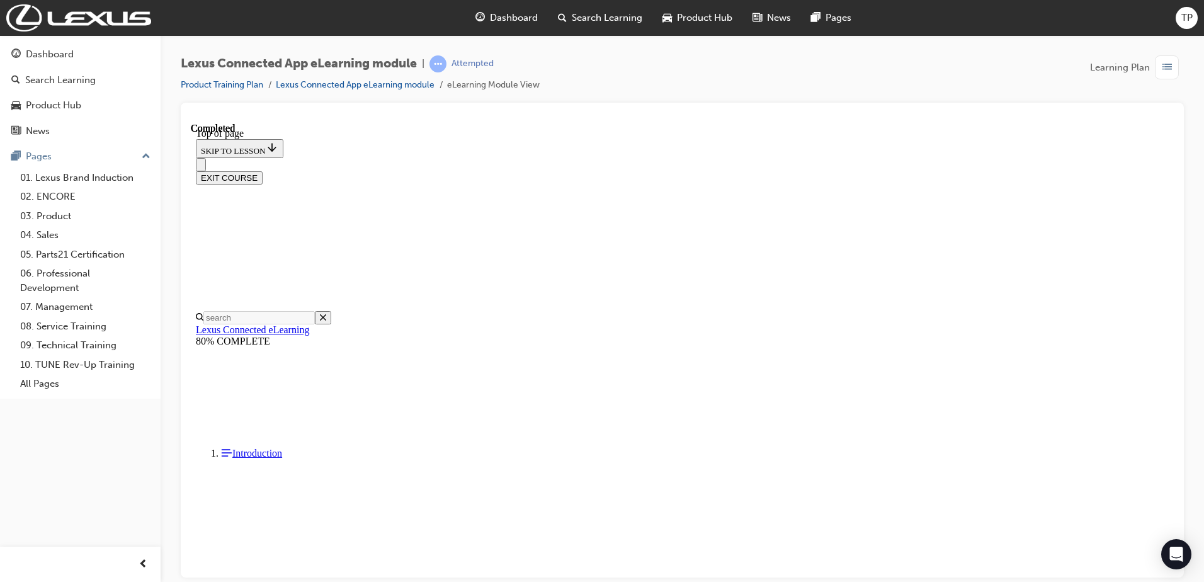
scroll to position [38, 0]
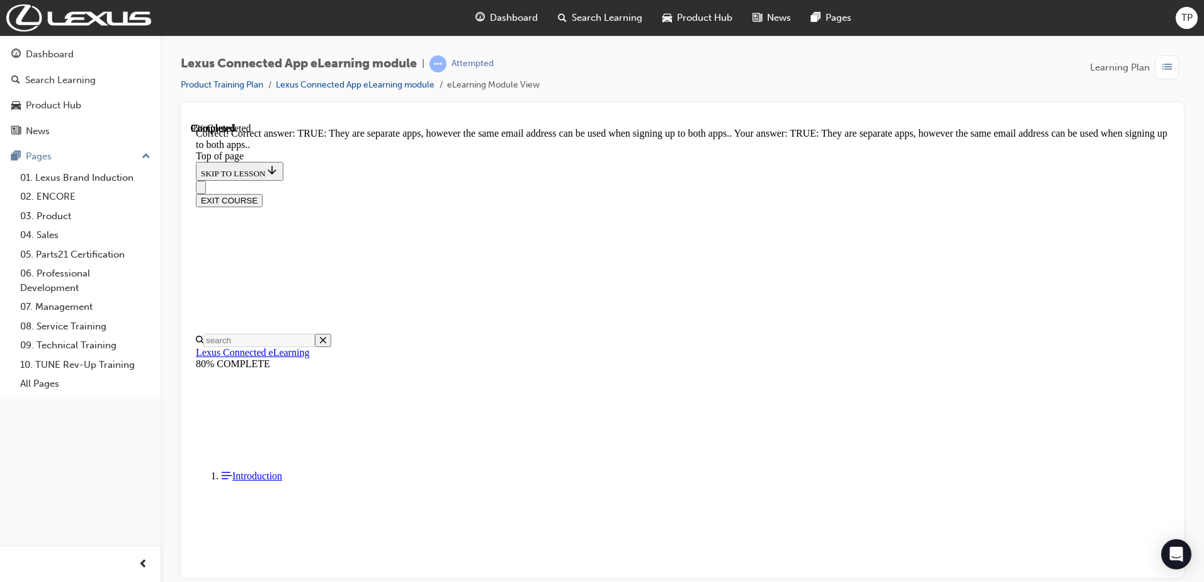
scroll to position [121, 0]
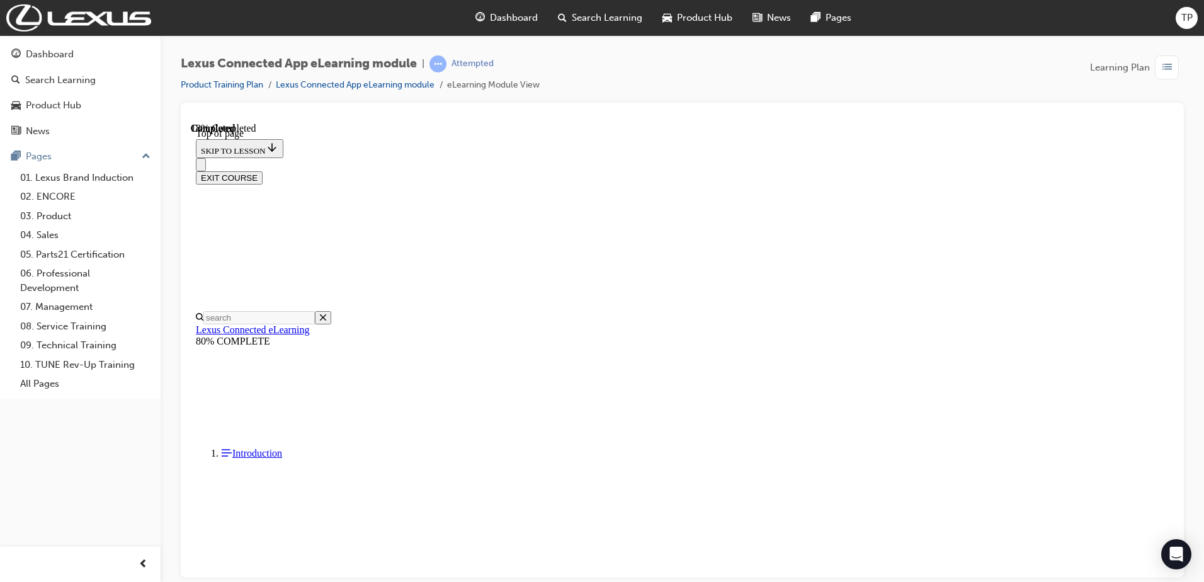
scroll to position [343, 0]
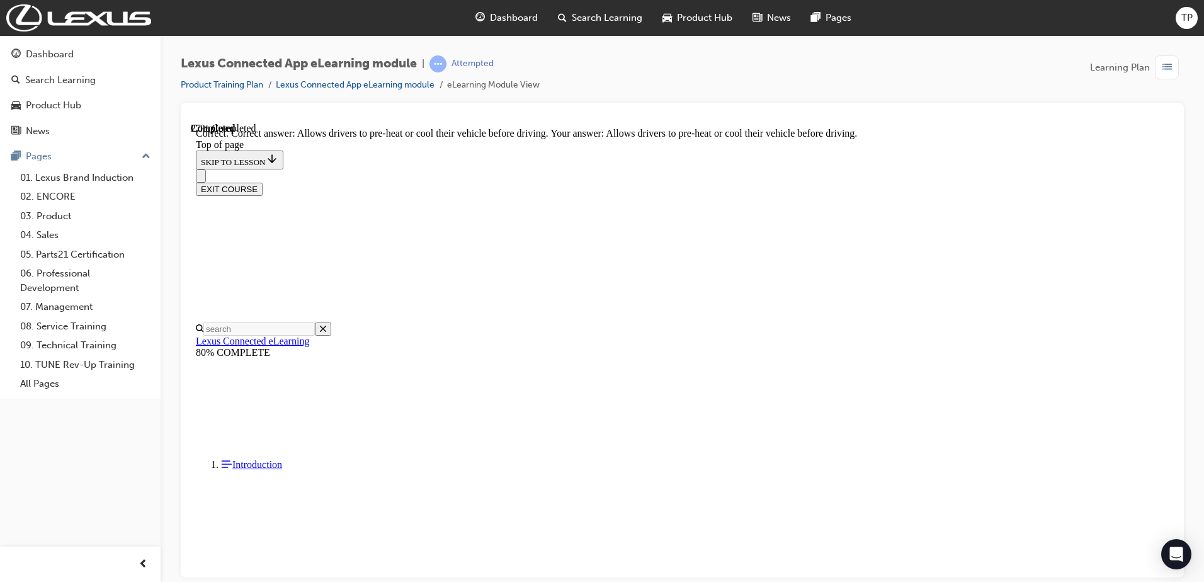
scroll to position [407, 0]
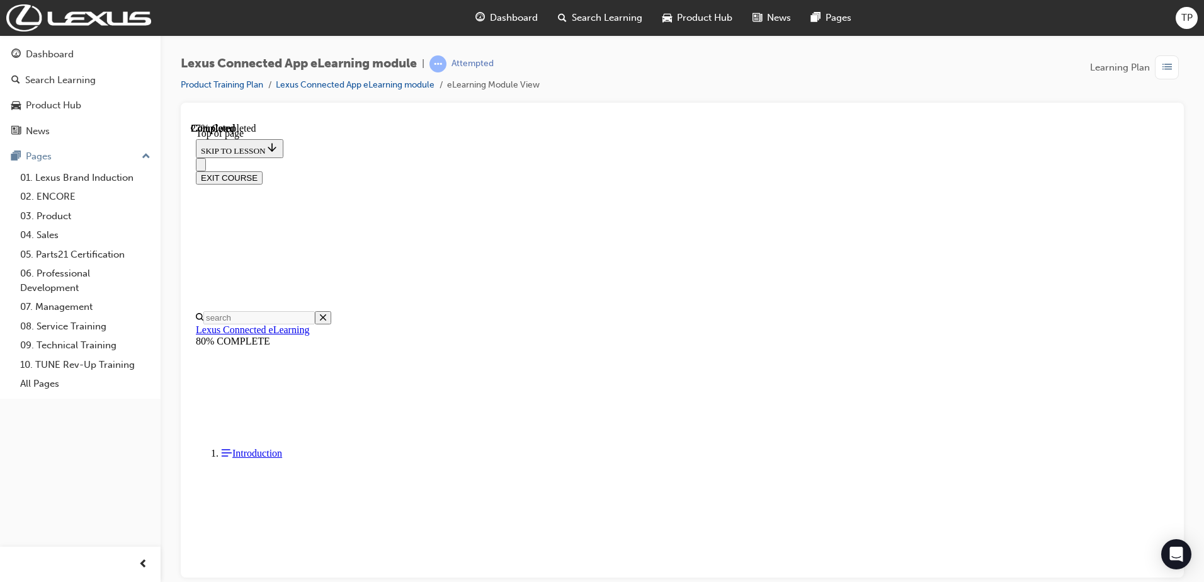
scroll to position [101, 0]
drag, startPoint x: 661, startPoint y: 451, endPoint x: 683, endPoint y: 464, distance: 25.2
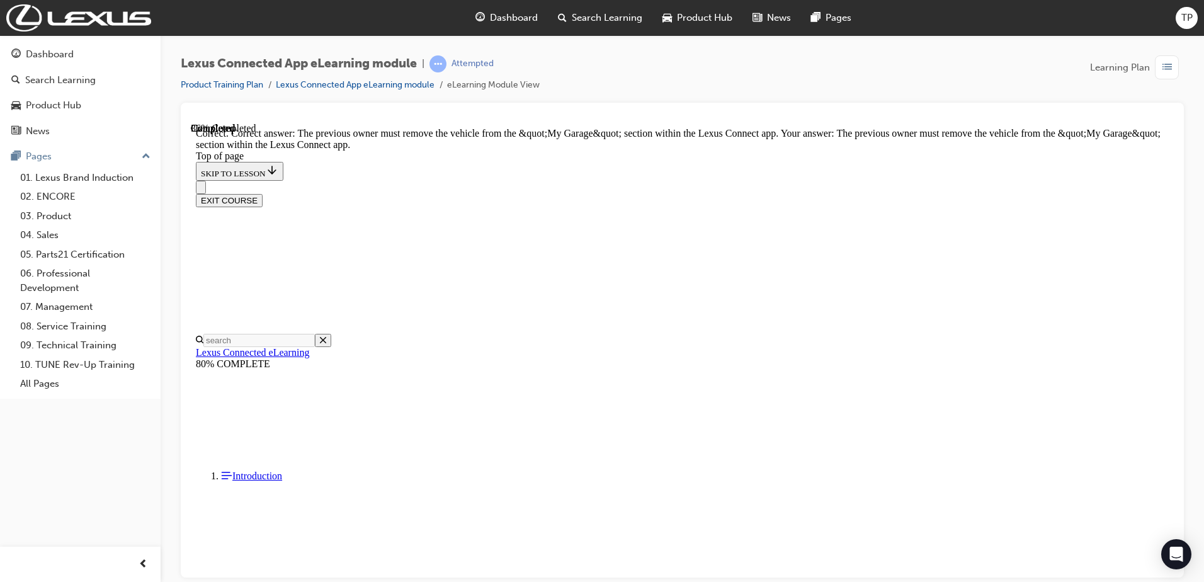
scroll to position [218, 0]
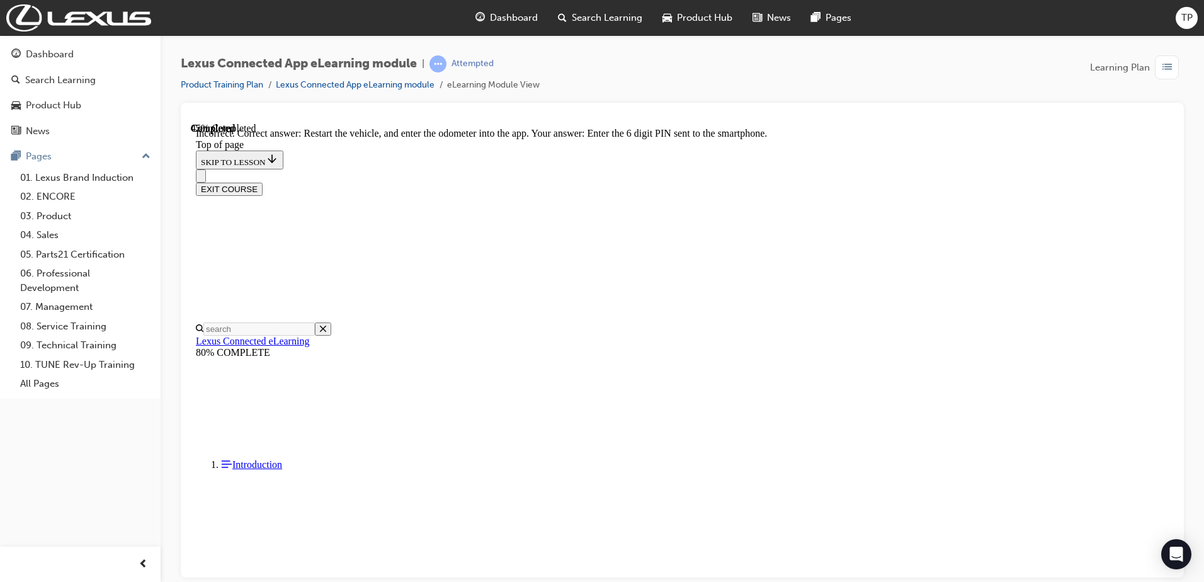
scroll to position [259, 0]
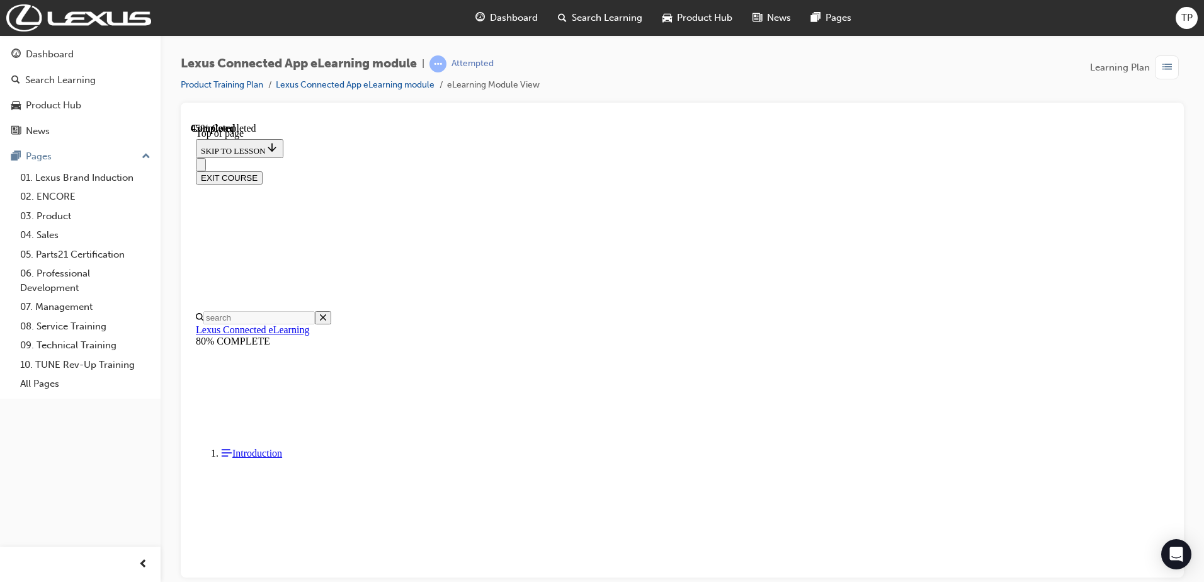
scroll to position [38, 0]
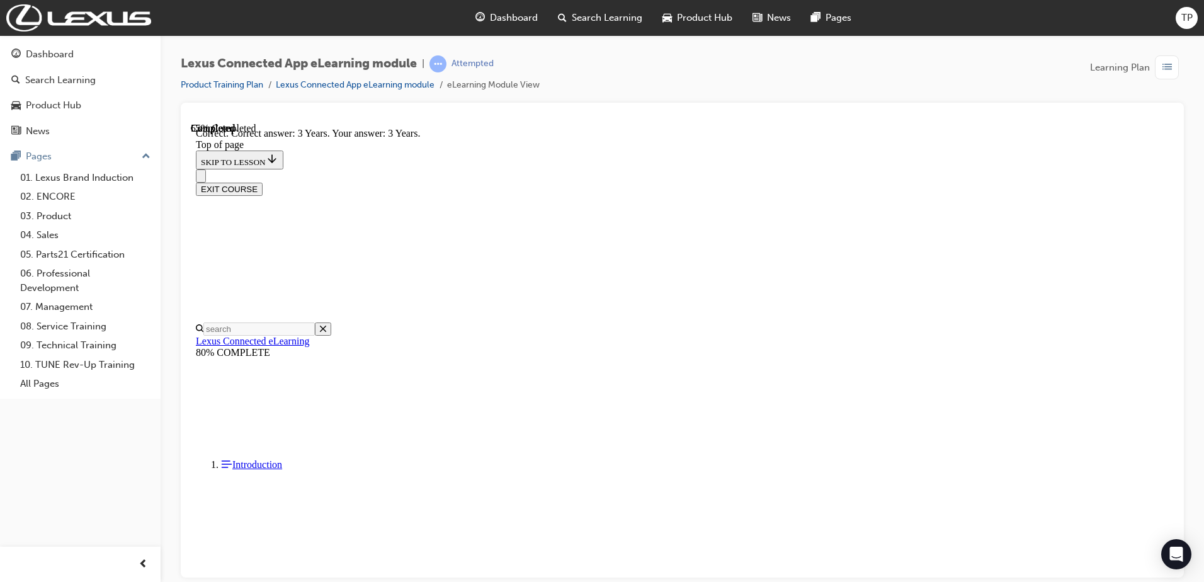
scroll to position [209, 0]
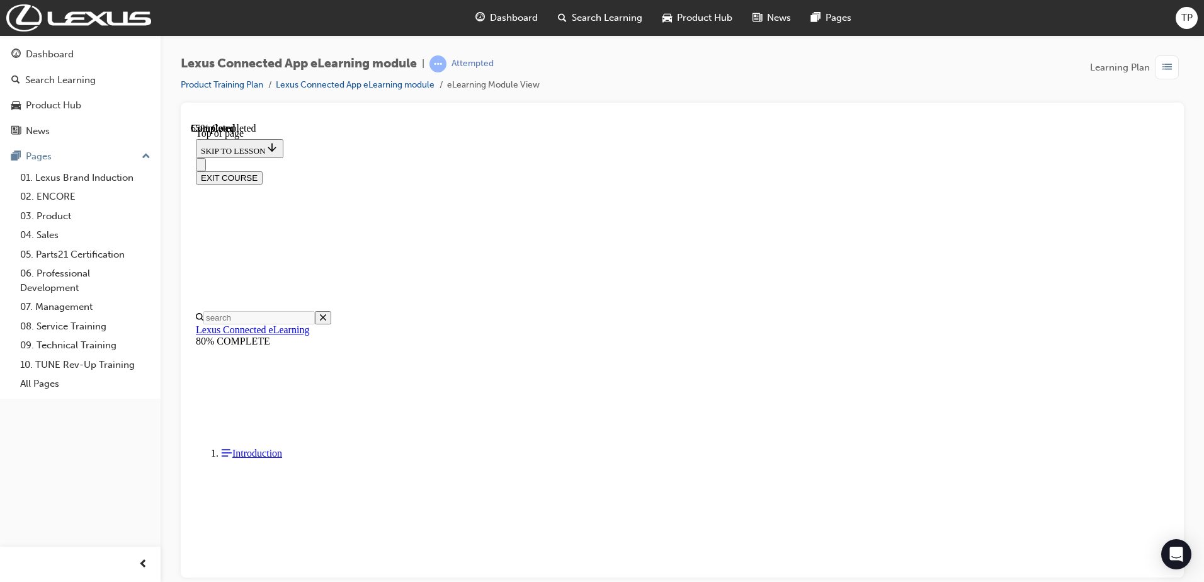
scroll to position [227, 0]
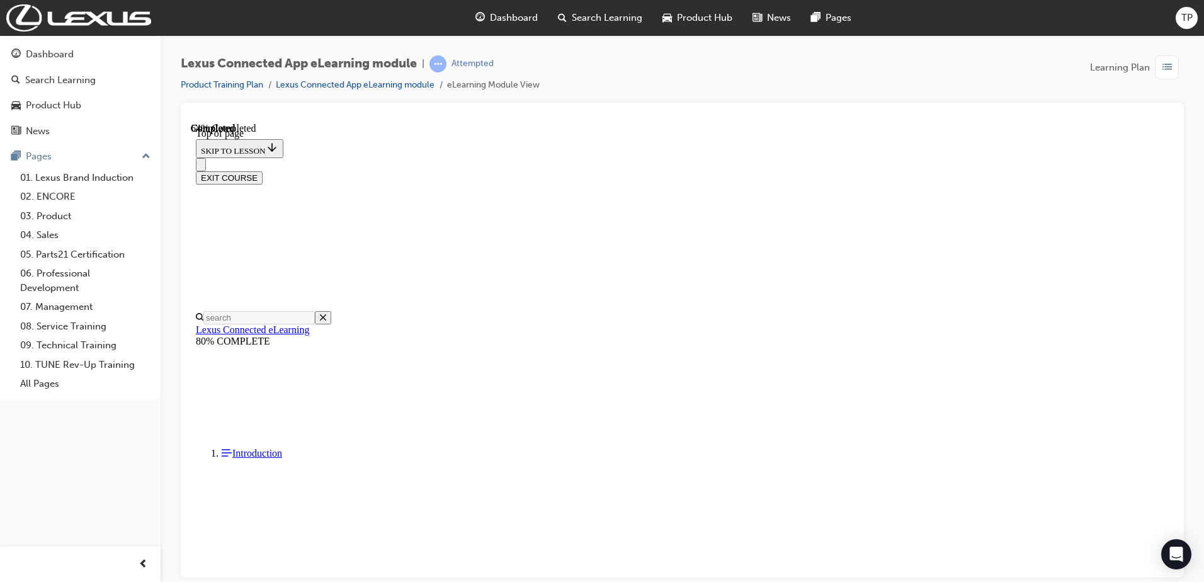
scroll to position [164, 0]
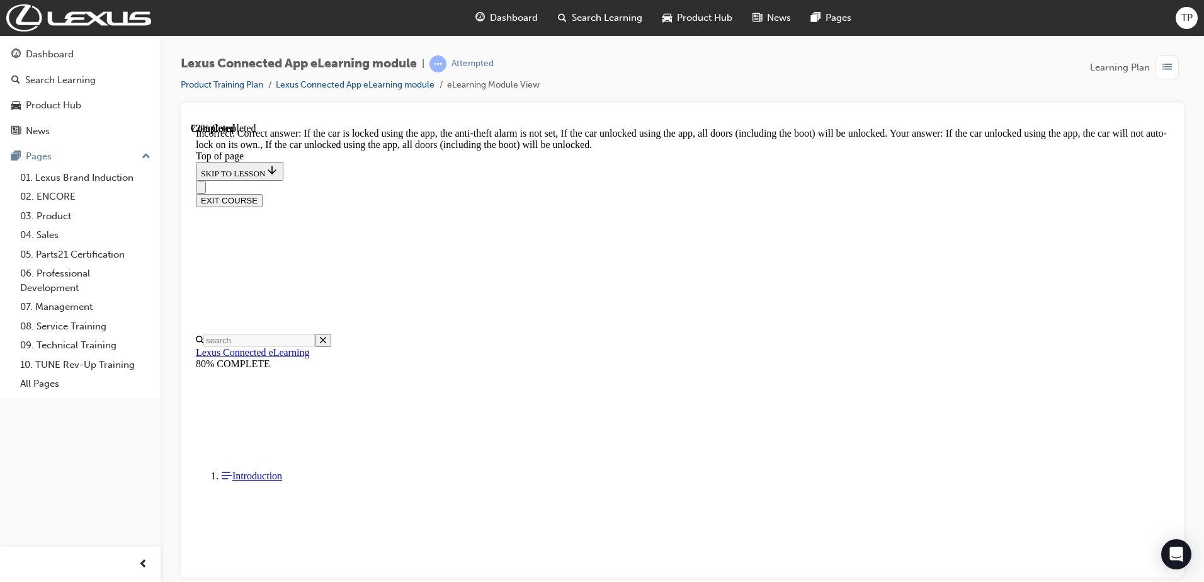
scroll to position [230, 0]
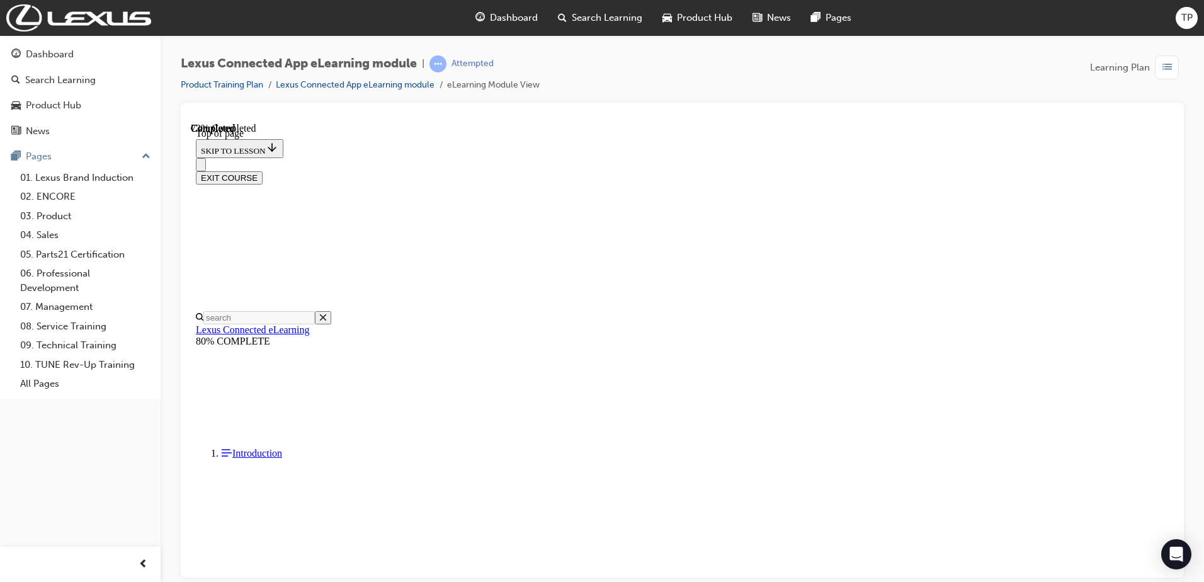
scroll to position [38, 0]
drag, startPoint x: 708, startPoint y: 361, endPoint x: 714, endPoint y: 366, distance: 7.2
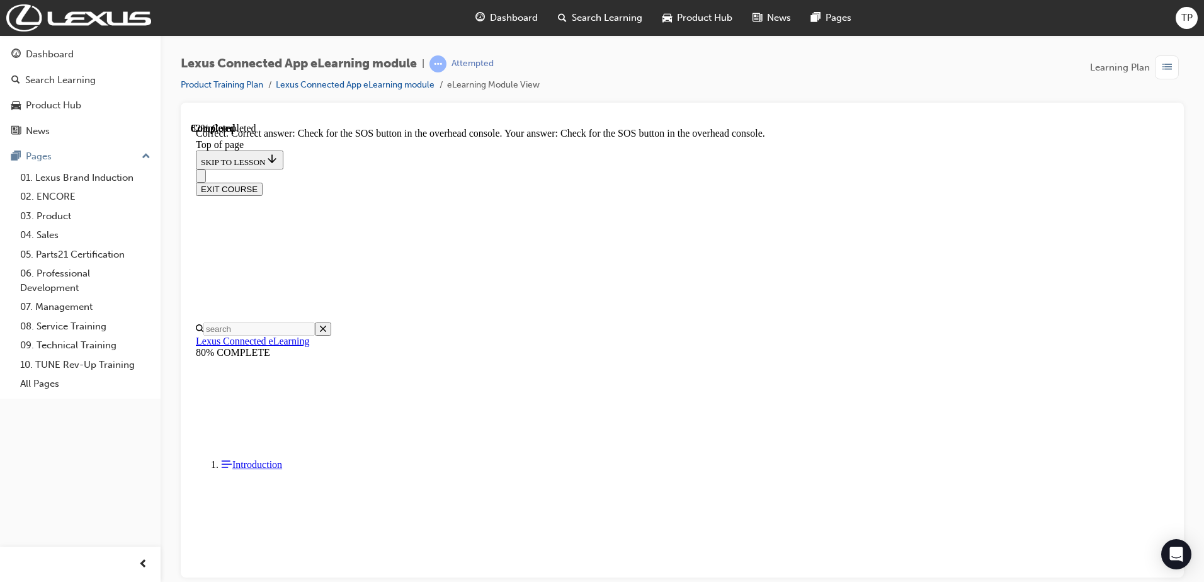
scroll to position [159, 0]
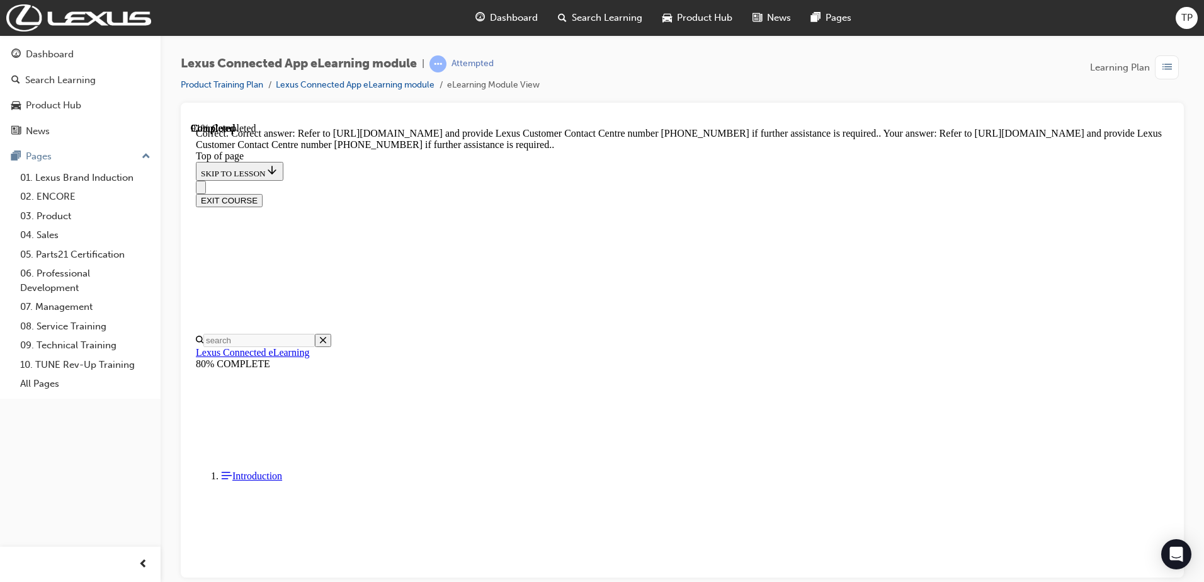
scroll to position [222, 0]
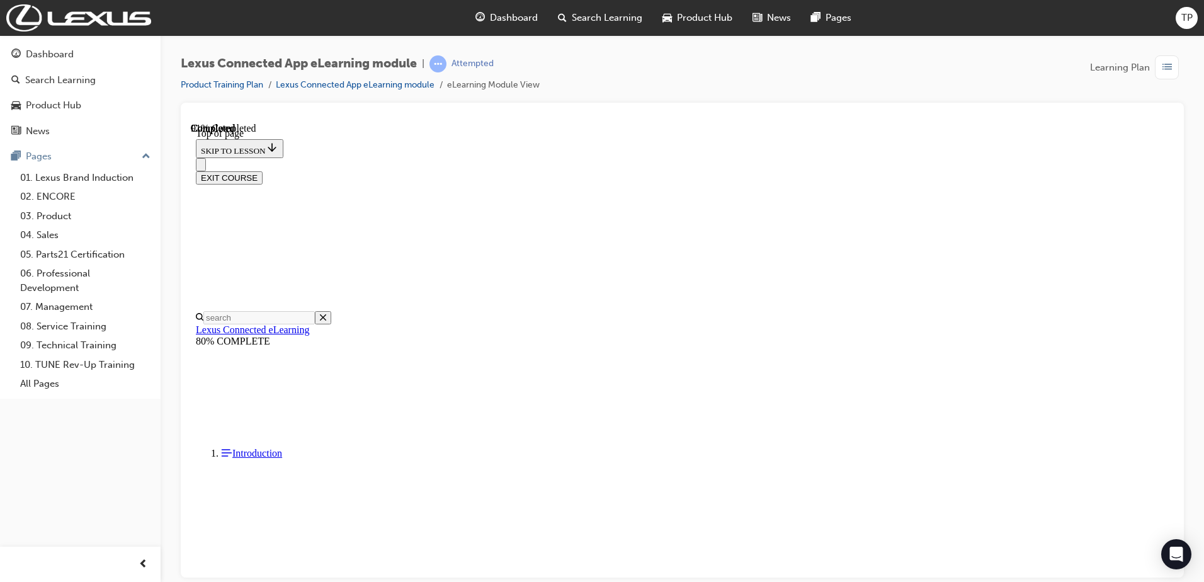
scroll to position [38, 0]
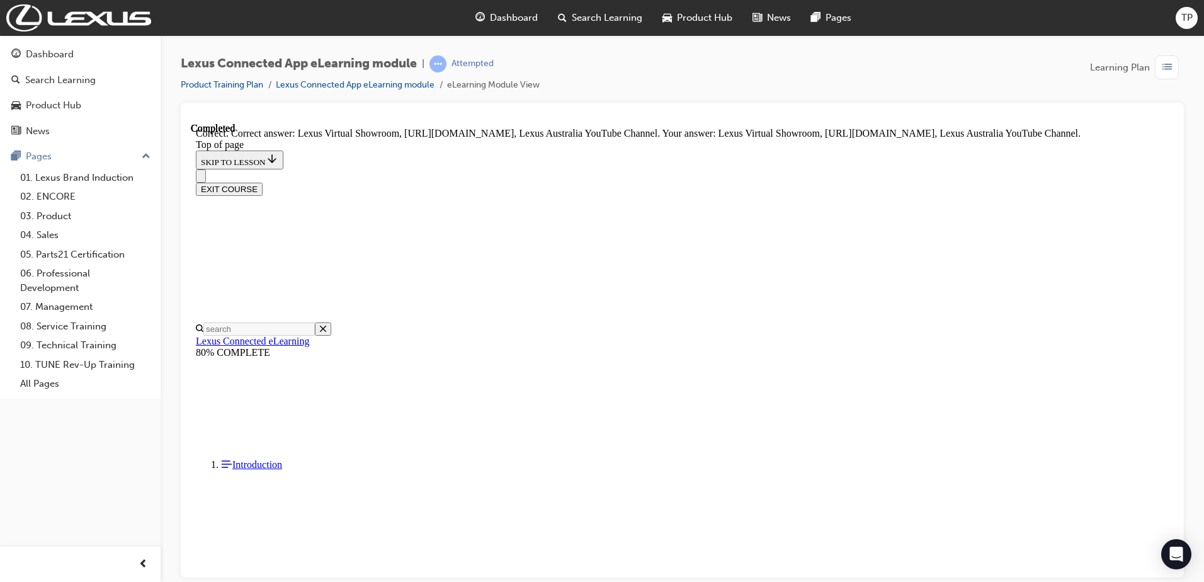
scroll to position [222, 0]
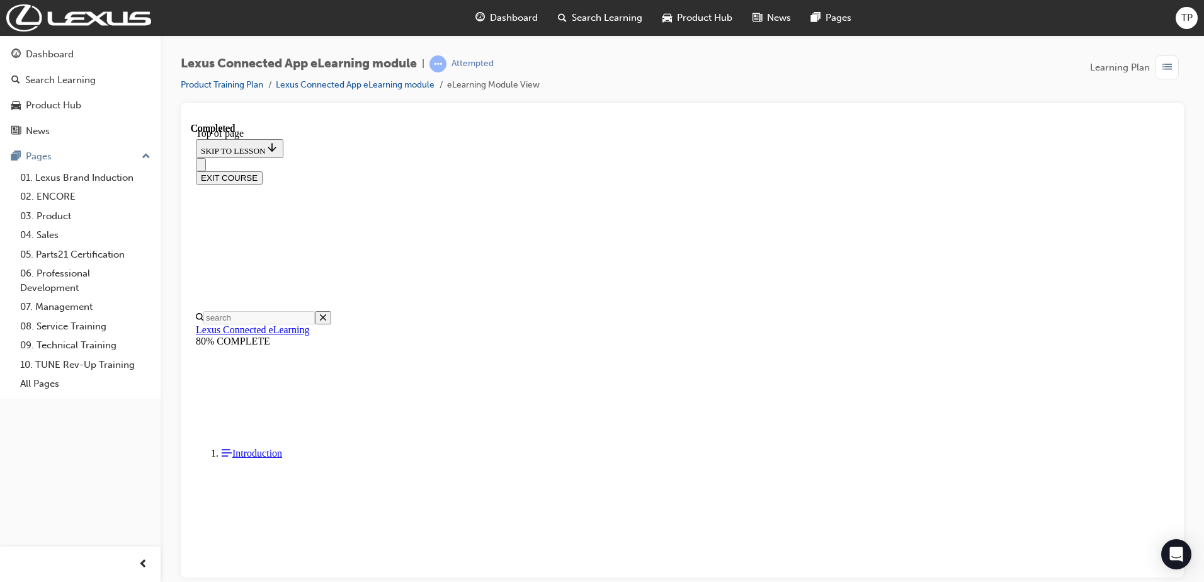
scroll to position [191, 0]
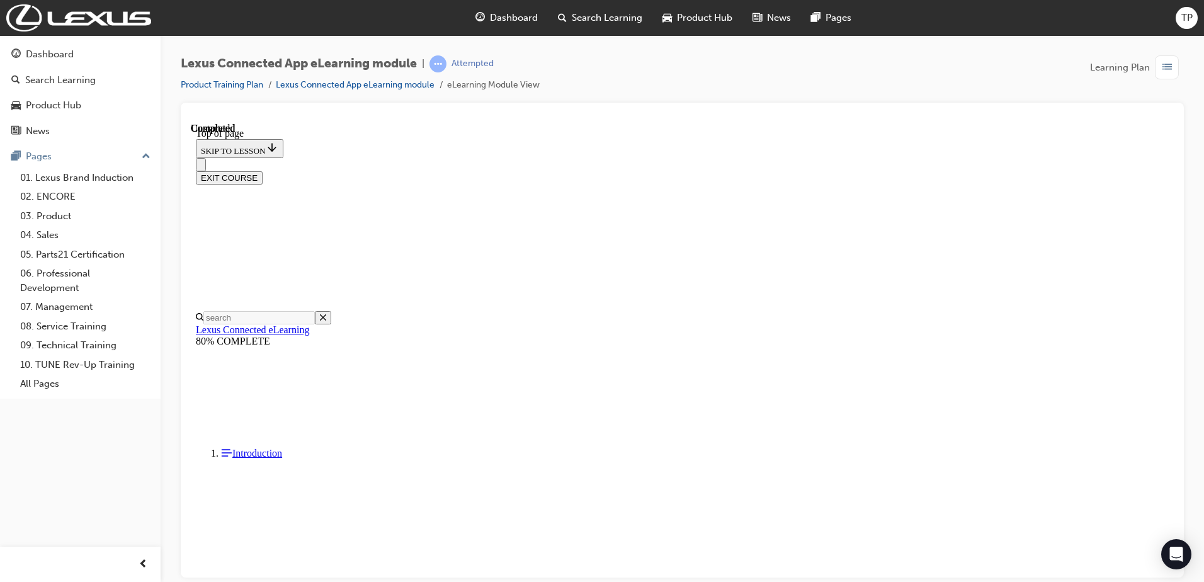
scroll to position [119, 0]
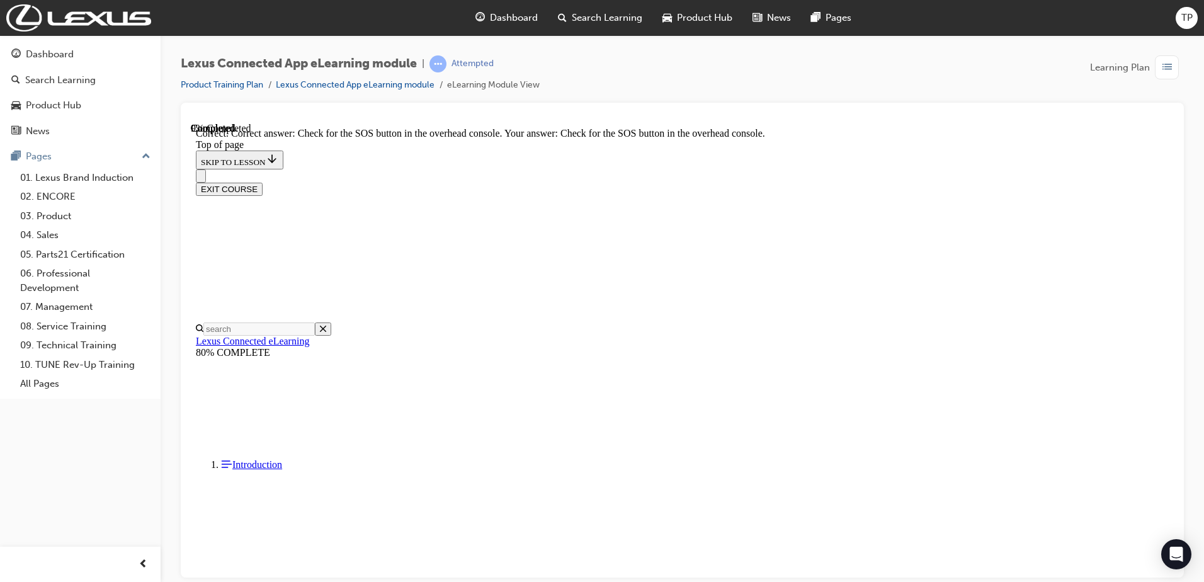
scroll to position [159, 0]
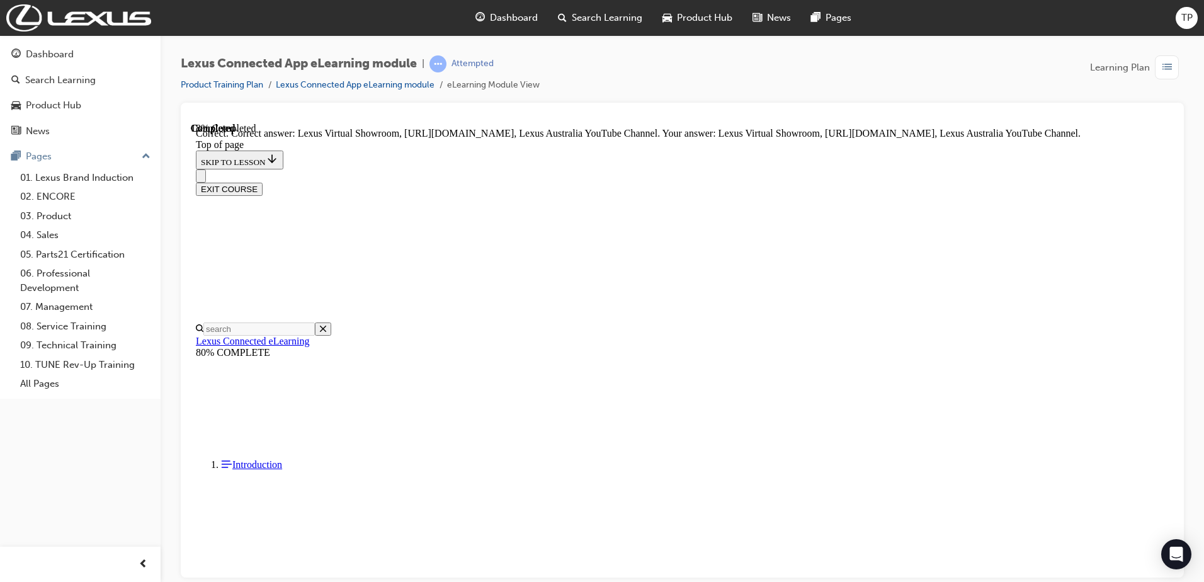
scroll to position [222, 0]
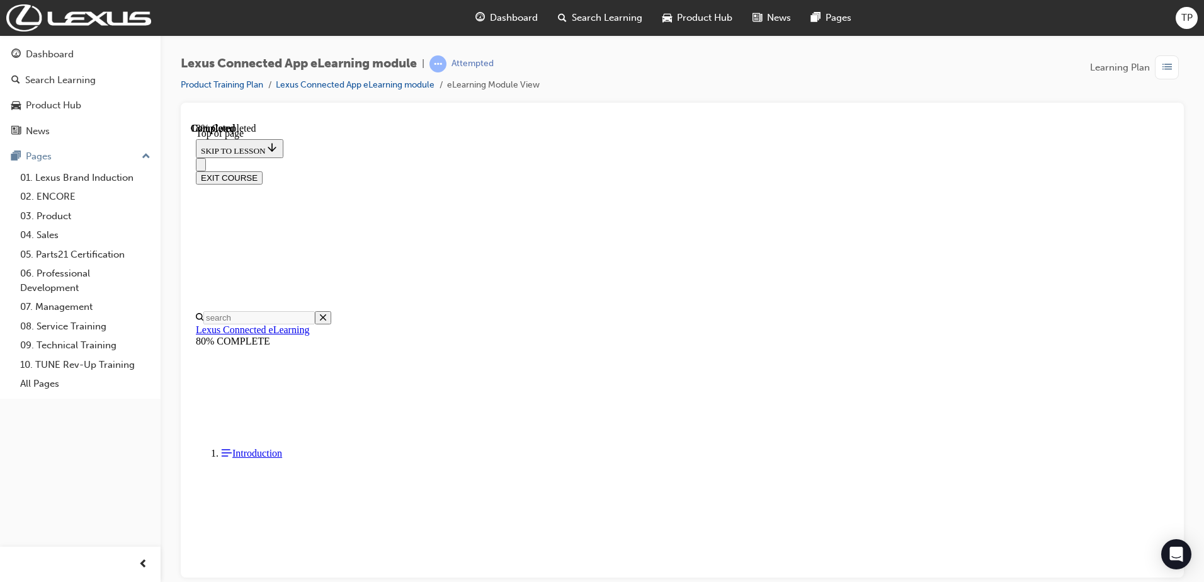
scroll to position [38, 0]
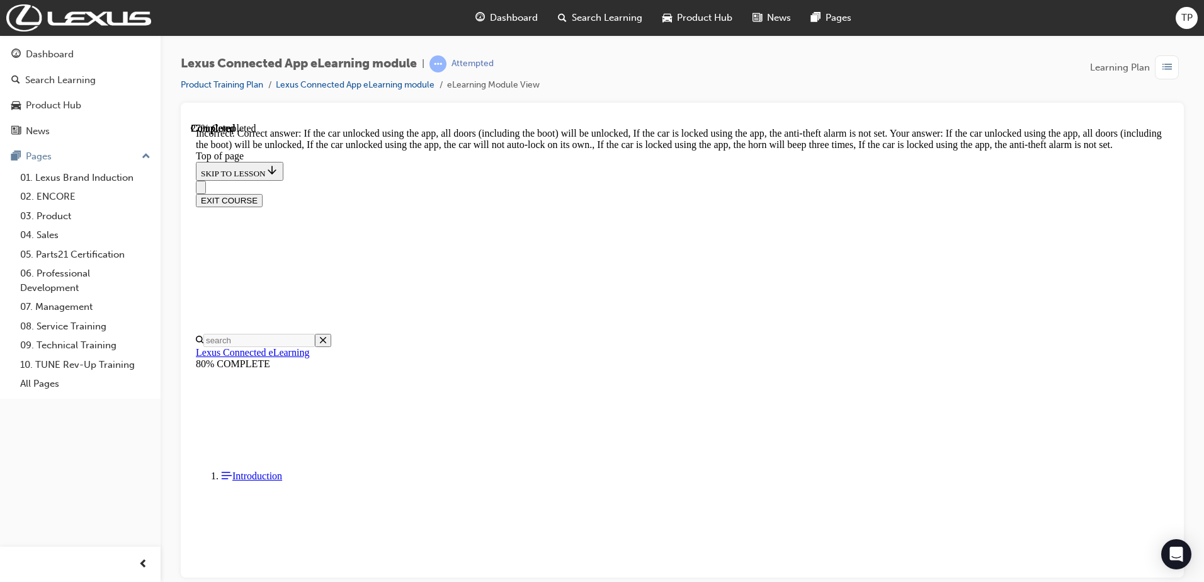
scroll to position [230, 0]
drag, startPoint x: 696, startPoint y: 195, endPoint x: 937, endPoint y: 198, distance: 241.2
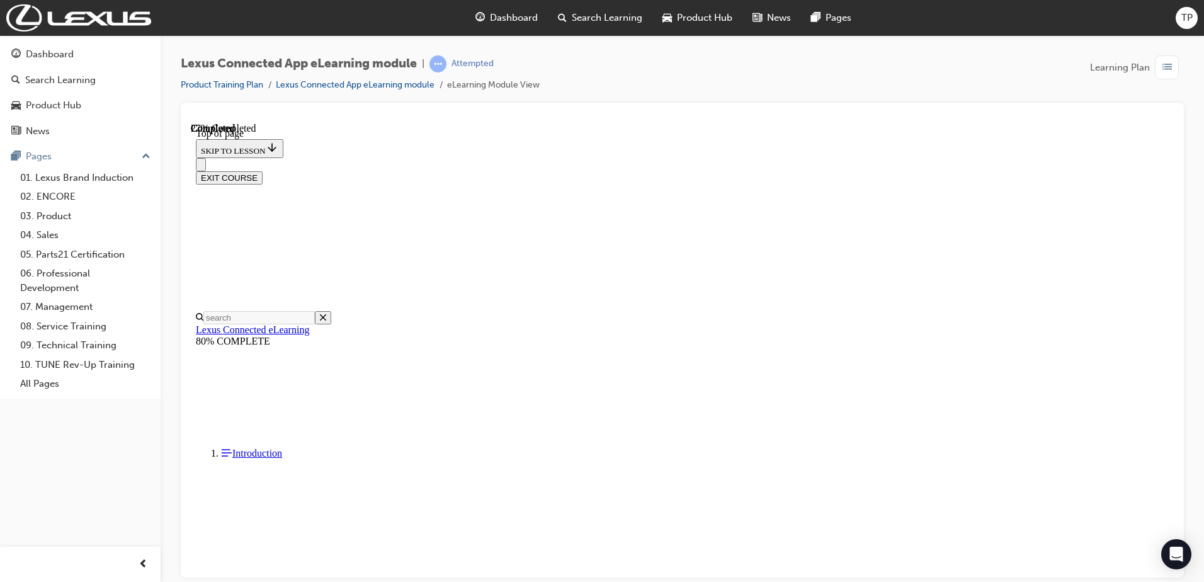
scroll to position [81, 0]
drag, startPoint x: 814, startPoint y: 448, endPoint x: 803, endPoint y: 451, distance: 11.2
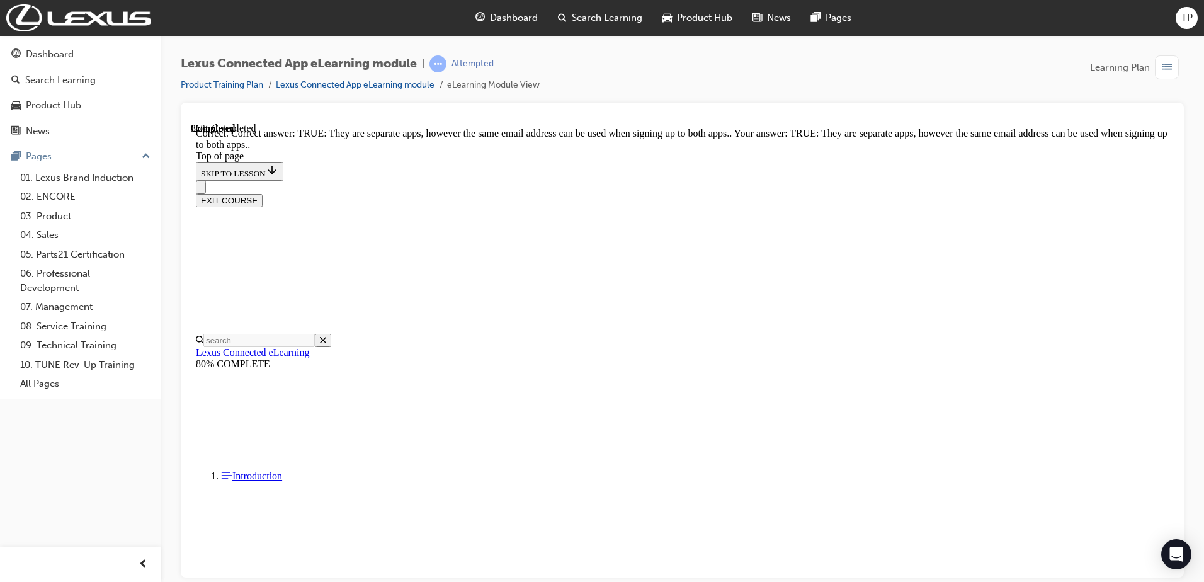
drag, startPoint x: 775, startPoint y: 530, endPoint x: 774, endPoint y: 518, distance: 11.4
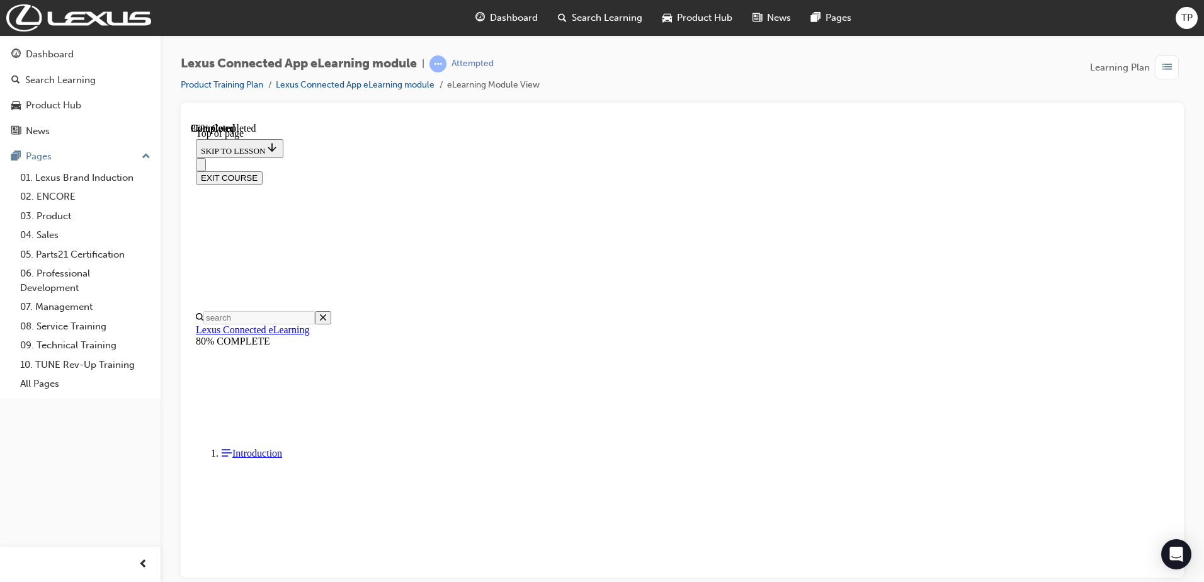
scroll to position [277, 0]
drag, startPoint x: 737, startPoint y: 381, endPoint x: 804, endPoint y: 516, distance: 150.4
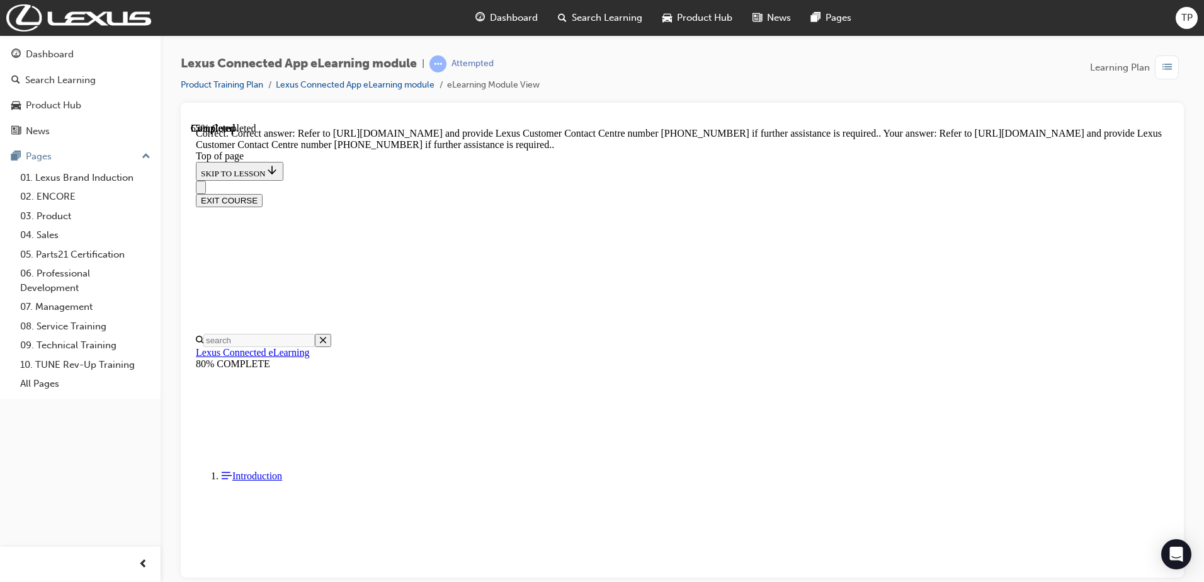
scroll to position [222, 0]
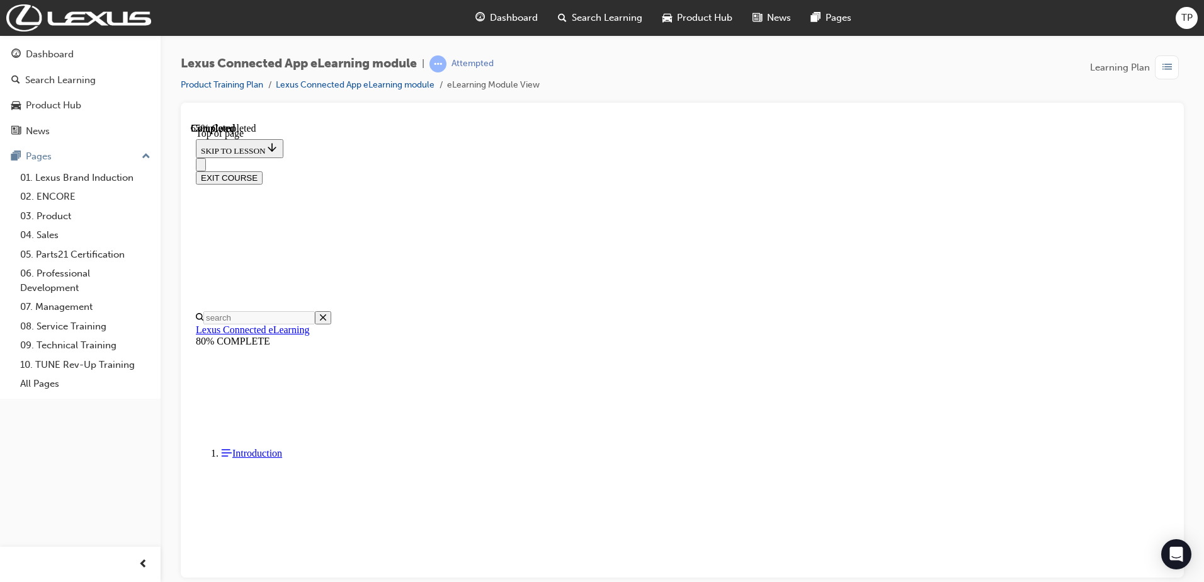
scroll to position [304, 0]
drag, startPoint x: 734, startPoint y: 363, endPoint x: 783, endPoint y: 505, distance: 150.8
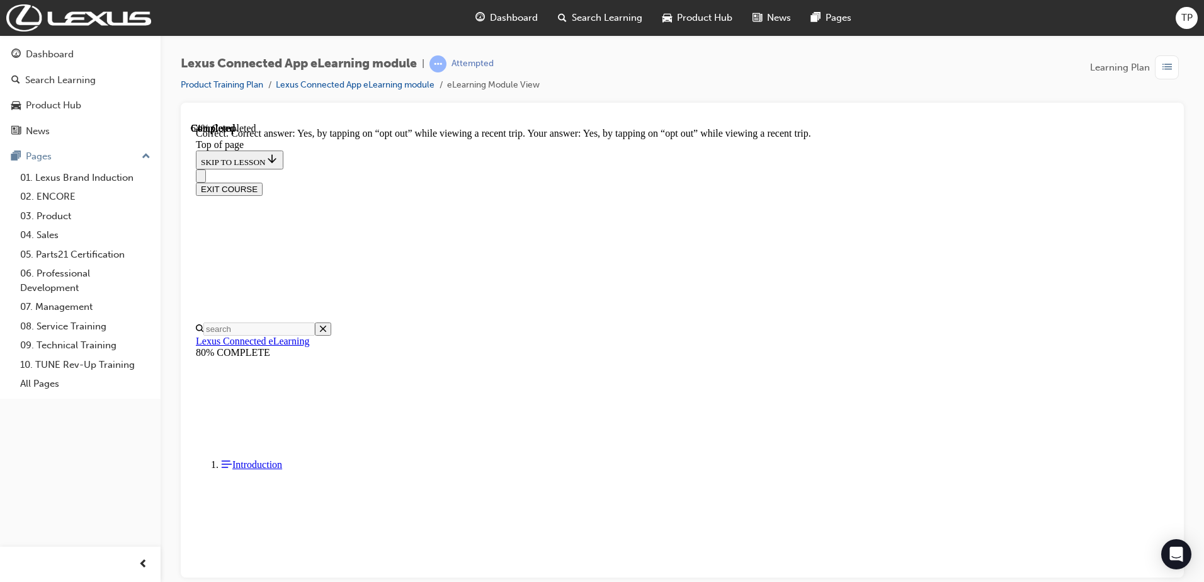
scroll to position [357, 0]
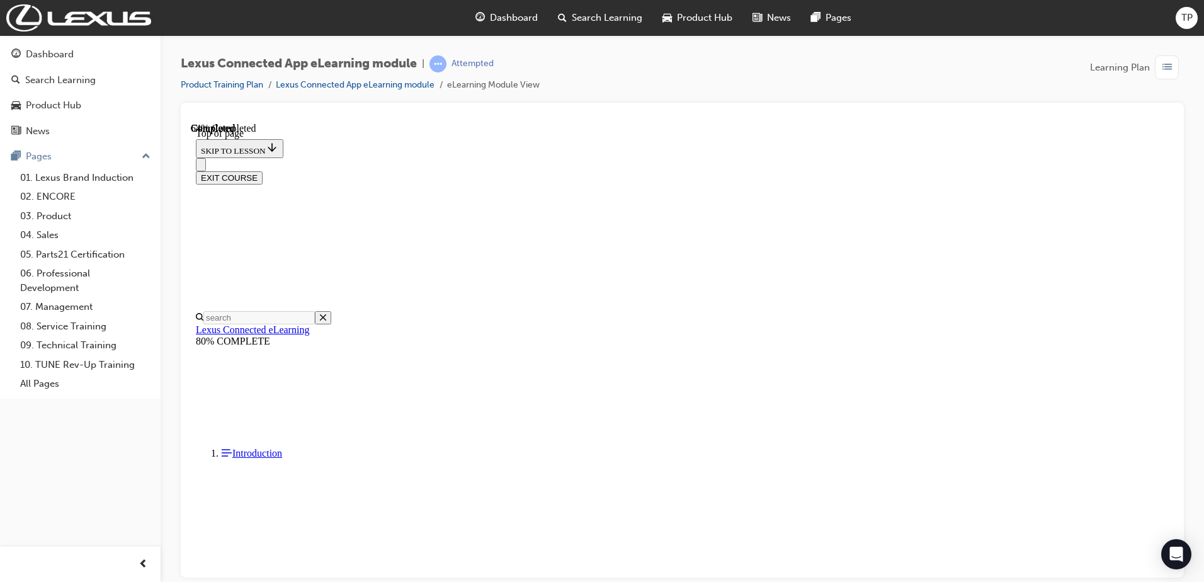
scroll to position [164, 0]
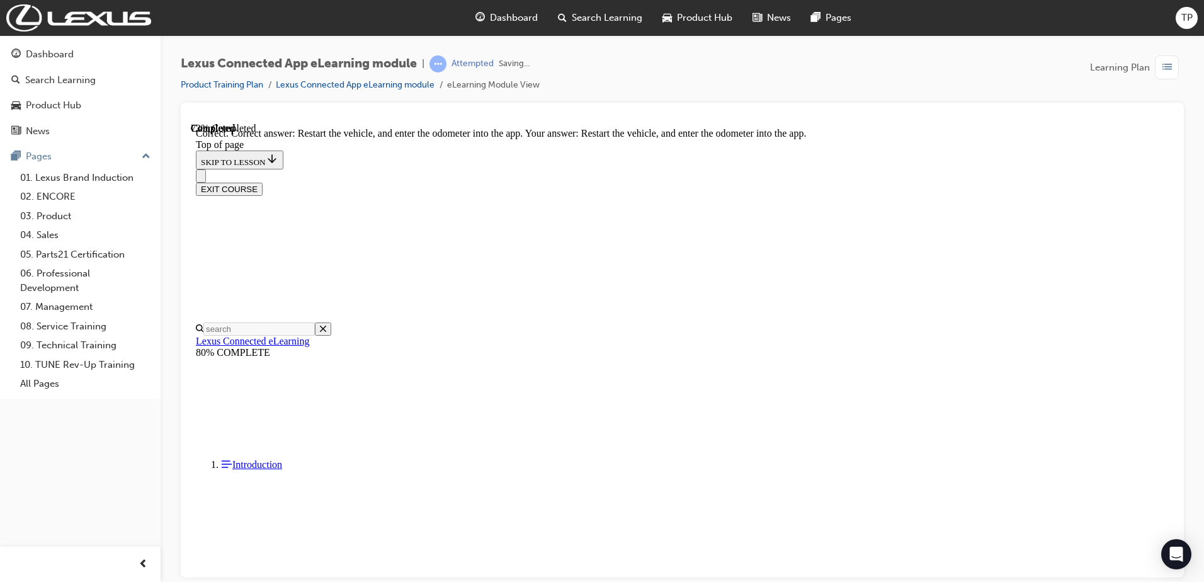
scroll to position [259, 0]
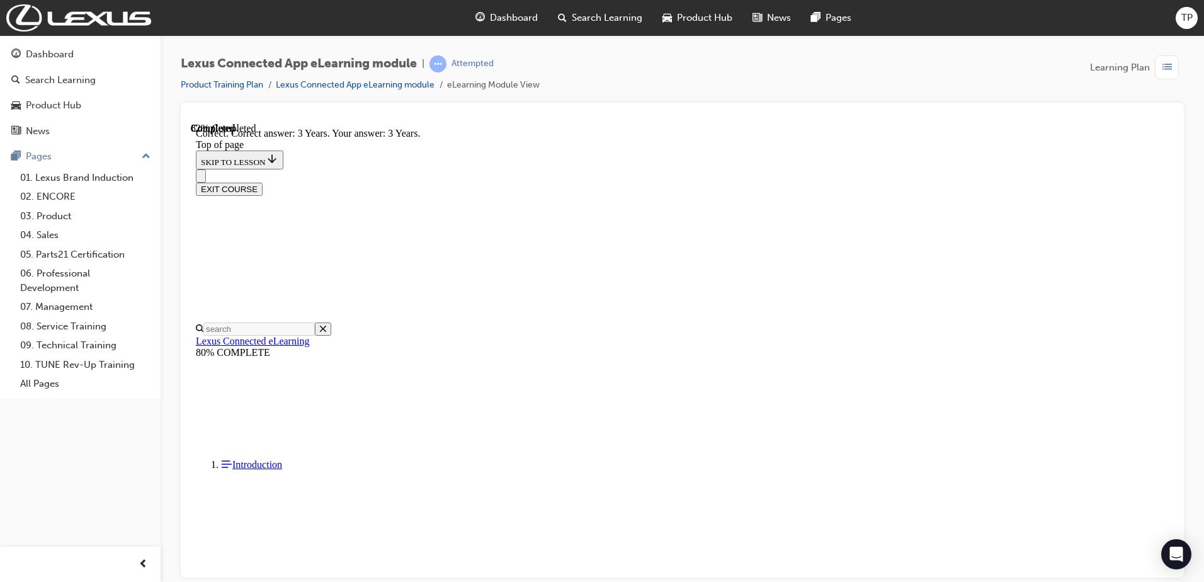
scroll to position [209, 0]
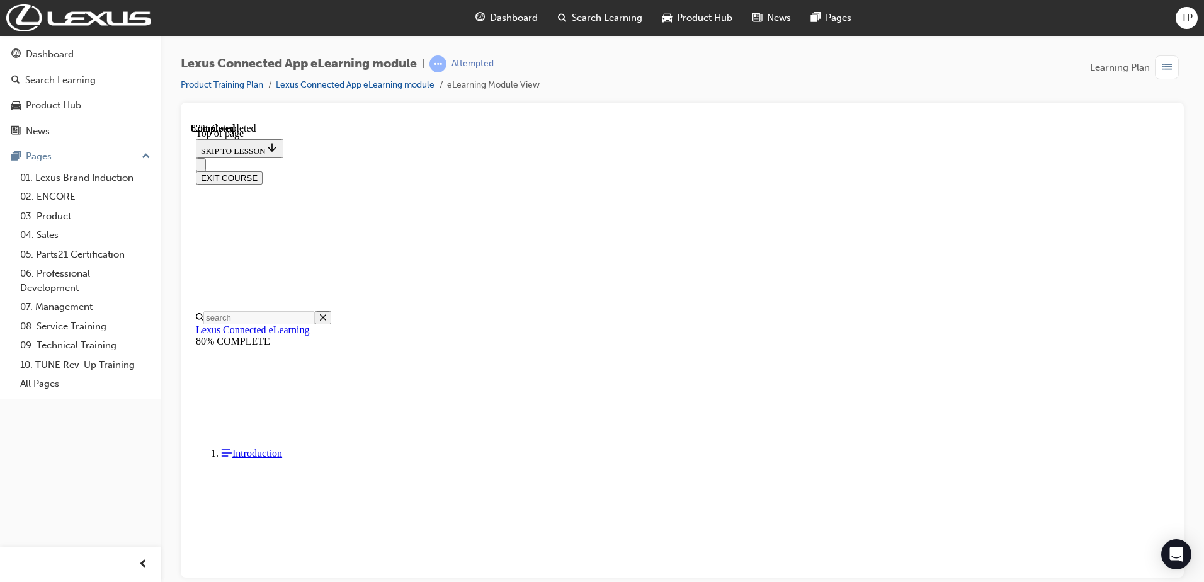
scroll to position [38, 0]
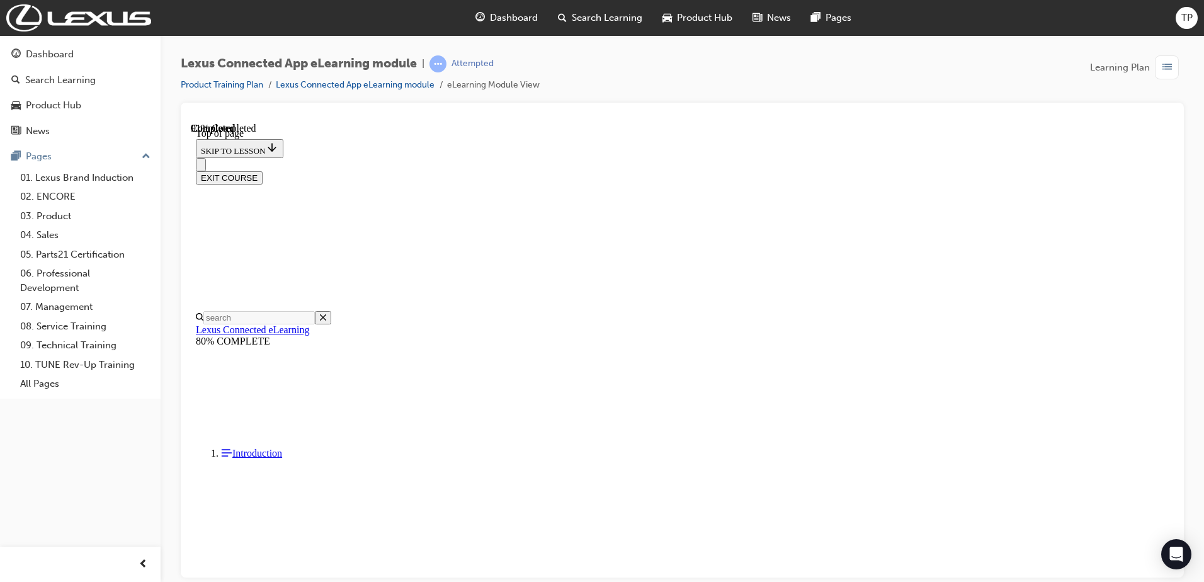
scroll to position [132, 0]
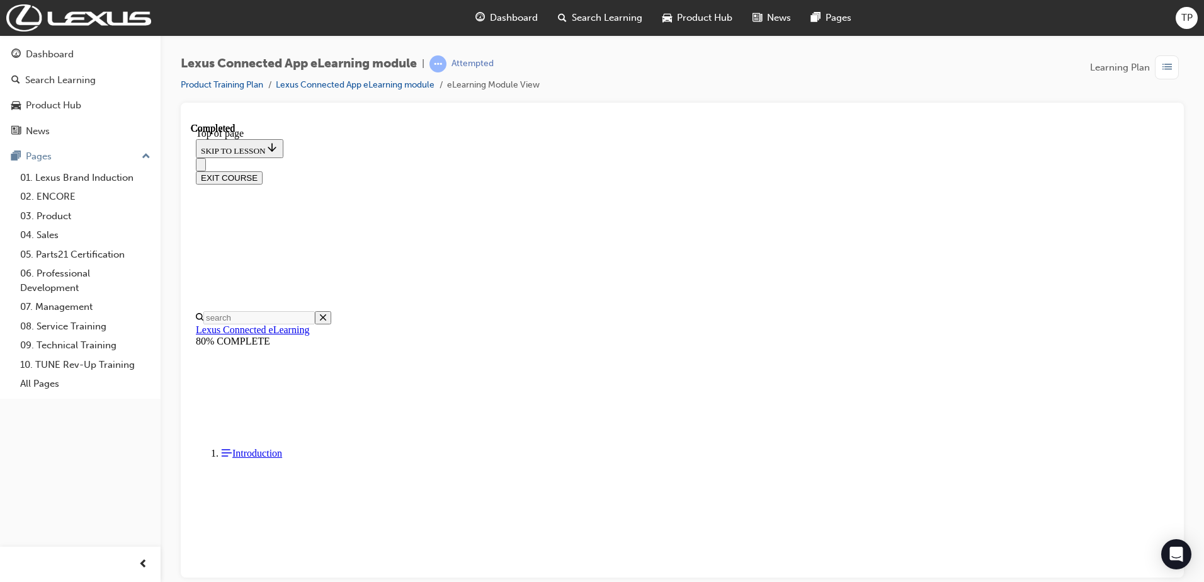
scroll to position [191, 0]
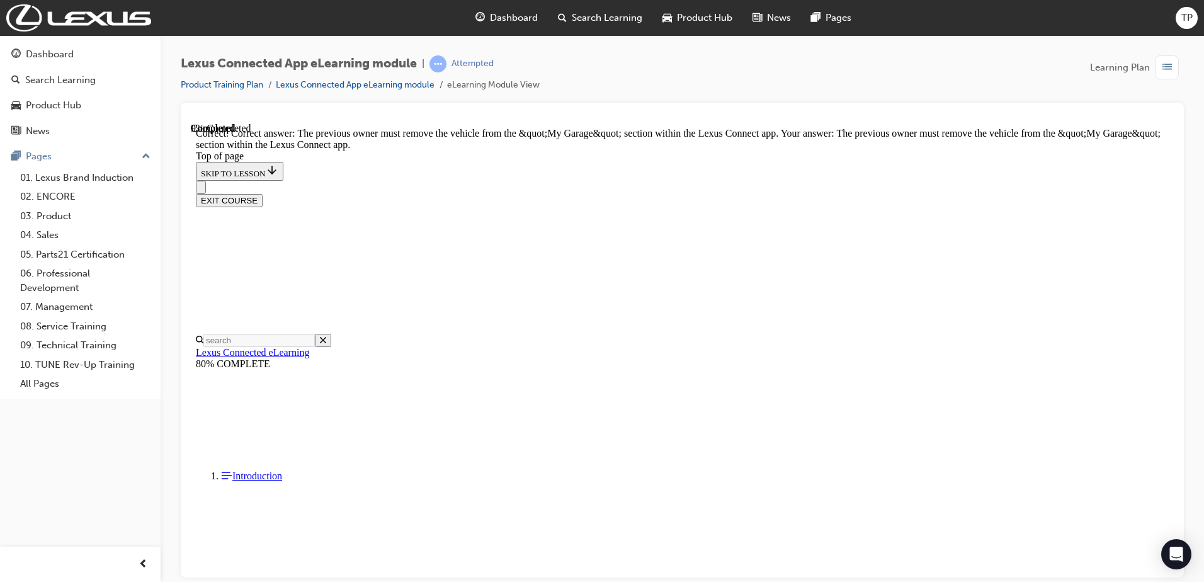
scroll to position [218, 0]
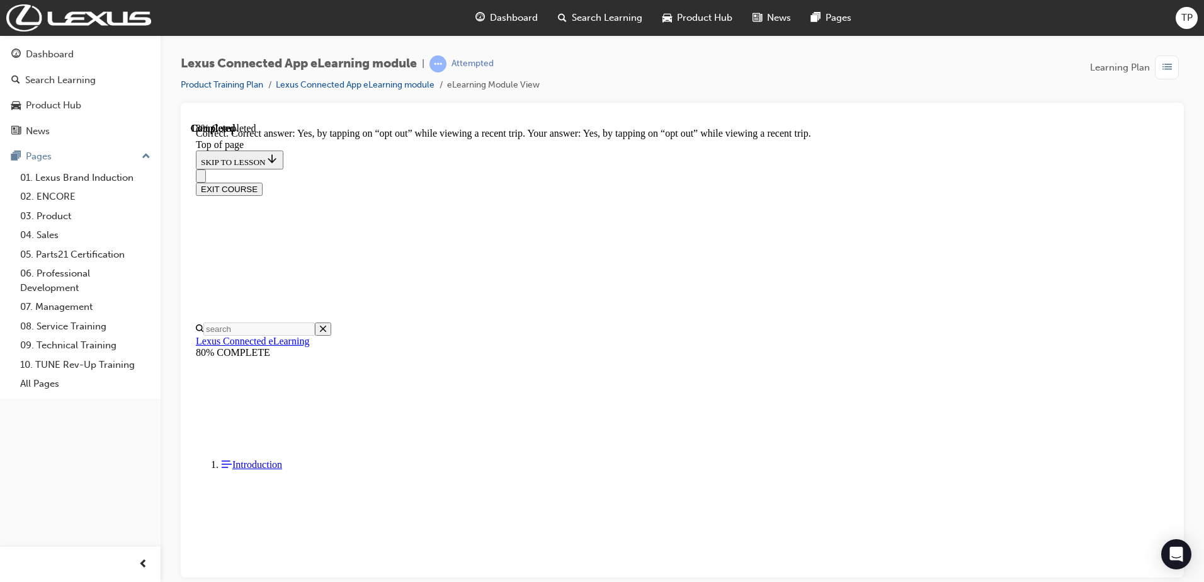
scroll to position [357, 0]
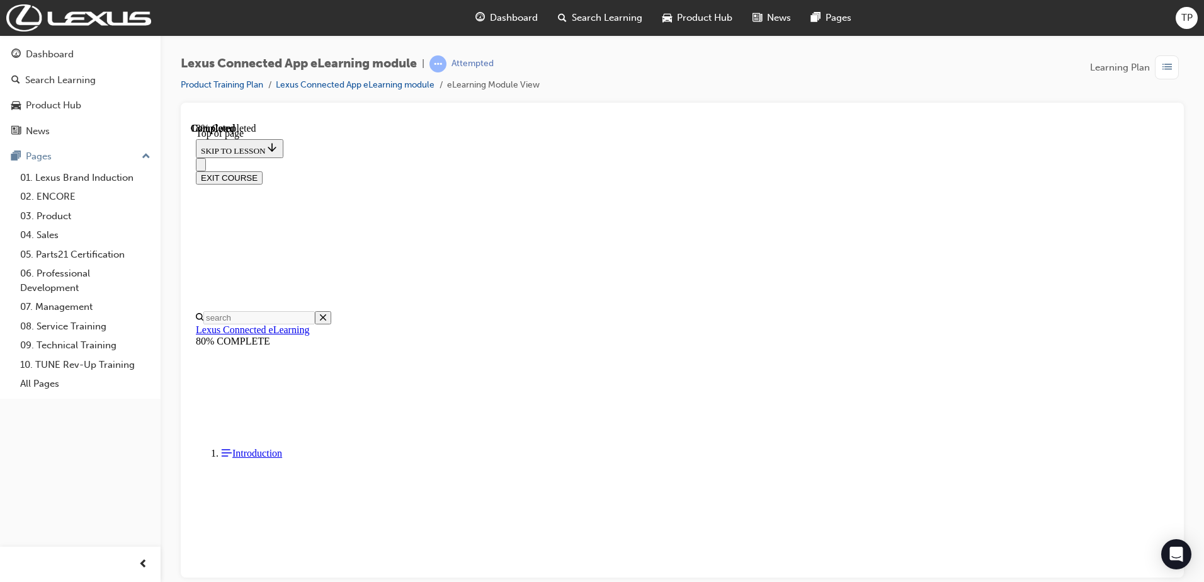
scroll to position [290, 0]
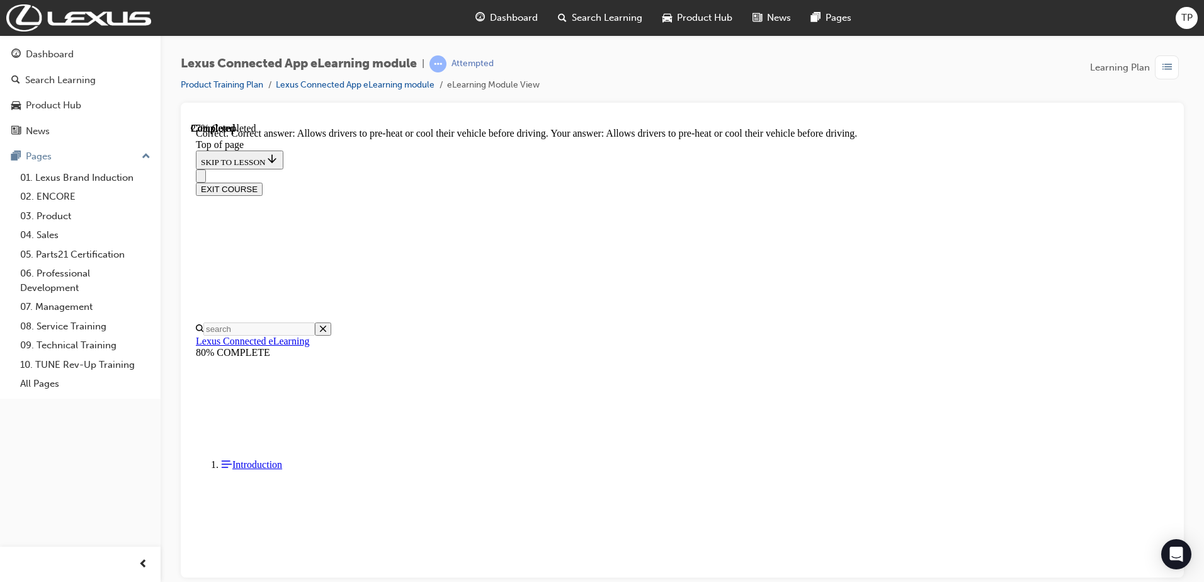
scroll to position [407, 0]
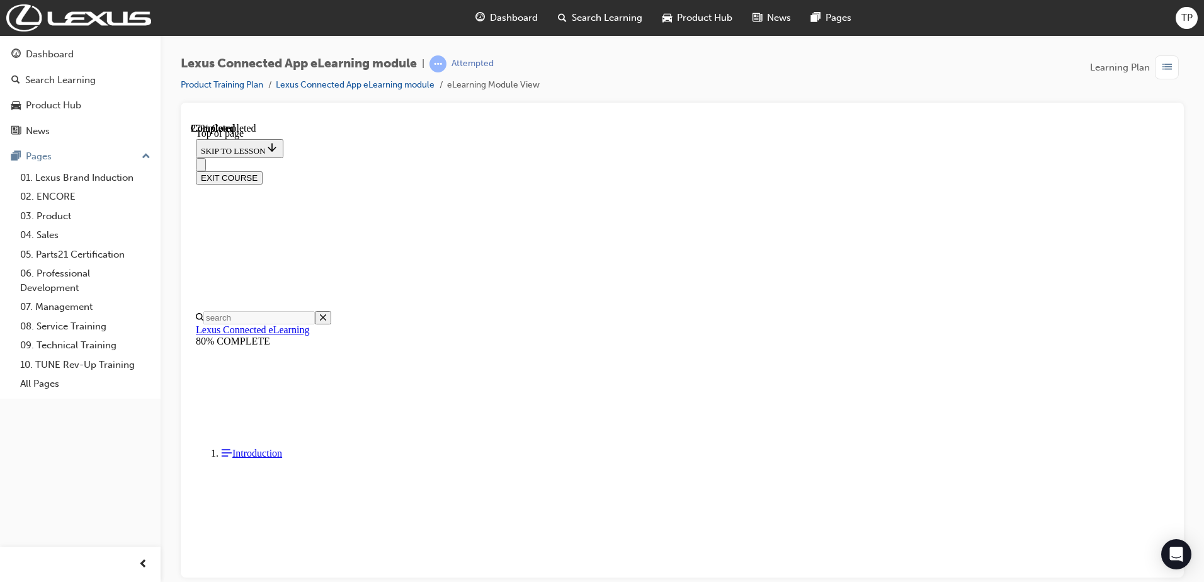
scroll to position [164, 0]
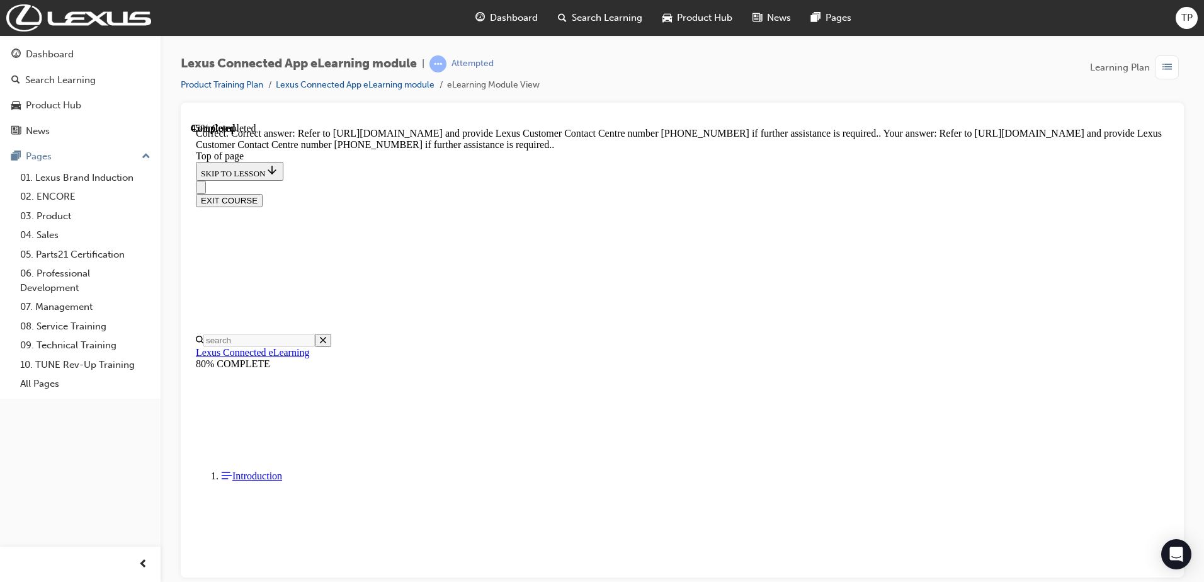
scroll to position [222, 0]
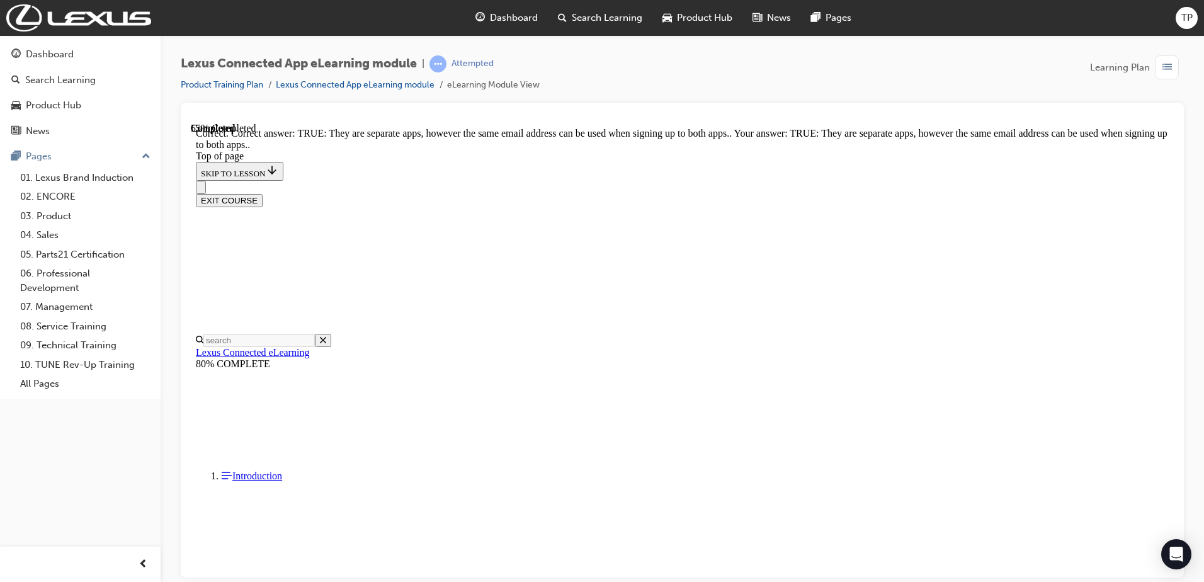
scroll to position [121, 0]
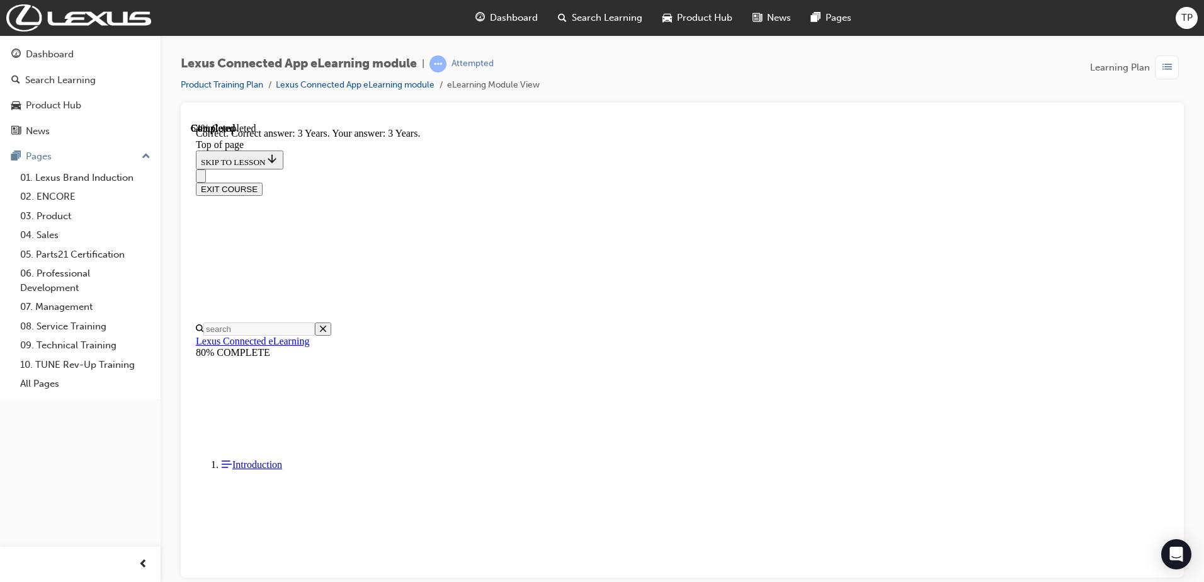
scroll to position [209, 0]
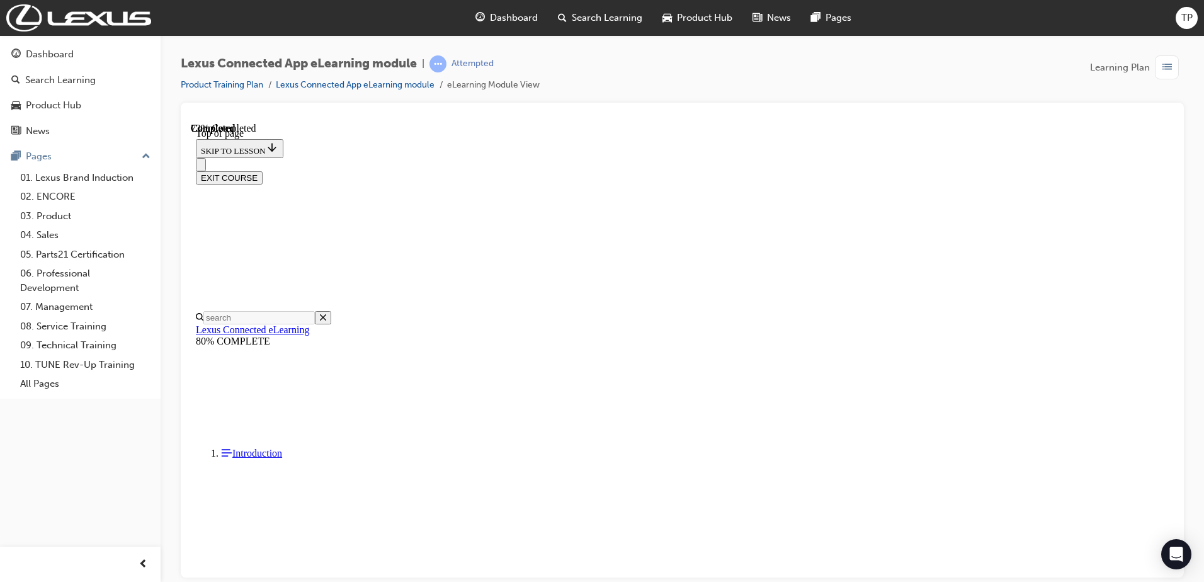
scroll to position [38, 0]
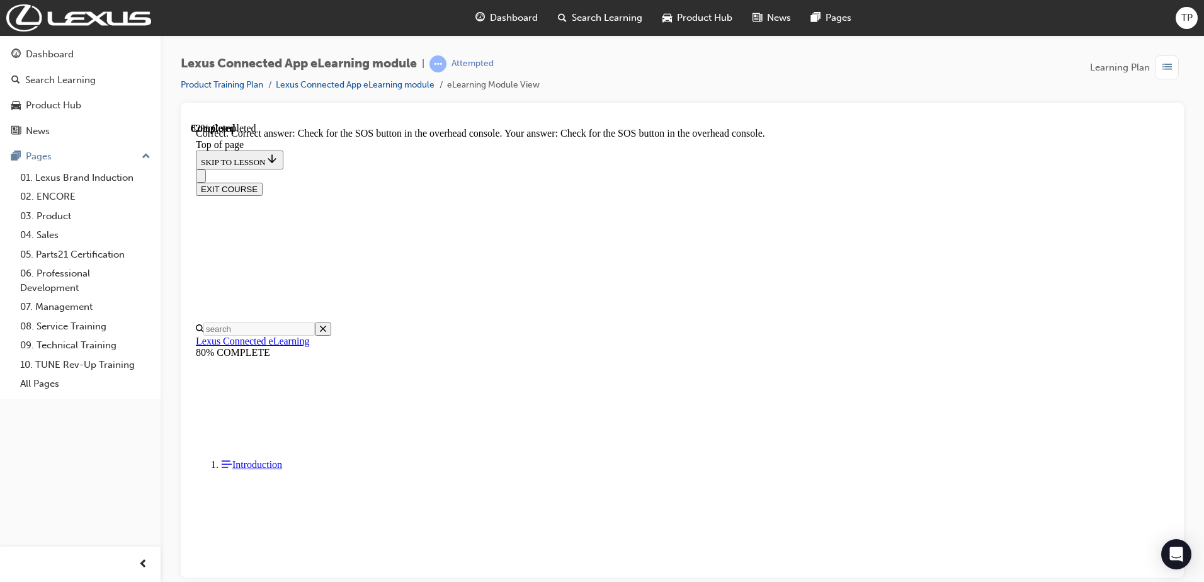
scroll to position [159, 0]
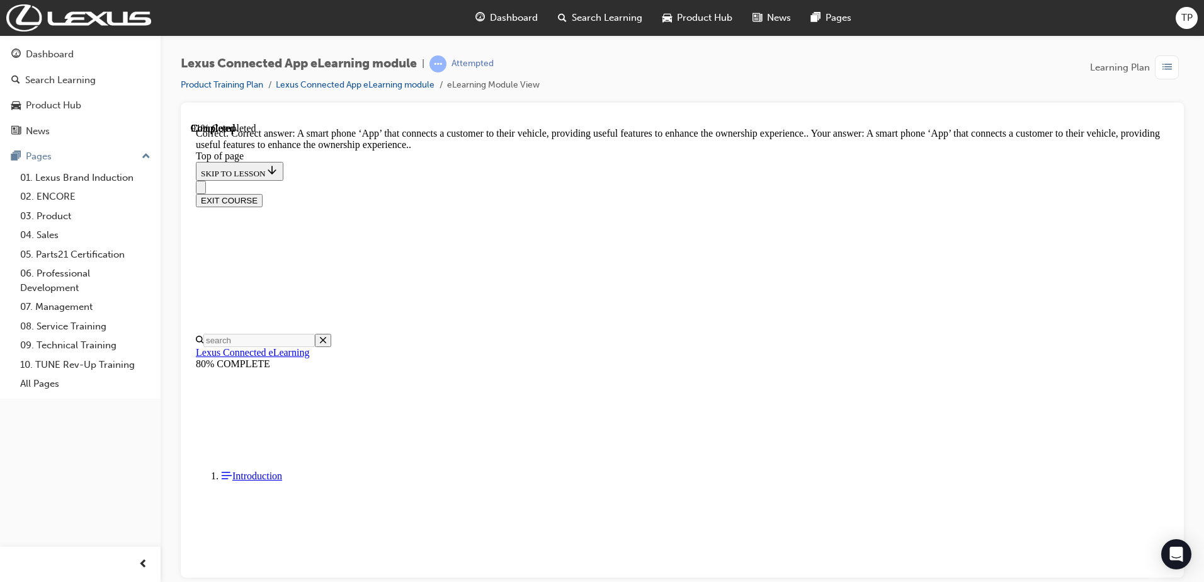
scroll to position [171, 0]
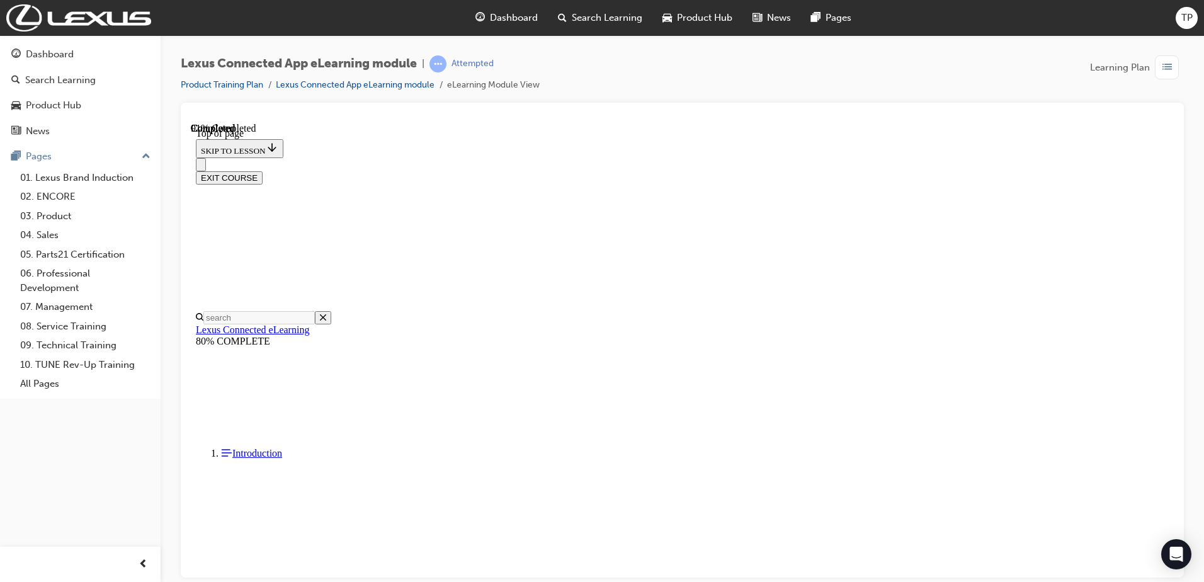
scroll to position [157, 0]
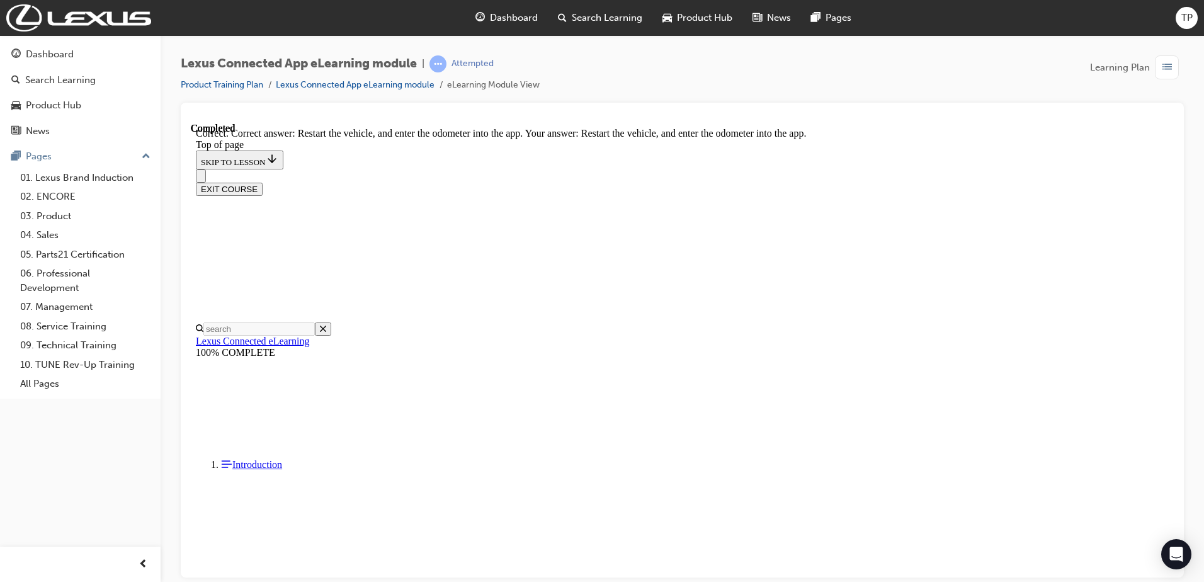
scroll to position [259, 0]
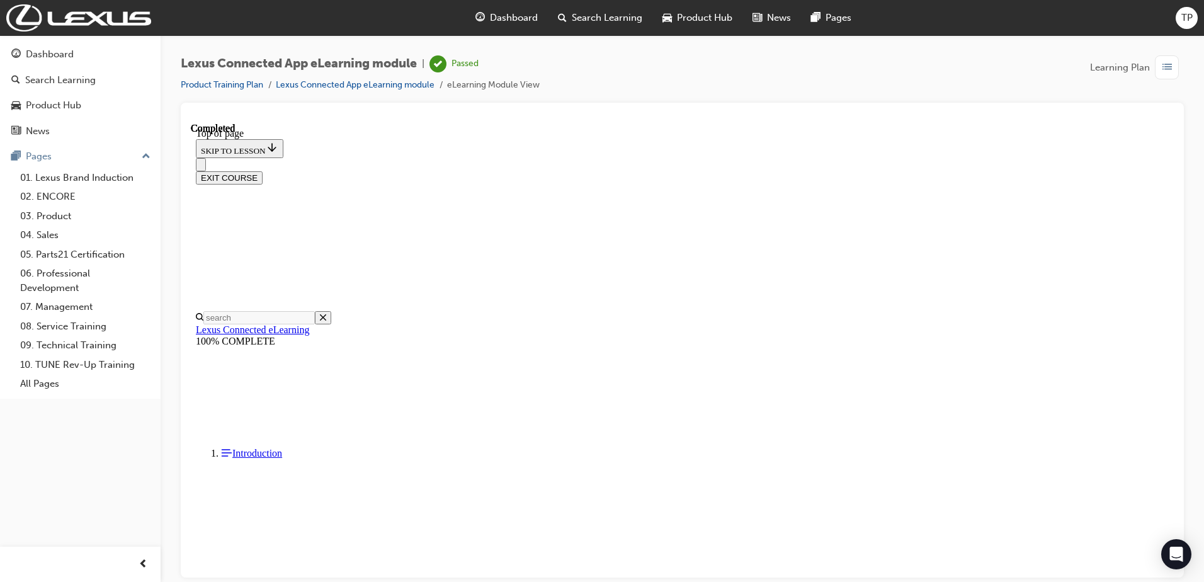
scroll to position [191, 0]
click at [263, 171] on button "EXIT COURSE" at bounding box center [229, 177] width 67 height 13
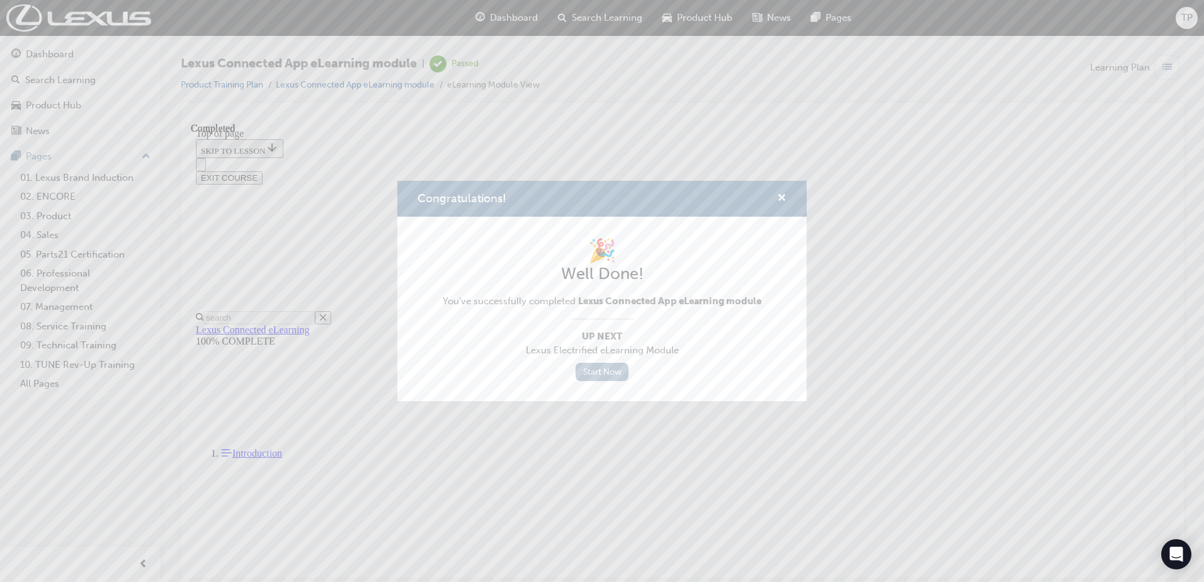
click at [607, 370] on link "Start Now" at bounding box center [602, 372] width 53 height 18
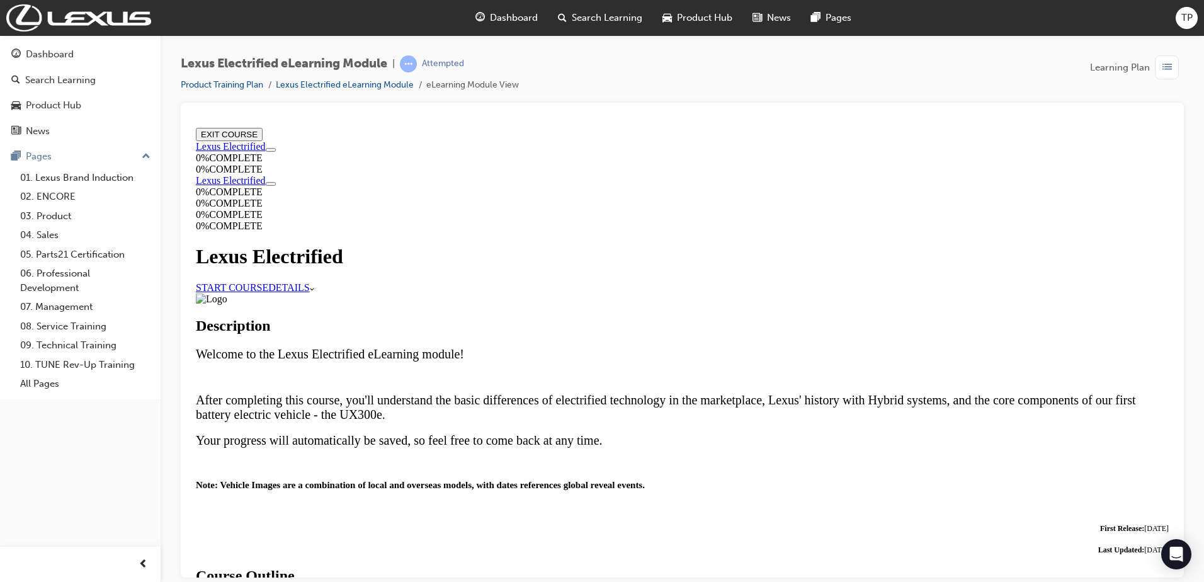
click at [268, 283] on link "START COURSE" at bounding box center [232, 286] width 72 height 11
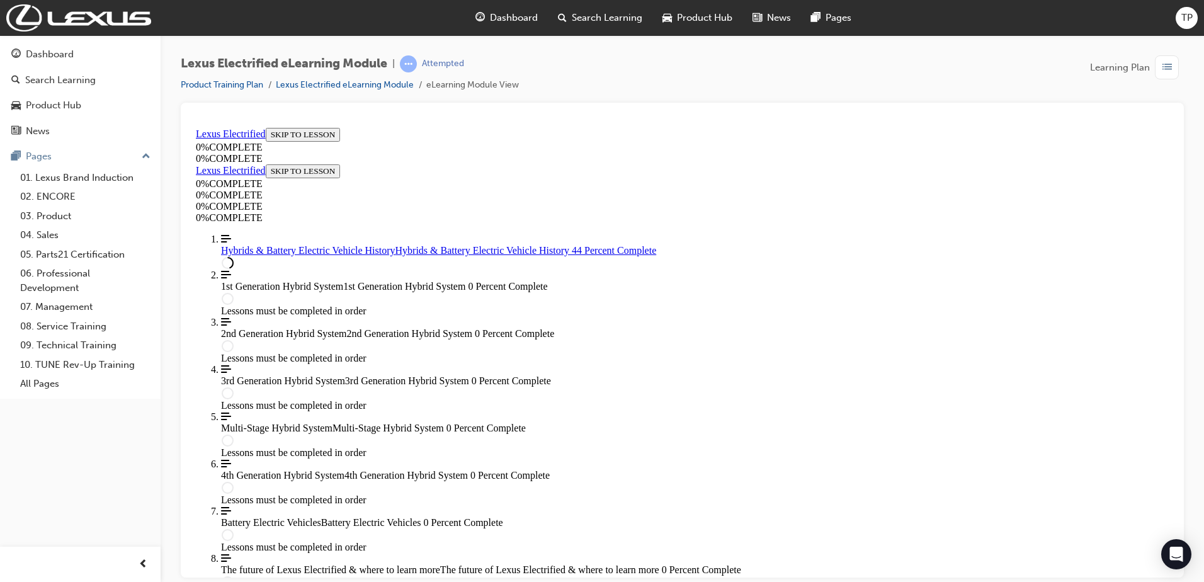
scroll to position [504, 0]
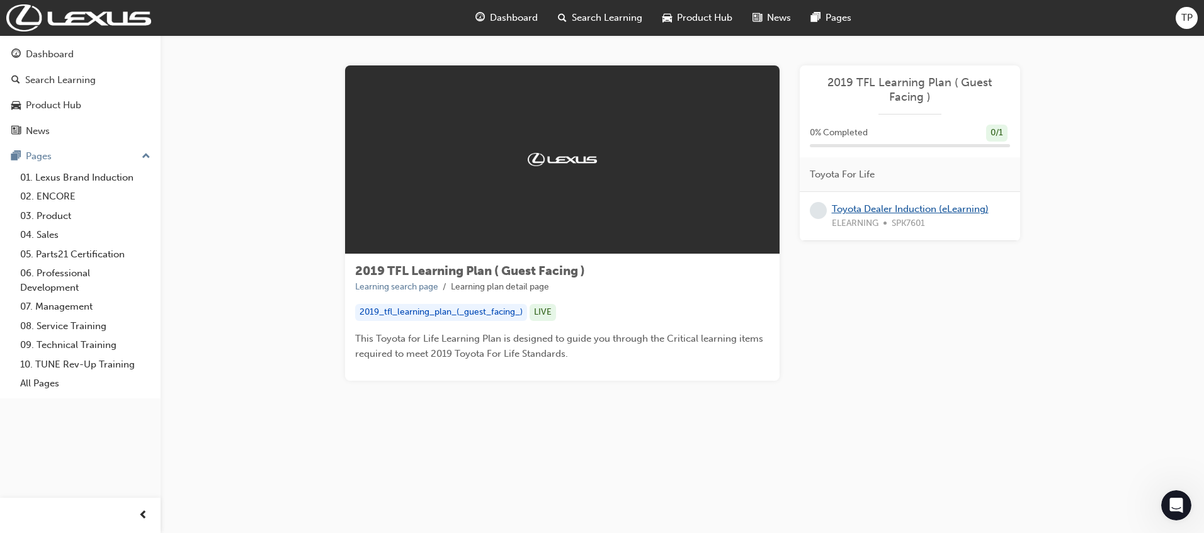
click at [851, 207] on link "Toyota Dealer Induction (eLearning)" at bounding box center [910, 208] width 157 height 11
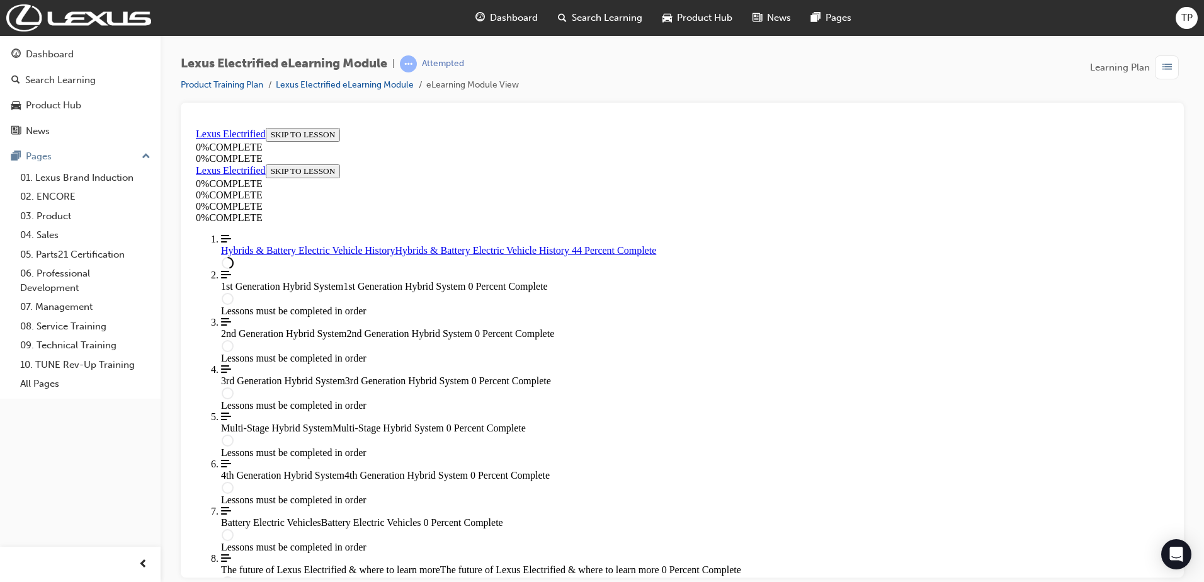
scroll to position [504, 0]
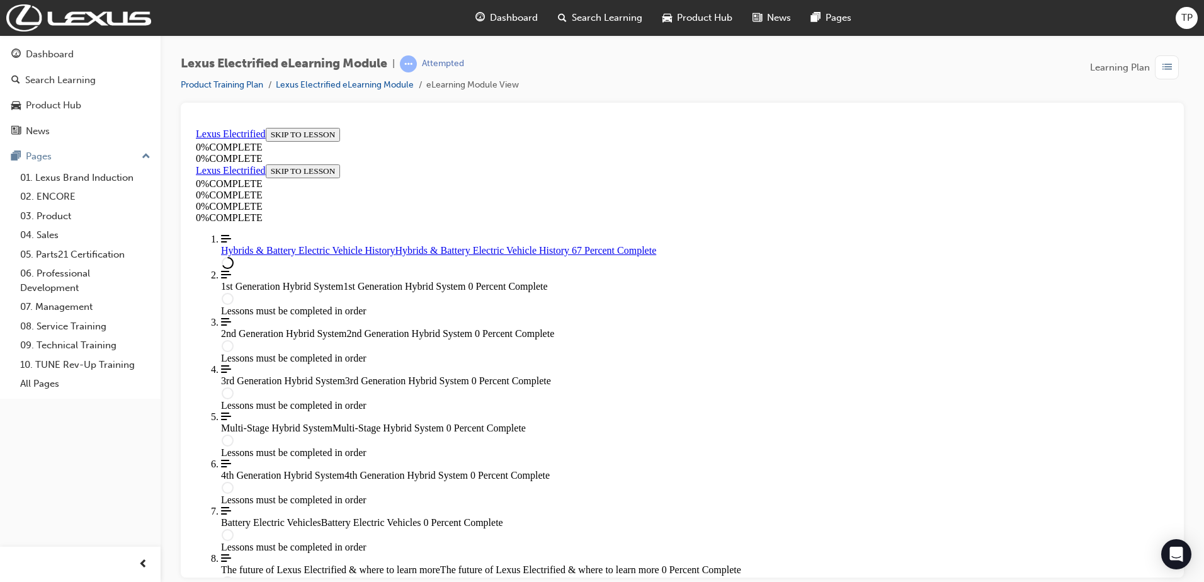
scroll to position [3513, 0]
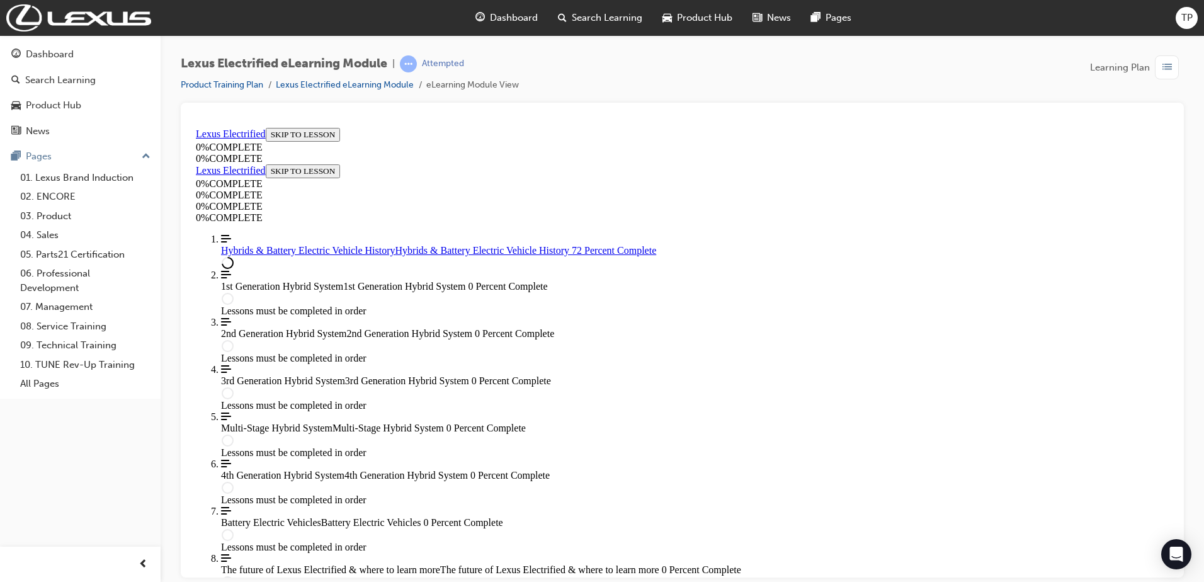
scroll to position [2774, 0]
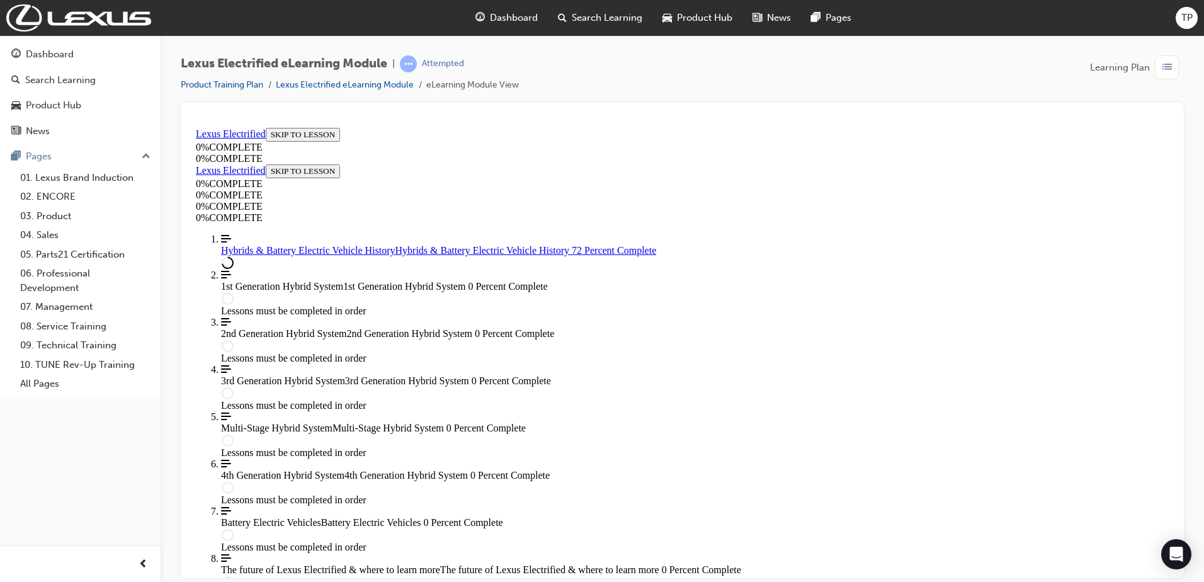
scroll to position [2140, 0]
drag, startPoint x: 636, startPoint y: 489, endPoint x: 643, endPoint y: 435, distance: 54.6
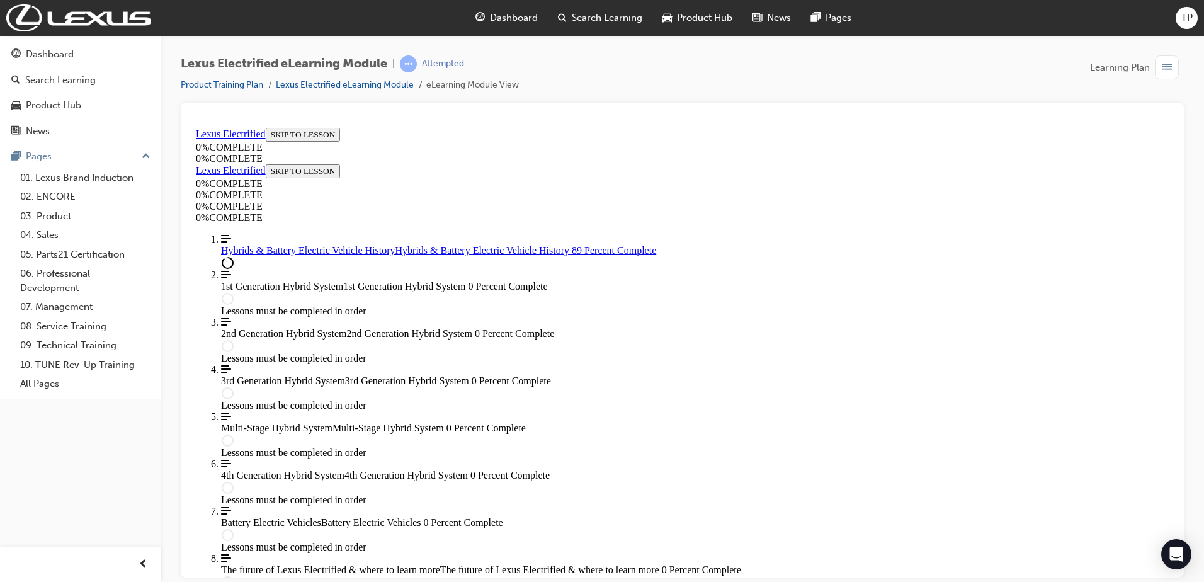
scroll to position [4159, 0]
